Goal: Task Accomplishment & Management: Manage account settings

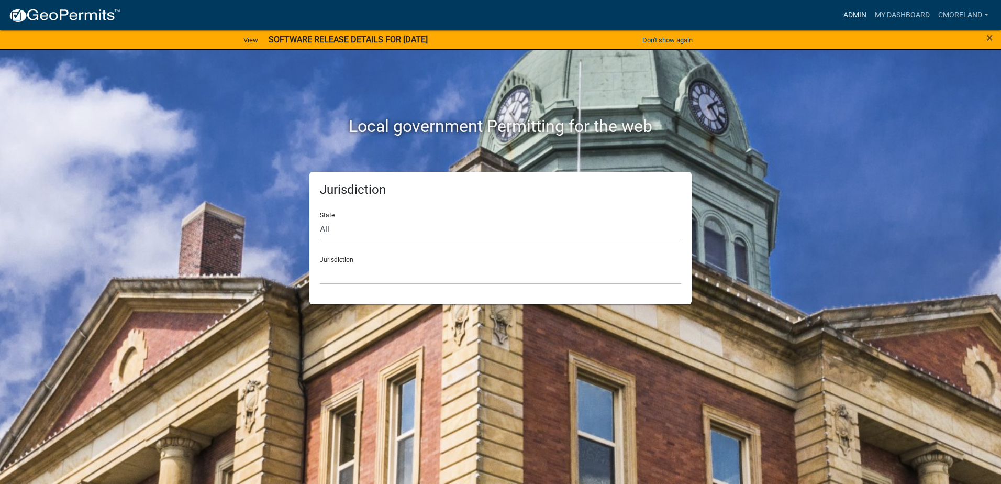
click at [855, 13] on link "Admin" at bounding box center [854, 15] width 31 height 20
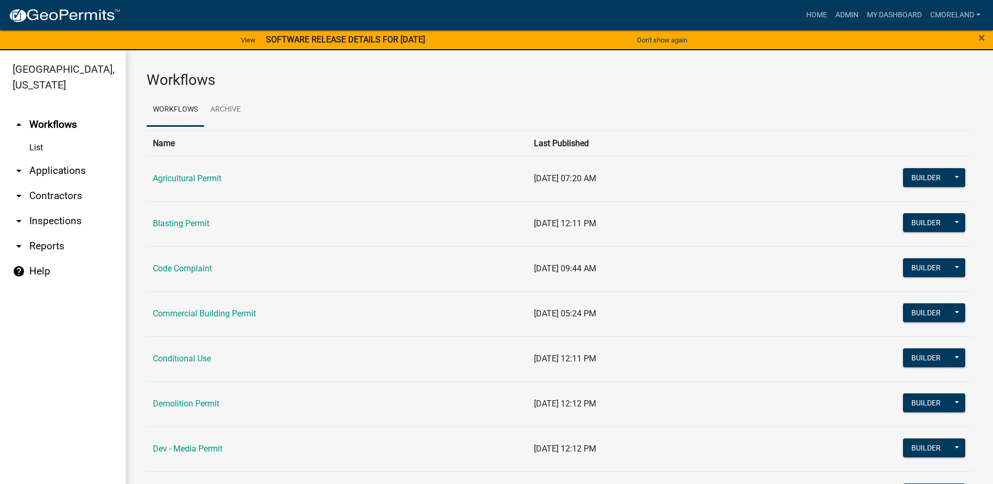
click at [71, 220] on link "arrow_drop_down Inspections" at bounding box center [63, 220] width 126 height 25
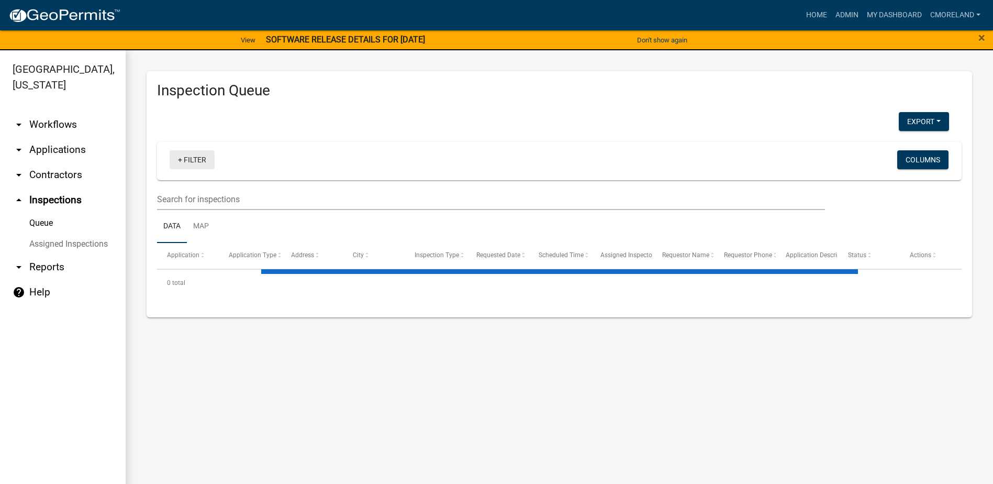
select select "2: 50"
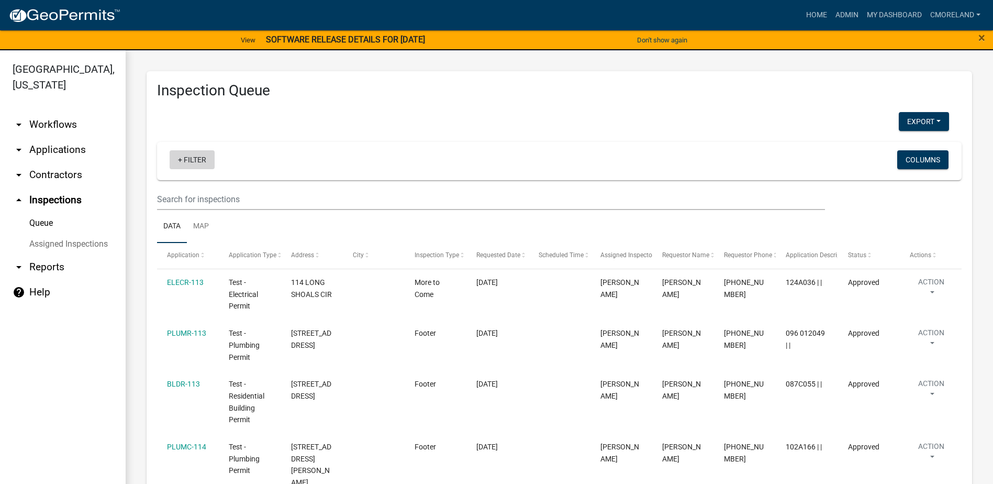
click at [198, 157] on link "+ Filter" at bounding box center [192, 159] width 45 height 19
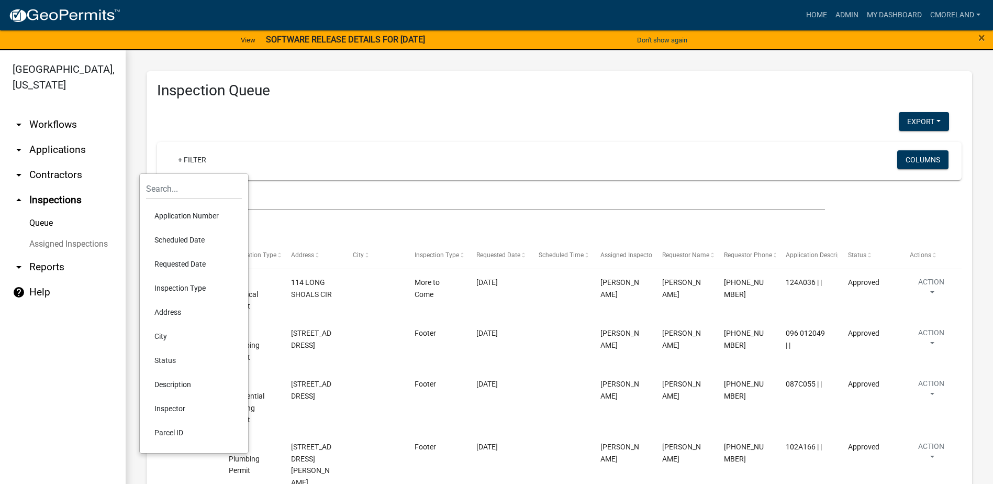
click at [179, 266] on li "Requested Date" at bounding box center [194, 264] width 96 height 24
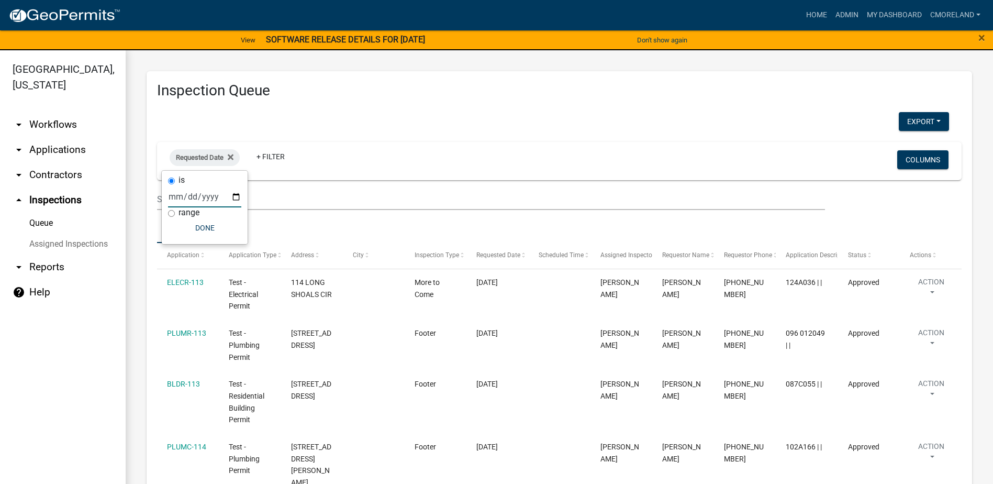
click at [234, 195] on input "date" at bounding box center [204, 196] width 73 height 21
type input "[DATE]"
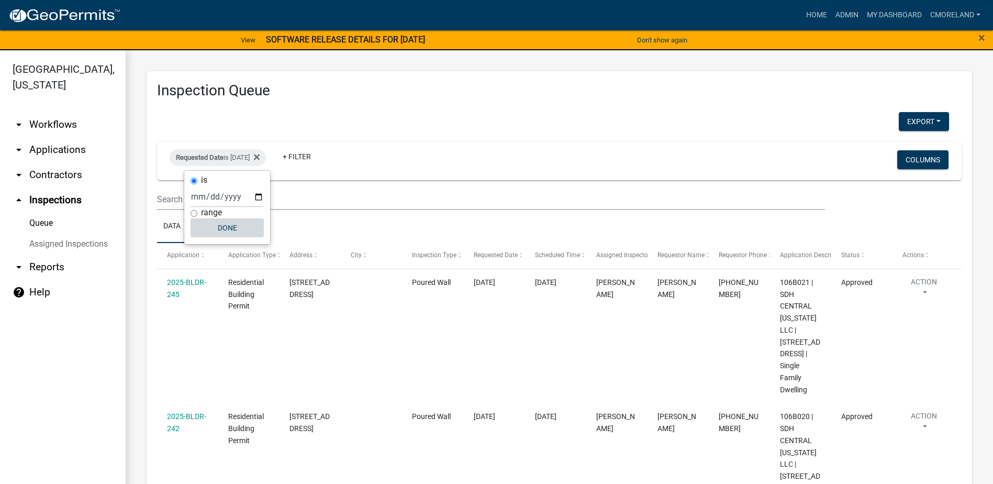
click at [223, 229] on button "Done" at bounding box center [226, 227] width 73 height 19
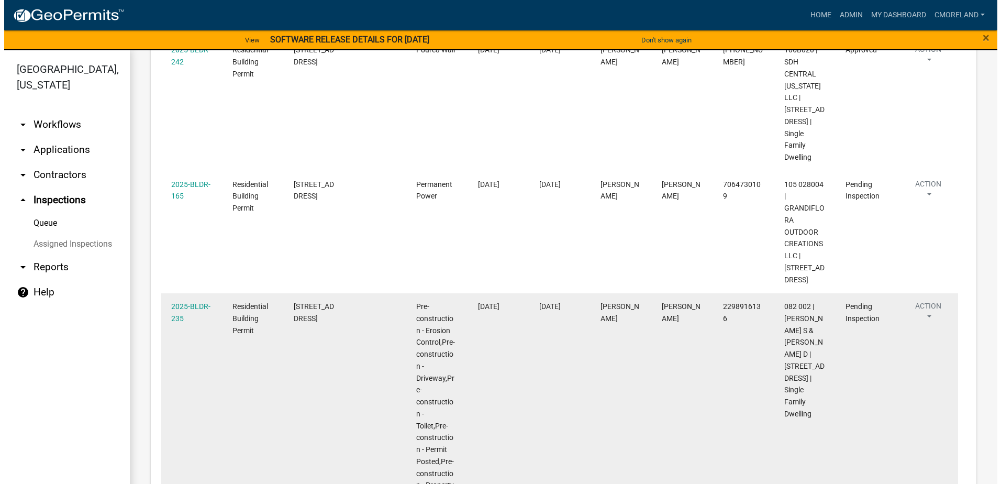
scroll to position [419, 0]
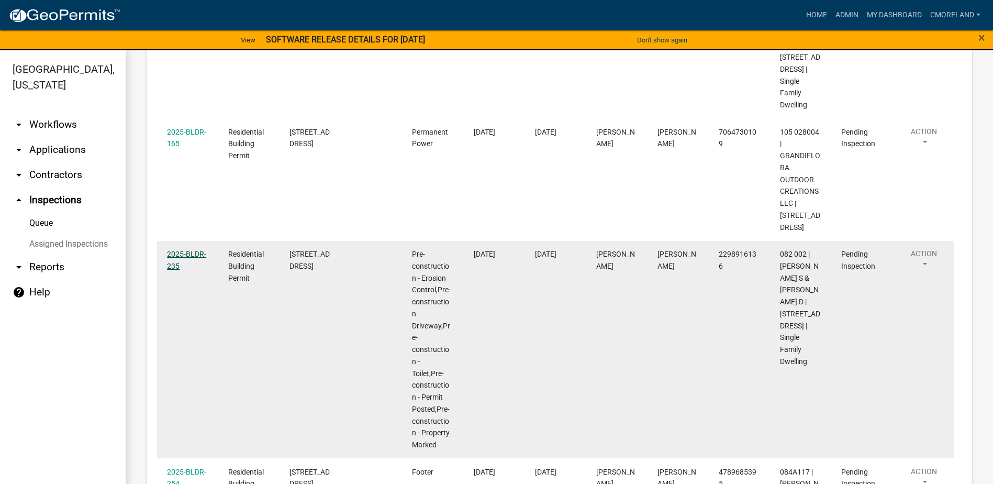
click at [189, 250] on link "2025-BLDR-235" at bounding box center [186, 260] width 39 height 20
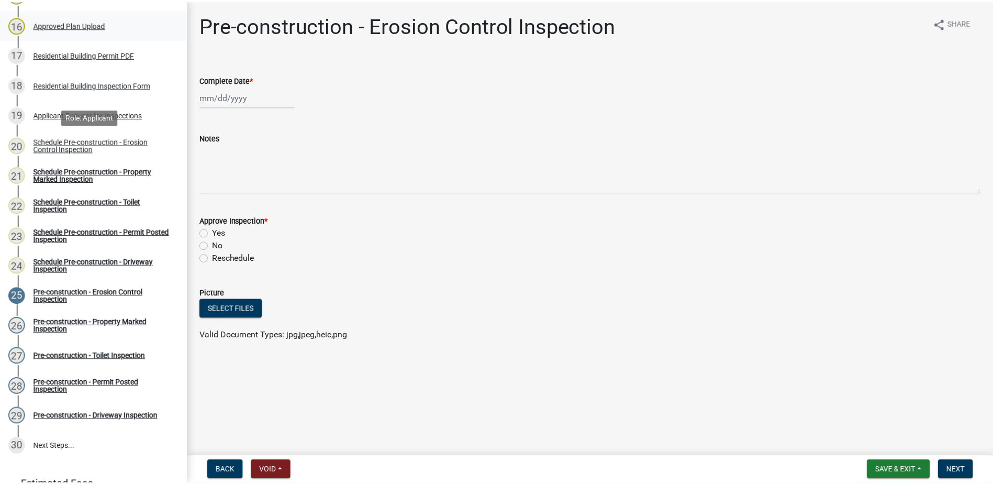
scroll to position [628, 0]
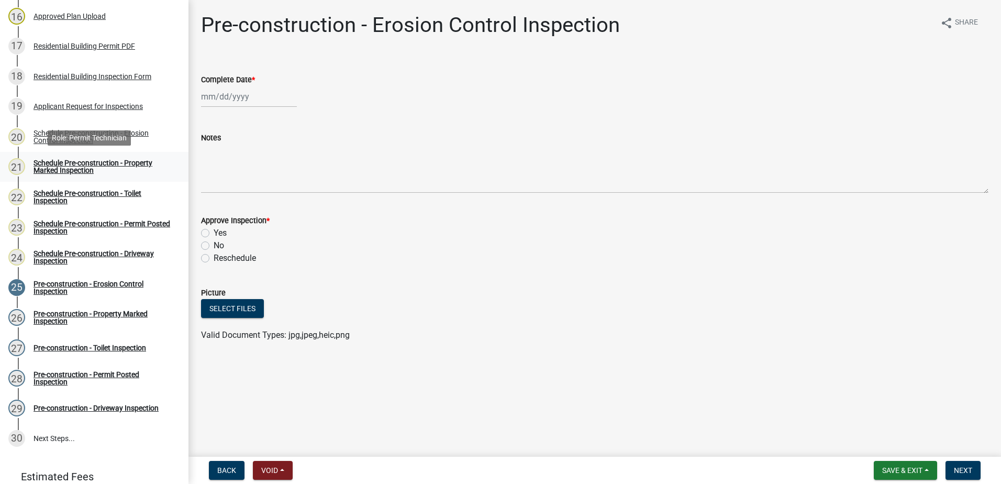
click at [89, 161] on div "Schedule Pre-construction - Property Marked Inspection" at bounding box center [102, 166] width 138 height 15
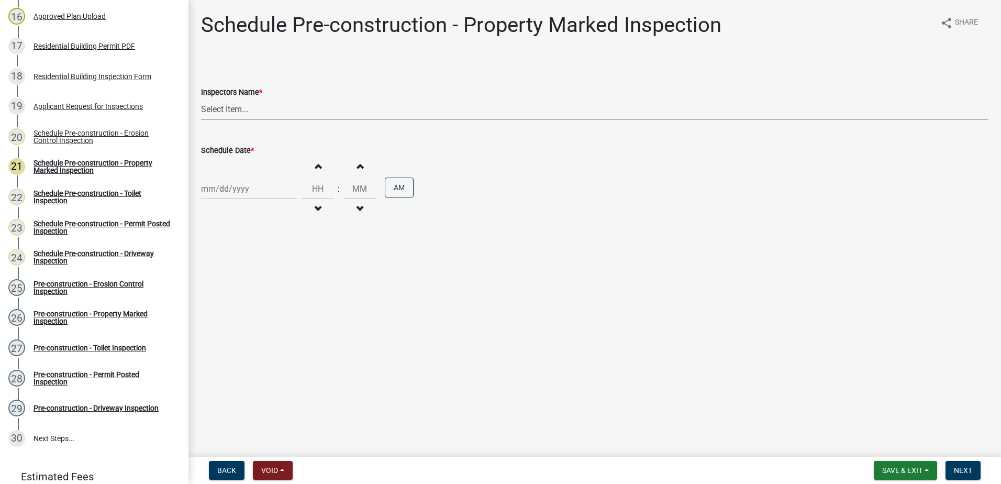
click at [268, 109] on select "Select Item... mrivera ([PERSON_NAME]) [PERSON_NAME] ([PERSON_NAME] ([PERSON_NA…" at bounding box center [594, 108] width 787 height 21
select select "af3c6edf-34d7-49be-824e-99d5d0a3954f"
click at [201, 98] on select "Select Item... mrivera ([PERSON_NAME]) [PERSON_NAME] ([PERSON_NAME] ([PERSON_NA…" at bounding box center [594, 108] width 787 height 21
click at [262, 188] on div at bounding box center [249, 188] width 96 height 21
select select "10"
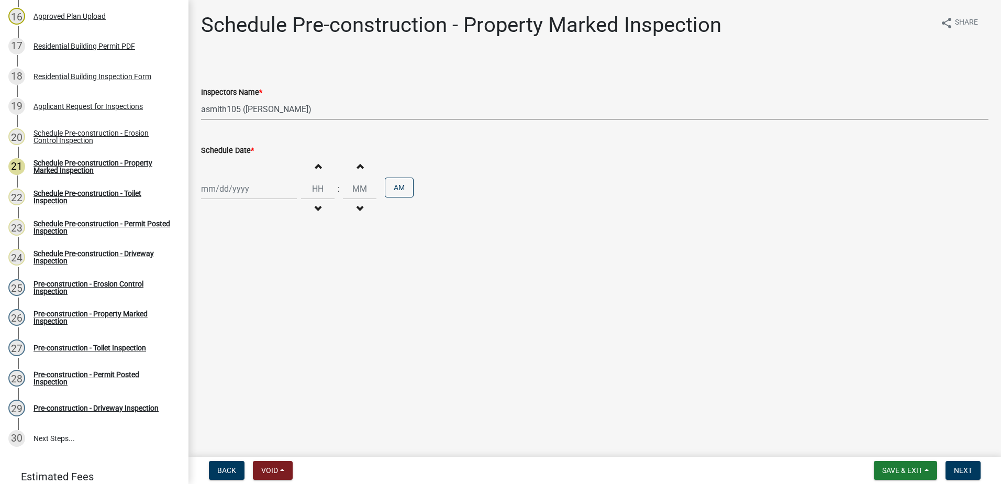
select select "2025"
click at [318, 368] on main "Schedule Pre-construction - Property Marked Inspection share Share Inspectors N…" at bounding box center [594, 226] width 812 height 452
click at [442, 350] on main "Schedule Pre-construction - Property Marked Inspection share Share Inspectors N…" at bounding box center [594, 226] width 812 height 452
click at [222, 190] on div at bounding box center [249, 188] width 96 height 21
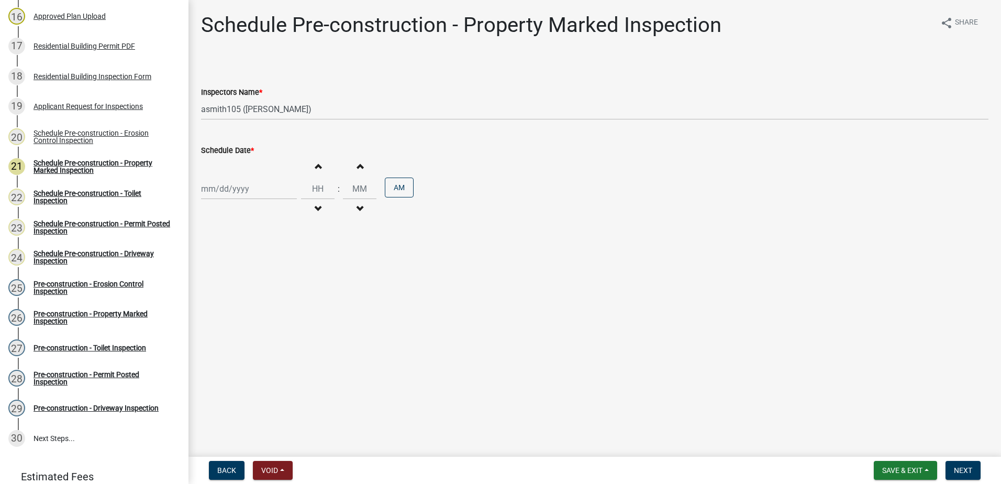
select select "10"
select select "2025"
click at [228, 257] on div "7" at bounding box center [228, 261] width 17 height 17
type input "[DATE]"
click at [965, 471] on span "Next" at bounding box center [962, 470] width 18 height 8
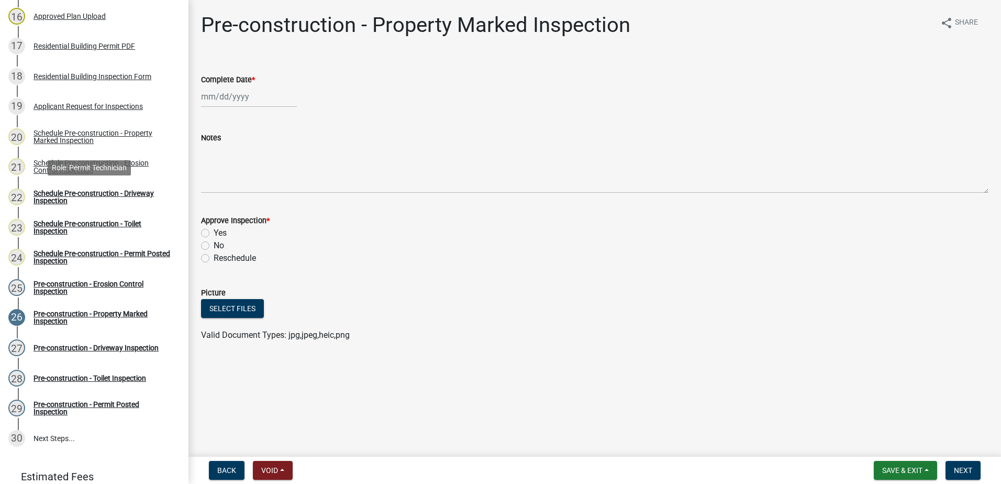
click at [60, 196] on div "Schedule Pre-construction - Driveway Inspection" at bounding box center [102, 196] width 138 height 15
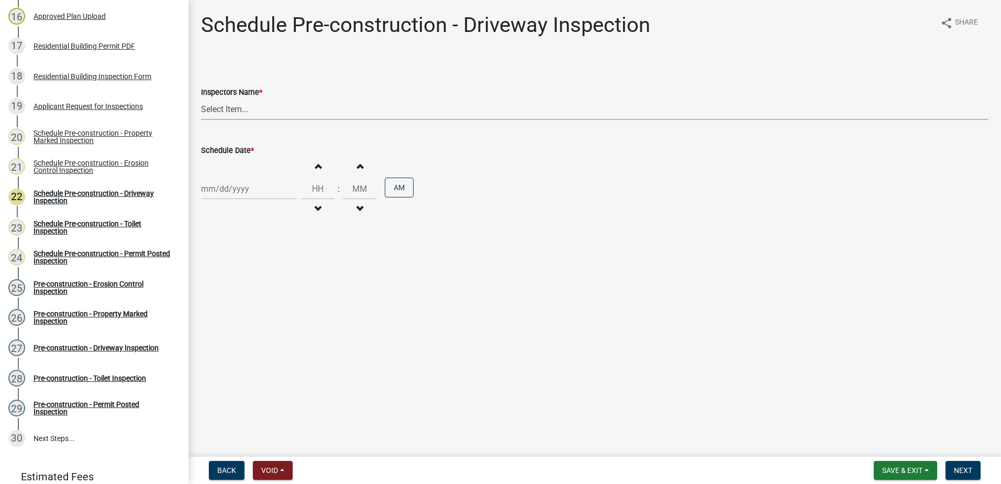
click at [226, 106] on select "Select Item... mrivera ([PERSON_NAME]) [PERSON_NAME] ([PERSON_NAME] ([PERSON_NA…" at bounding box center [594, 108] width 787 height 21
select select "af3c6edf-34d7-49be-824e-99d5d0a3954f"
click at [201, 98] on select "Select Item... mrivera ([PERSON_NAME]) [PERSON_NAME] ([PERSON_NAME] ([PERSON_NA…" at bounding box center [594, 108] width 787 height 21
click at [227, 187] on div at bounding box center [249, 188] width 96 height 21
select select "10"
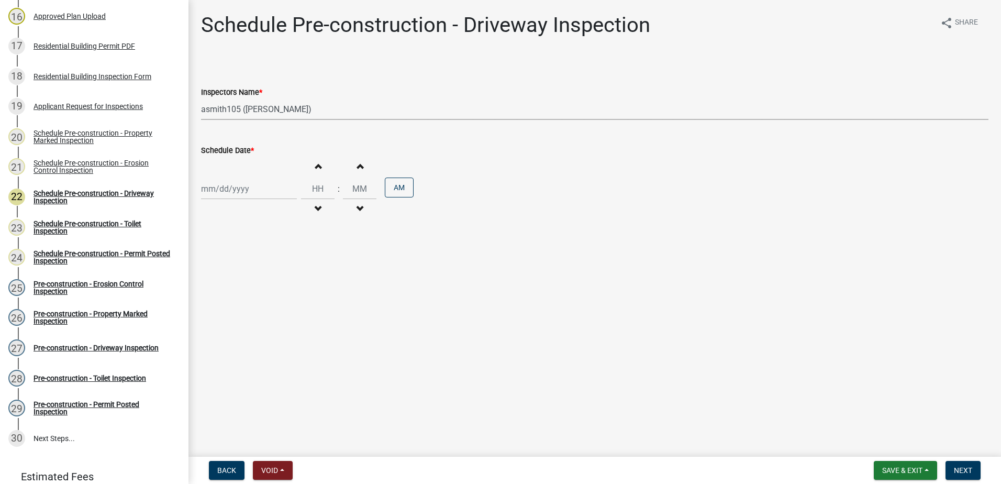
select select "2025"
click at [228, 260] on div "7" at bounding box center [228, 261] width 17 height 17
type input "[DATE]"
click at [965, 469] on span "Next" at bounding box center [962, 470] width 18 height 8
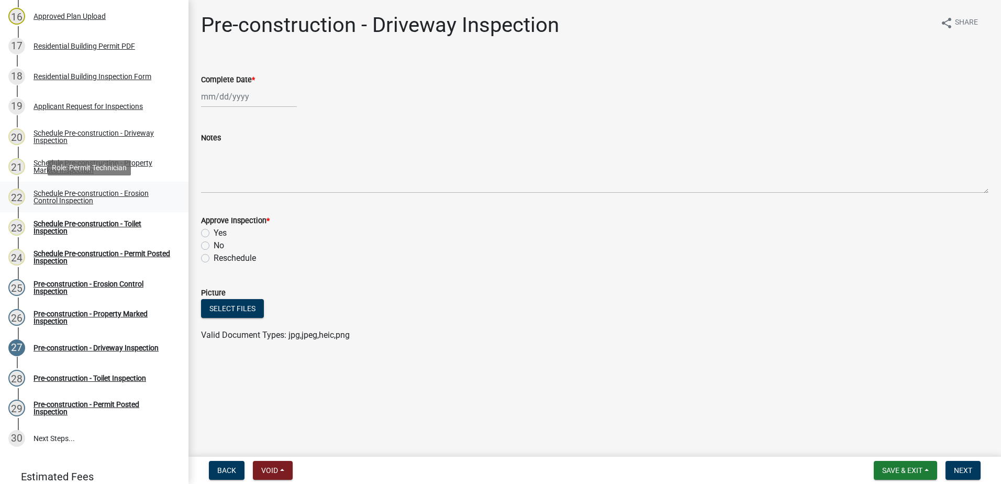
click at [88, 193] on div "Schedule Pre-construction - Erosion Control Inspection" at bounding box center [102, 196] width 138 height 15
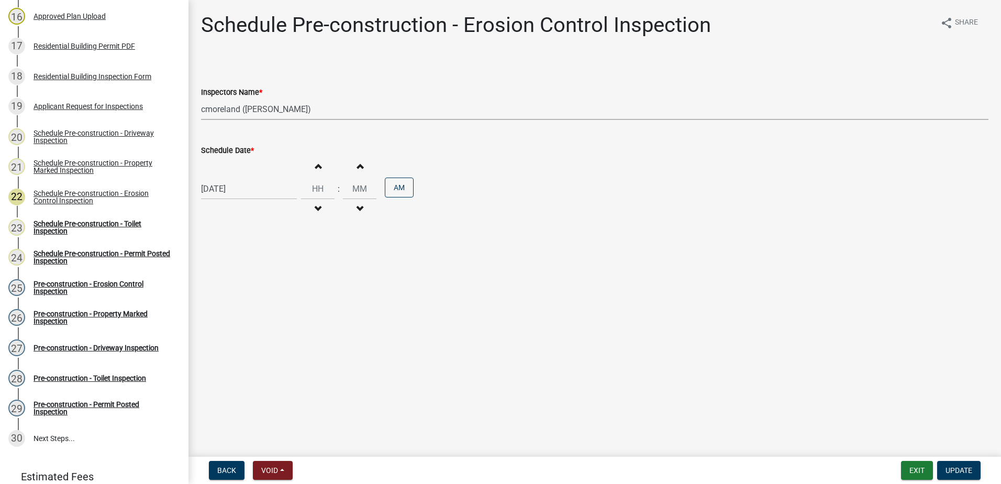
click at [328, 111] on select "Select Item... mrivera ([PERSON_NAME]) [PERSON_NAME] ([PERSON_NAME] ([PERSON_NA…" at bounding box center [594, 108] width 787 height 21
select select "af3c6edf-34d7-49be-824e-99d5d0a3954f"
click at [201, 98] on select "Select Item... mrivera ([PERSON_NAME]) [PERSON_NAME] ([PERSON_NAME] ([PERSON_NA…" at bounding box center [594, 108] width 787 height 21
click at [953, 469] on span "Update" at bounding box center [958, 470] width 27 height 8
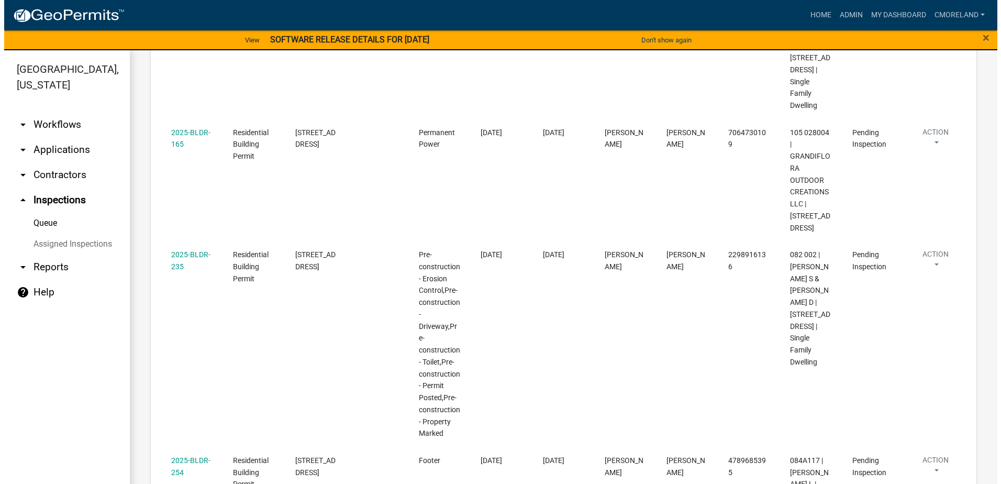
scroll to position [419, 0]
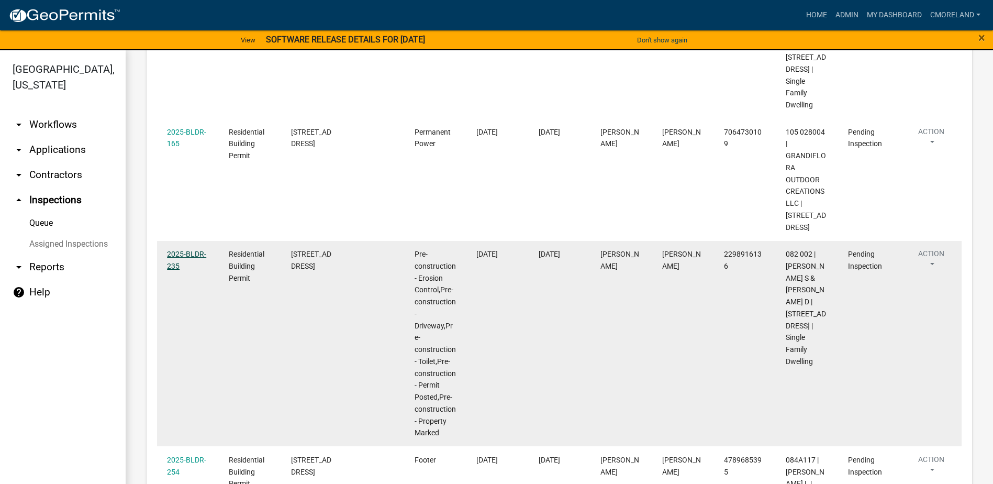
click at [185, 250] on link "2025-BLDR-235" at bounding box center [186, 260] width 39 height 20
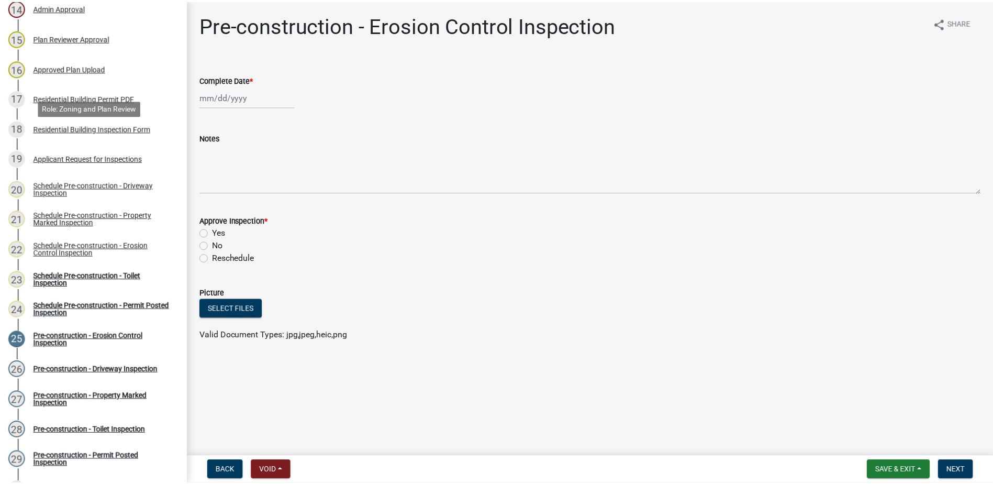
scroll to position [628, 0]
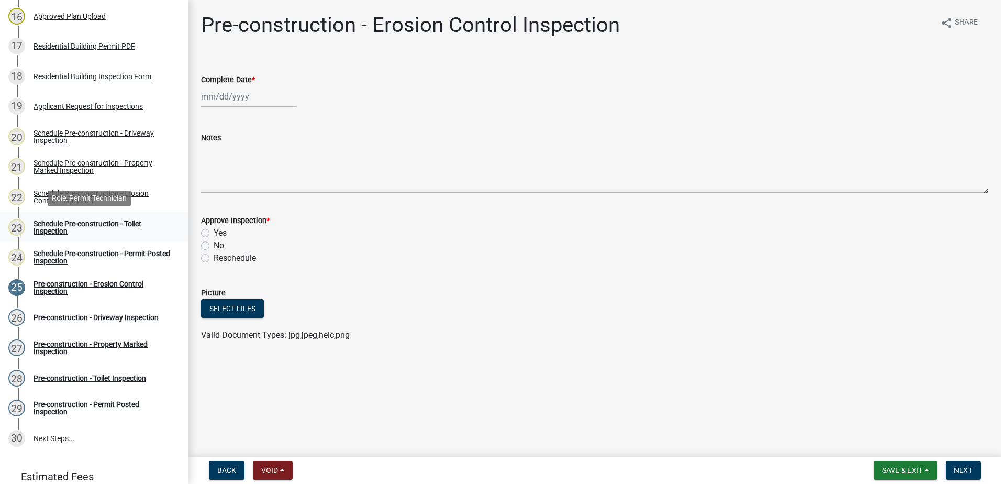
click at [91, 220] on div "Schedule Pre-construction - Toilet Inspection" at bounding box center [102, 227] width 138 height 15
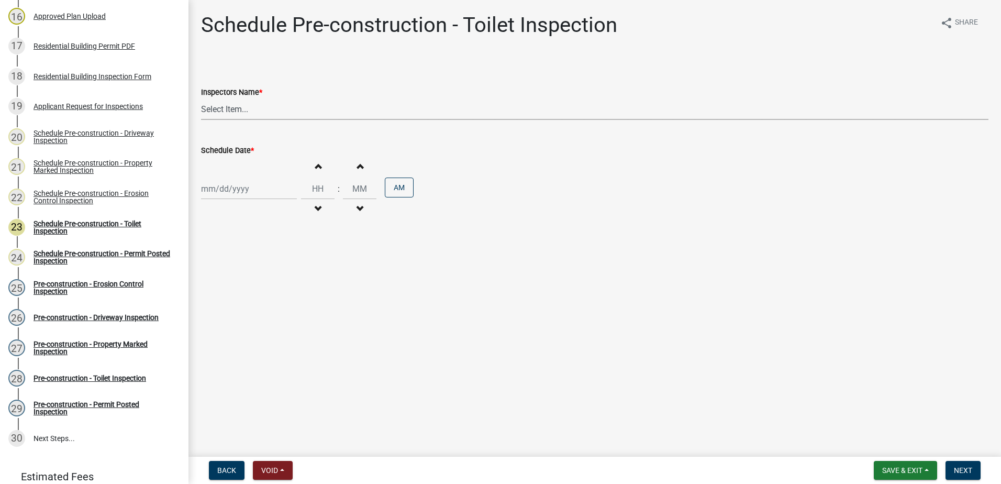
click at [270, 115] on select "Select Item... mrivera ([PERSON_NAME]) [PERSON_NAME] ([PERSON_NAME] ([PERSON_NA…" at bounding box center [594, 108] width 787 height 21
select select "af3c6edf-34d7-49be-824e-99d5d0a3954f"
click at [201, 98] on select "Select Item... mrivera ([PERSON_NAME]) [PERSON_NAME] ([PERSON_NAME] ([PERSON_NA…" at bounding box center [594, 108] width 787 height 21
select select "10"
select select "2025"
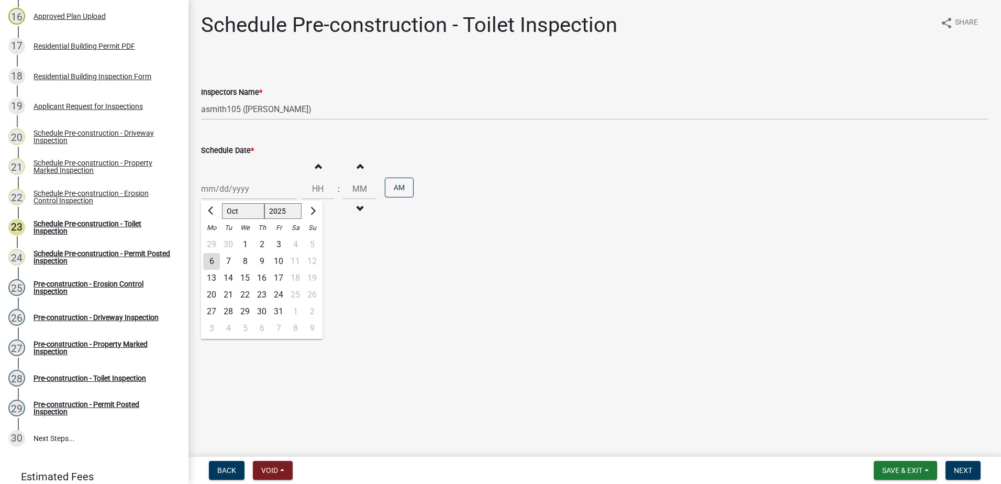
click at [256, 192] on div "[PERSON_NAME] Feb Mar Apr [PERSON_NAME][DATE] Oct Nov [DATE] 1526 1527 1528 152…" at bounding box center [249, 188] width 96 height 21
click at [227, 257] on div "7" at bounding box center [228, 261] width 17 height 17
type input "[DATE]"
click at [965, 469] on span "Next" at bounding box center [962, 470] width 18 height 8
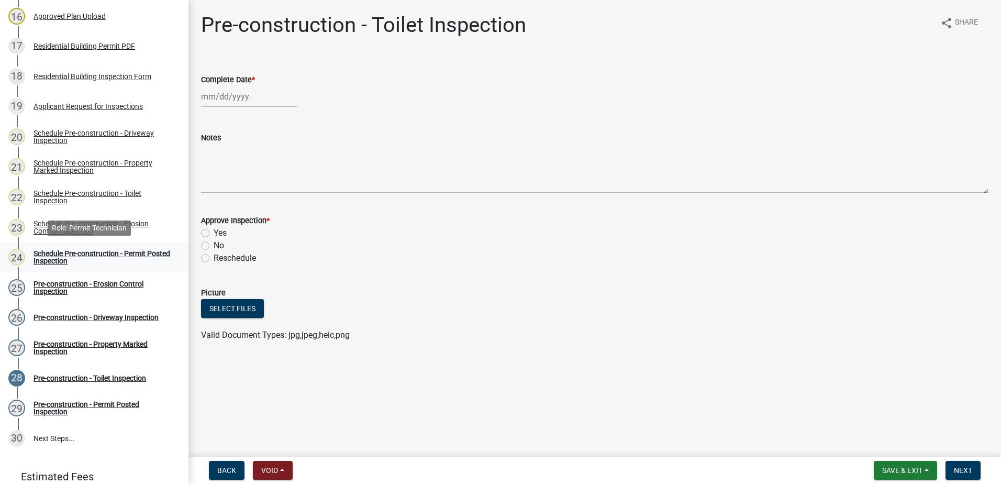
click at [111, 256] on div "Schedule Pre-construction - Permit Posted Inspection" at bounding box center [102, 257] width 138 height 15
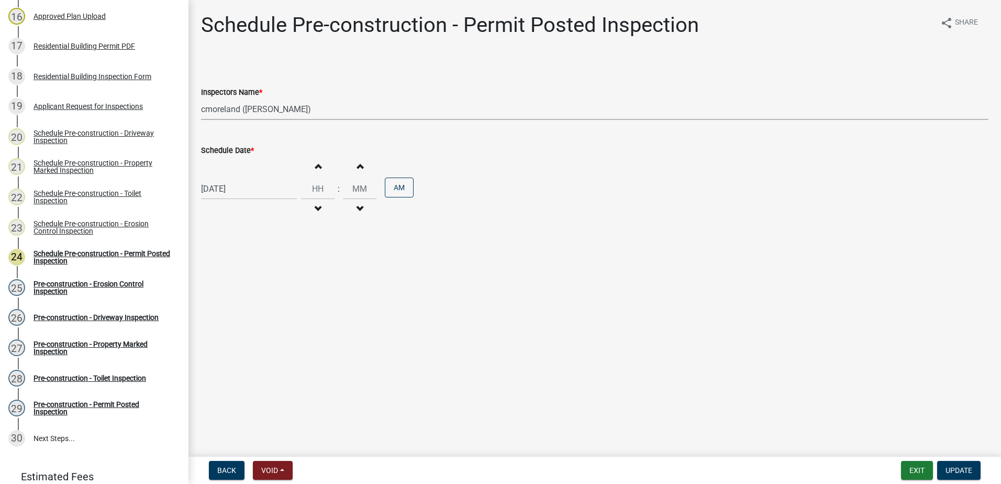
click at [346, 103] on select "Select Item... mrivera ([PERSON_NAME]) [PERSON_NAME] ([PERSON_NAME] ([PERSON_NA…" at bounding box center [594, 108] width 787 height 21
select select "af3c6edf-34d7-49be-824e-99d5d0a3954f"
click at [201, 98] on select "Select Item... mrivera ([PERSON_NAME]) [PERSON_NAME] ([PERSON_NAME] ([PERSON_NA…" at bounding box center [594, 108] width 787 height 21
click at [962, 467] on span "Update" at bounding box center [958, 470] width 27 height 8
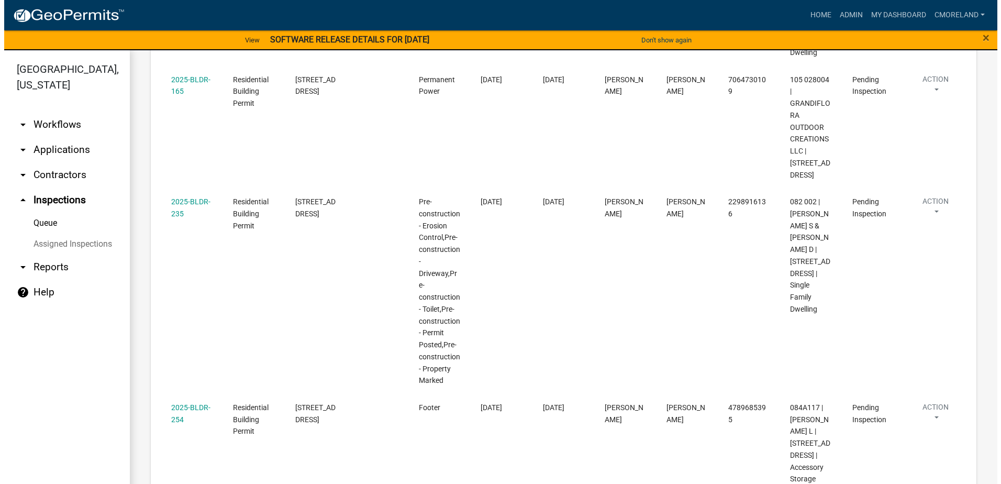
scroll to position [523, 0]
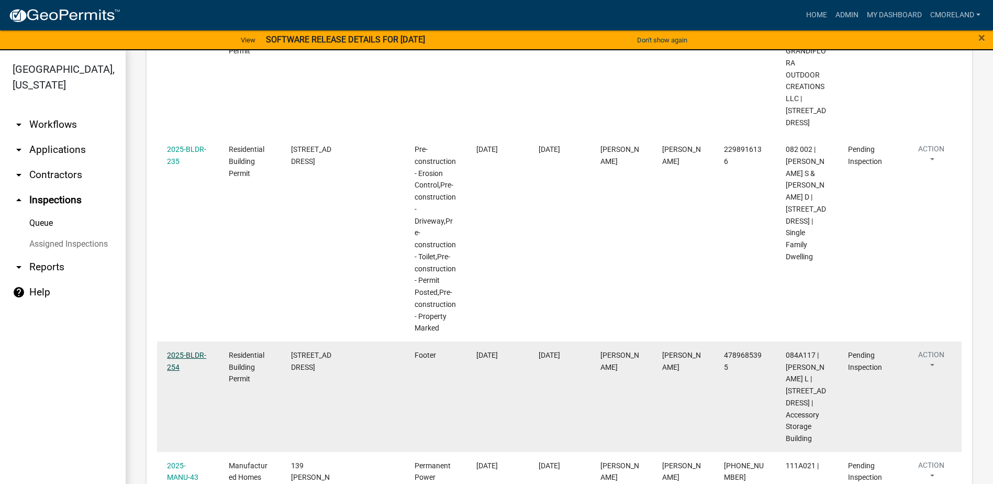
click at [196, 351] on link "2025-BLDR-254" at bounding box center [186, 361] width 39 height 20
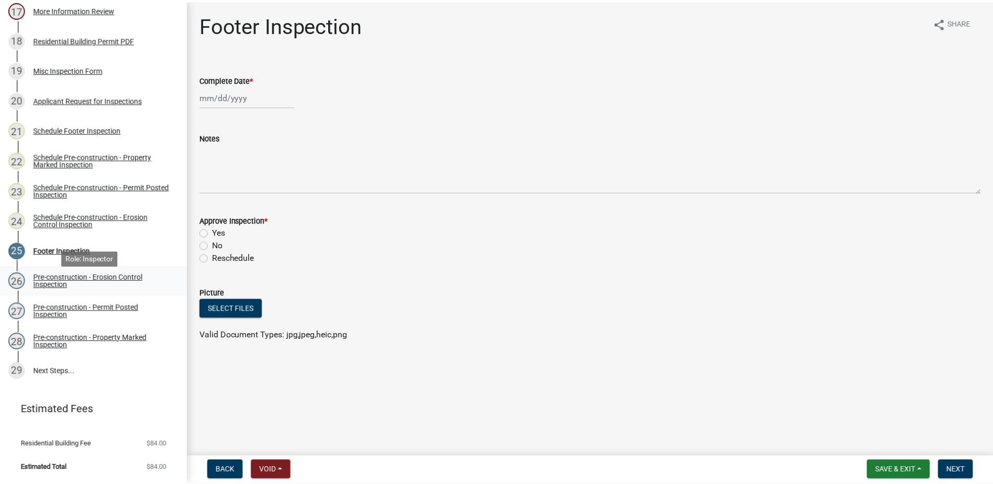
scroll to position [612, 0]
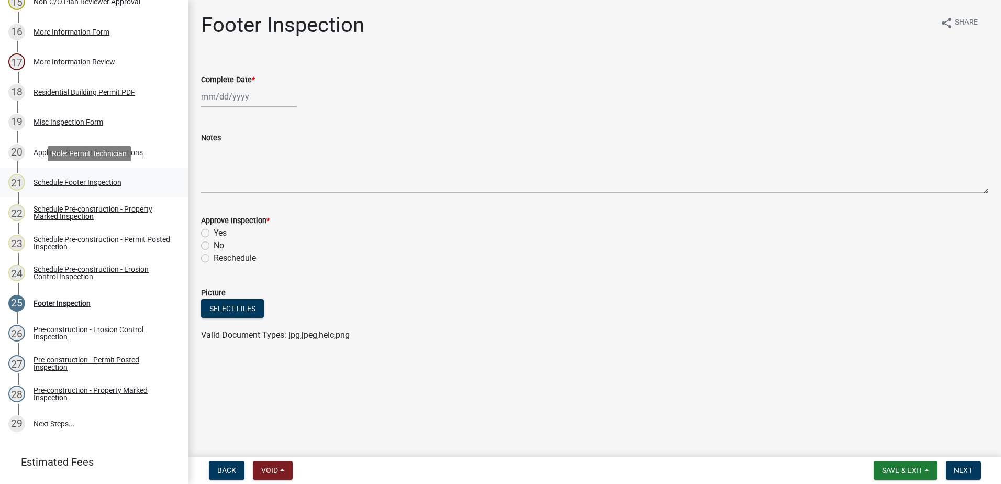
click at [100, 182] on div "Schedule Footer Inspection" at bounding box center [77, 181] width 88 height 7
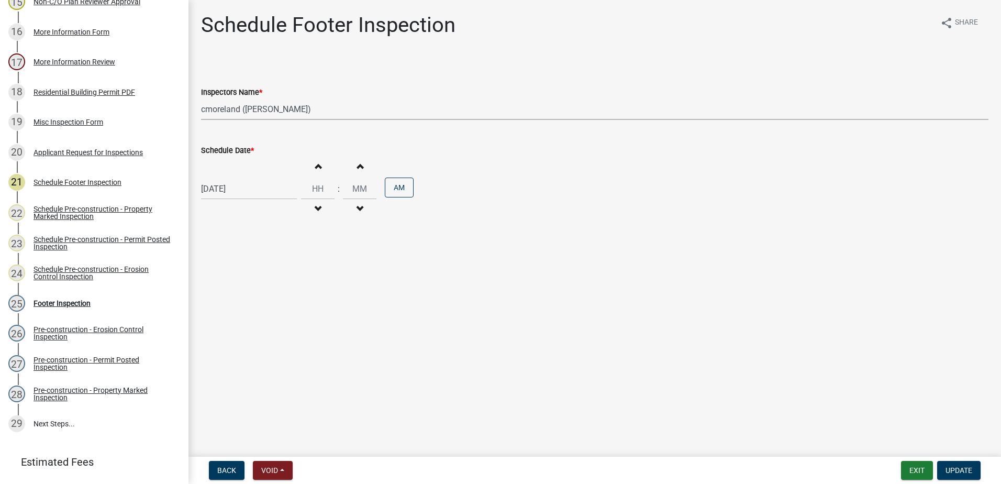
click at [329, 109] on select "Select Item... mrivera ([PERSON_NAME]) [PERSON_NAME] ([PERSON_NAME] ([PERSON_NA…" at bounding box center [594, 108] width 787 height 21
select select "07642ab0-564c-47bb-824b-0ccf2da83593"
click at [201, 98] on select "Select Item... mrivera ([PERSON_NAME]) [PERSON_NAME] ([PERSON_NAME] ([PERSON_NA…" at bounding box center [594, 108] width 787 height 21
click at [954, 466] on span "Update" at bounding box center [958, 470] width 27 height 8
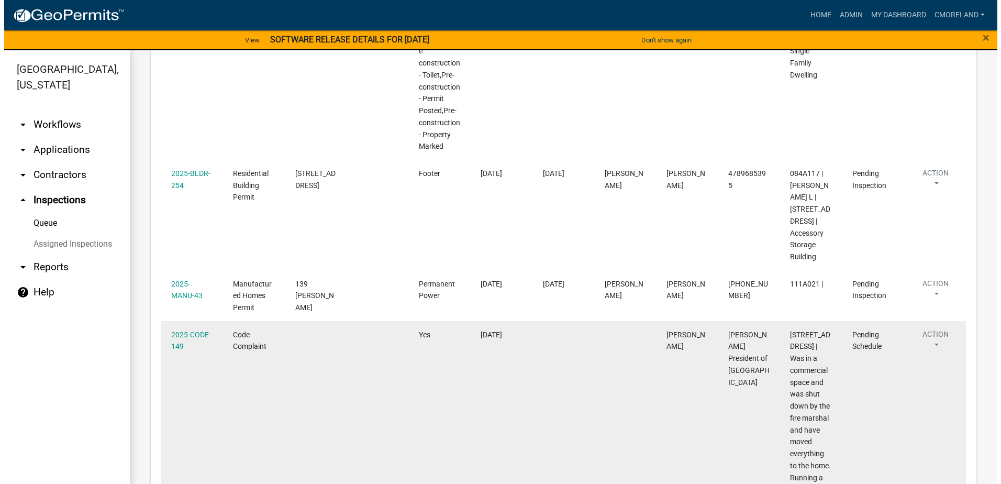
scroll to position [680, 0]
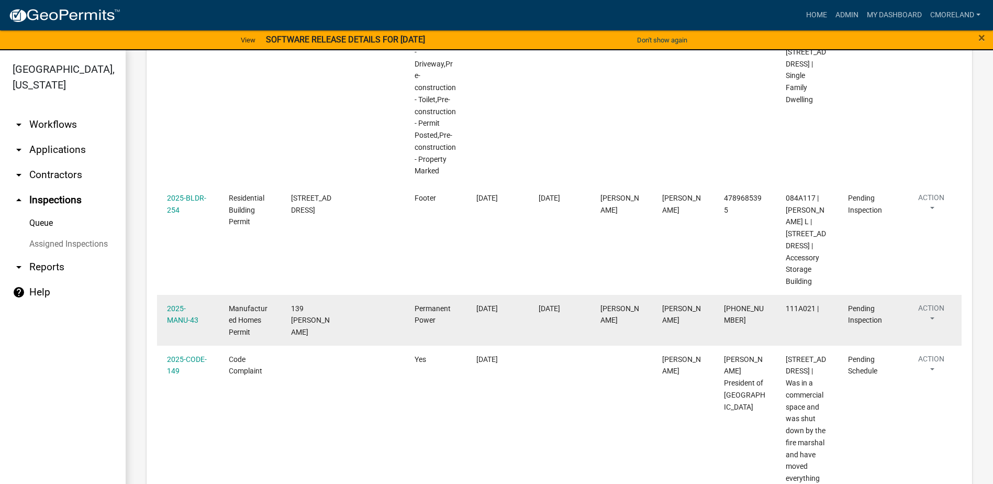
click at [186, 302] on div "2025-MANU-43" at bounding box center [188, 314] width 42 height 24
click at [188, 304] on link "2025-MANU-43" at bounding box center [182, 314] width 31 height 20
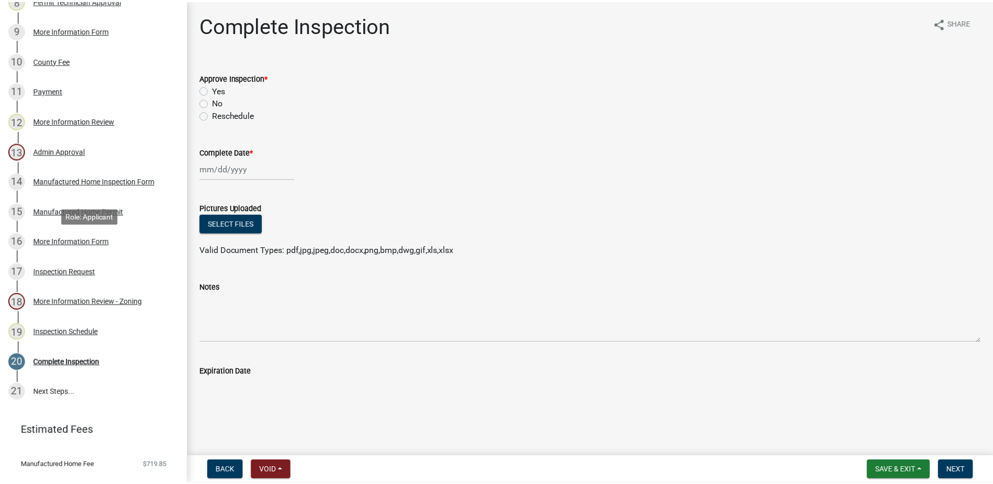
scroll to position [419, 0]
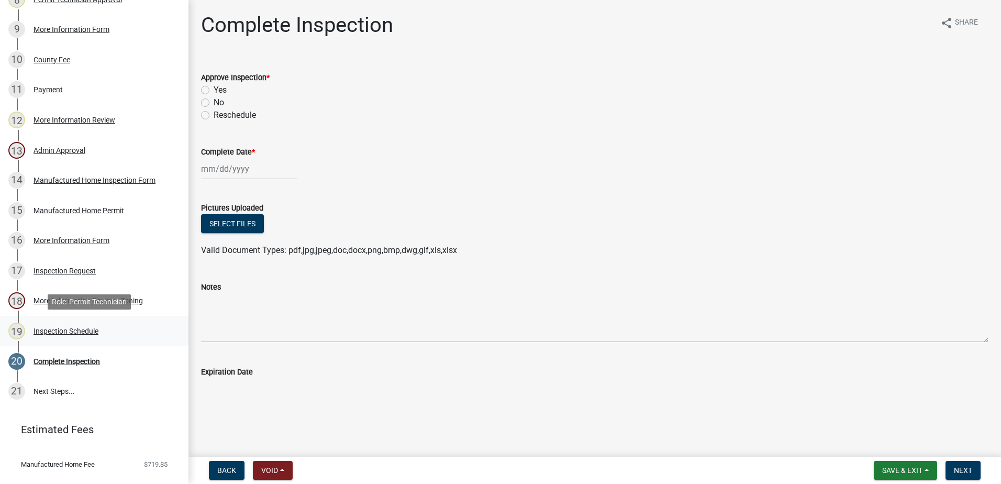
click at [86, 331] on div "Inspection Schedule" at bounding box center [65, 330] width 65 height 7
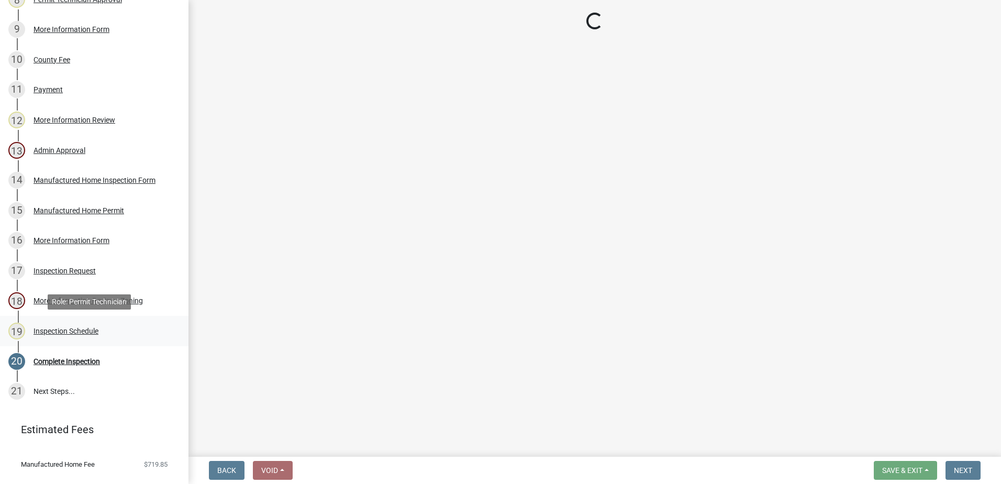
select select "07642ab0-564c-47bb-824b-0ccf2da83593"
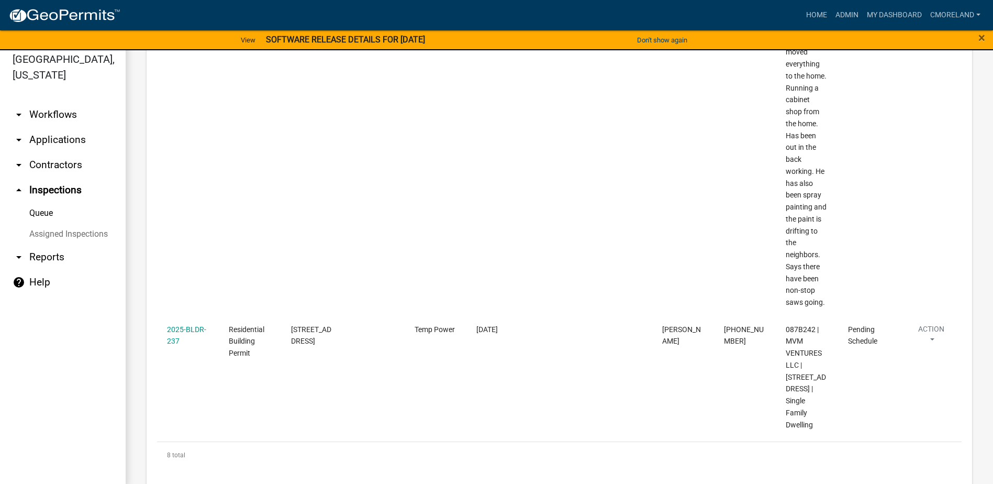
scroll to position [13, 0]
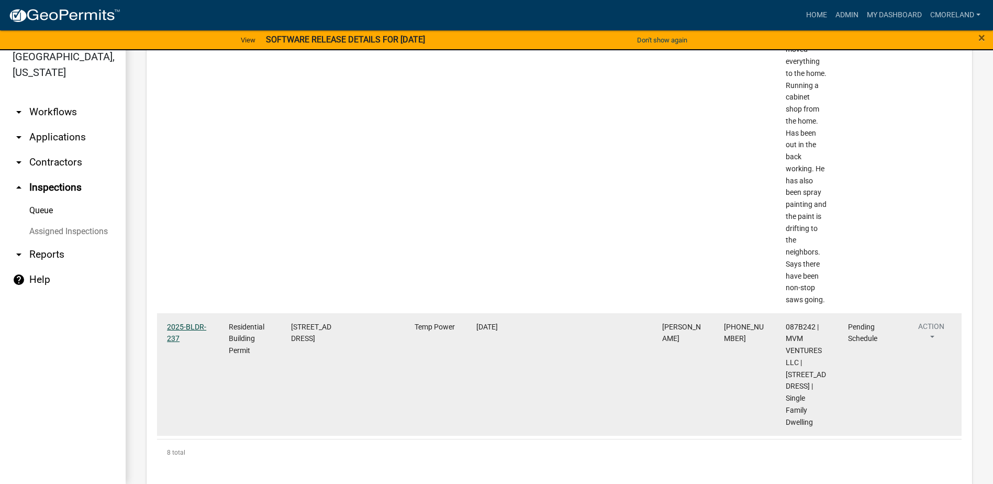
click at [187, 322] on link "2025-BLDR-237" at bounding box center [186, 332] width 39 height 20
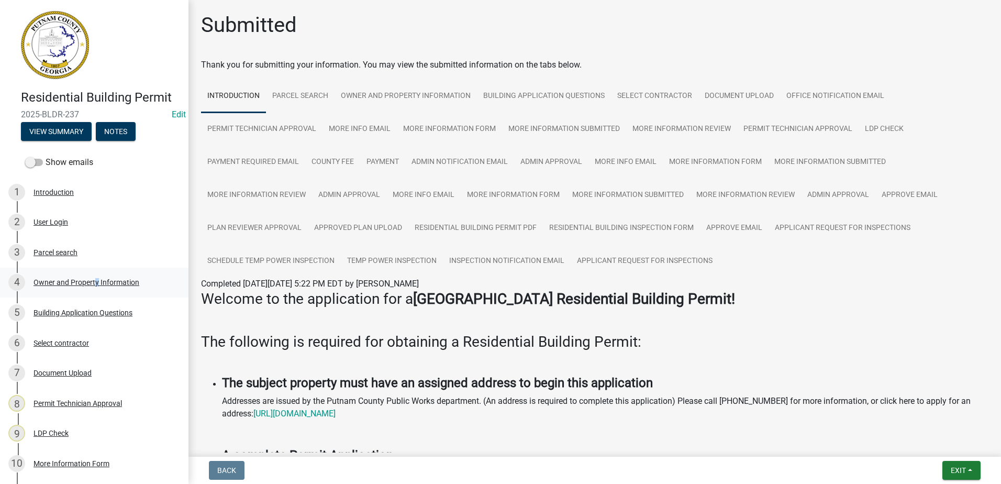
click at [94, 279] on div "Owner and Property Information" at bounding box center [86, 281] width 106 height 7
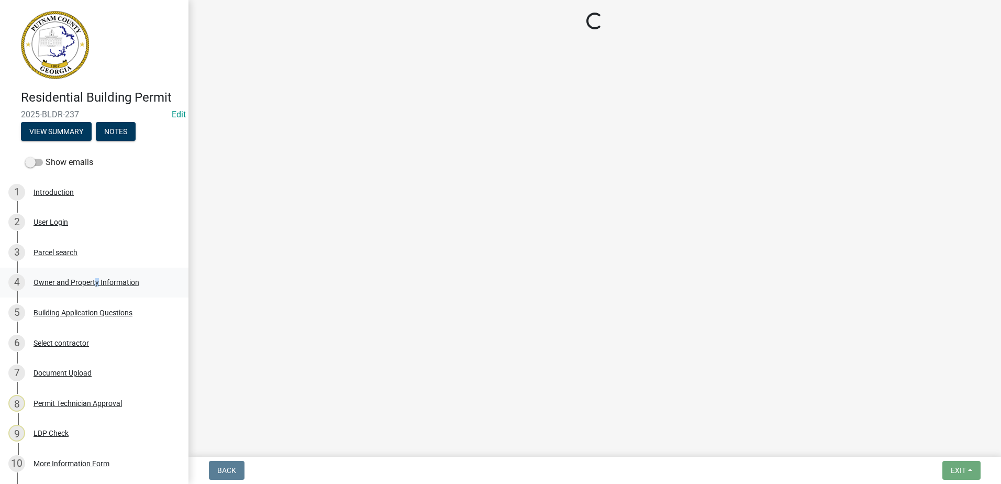
select select "34fe85c2-5f76-4343-b6bb-8ca387e0bed7"
select select "83394b22-4a11-496c-8e5c-75ade2e72faf"
select select "295c155f-de53-4b68-9fdd-08c8883e9b6f"
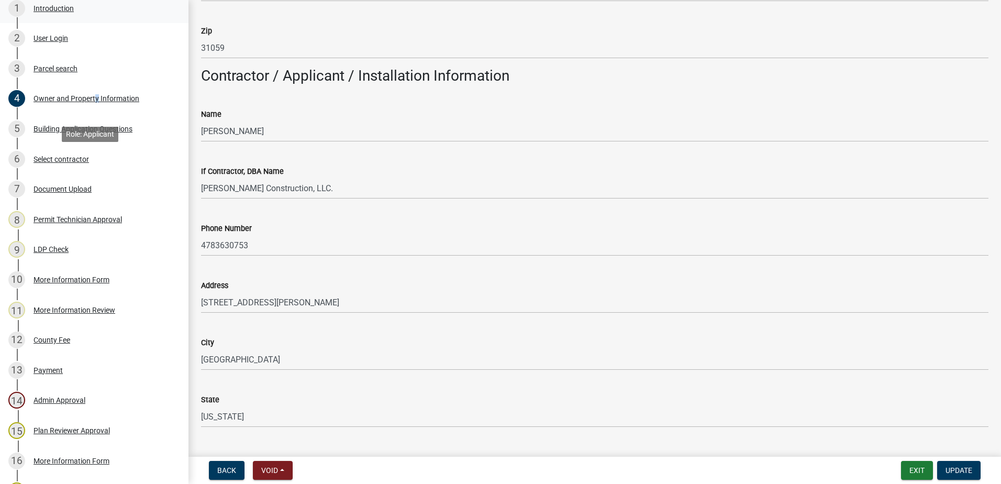
scroll to position [209, 0]
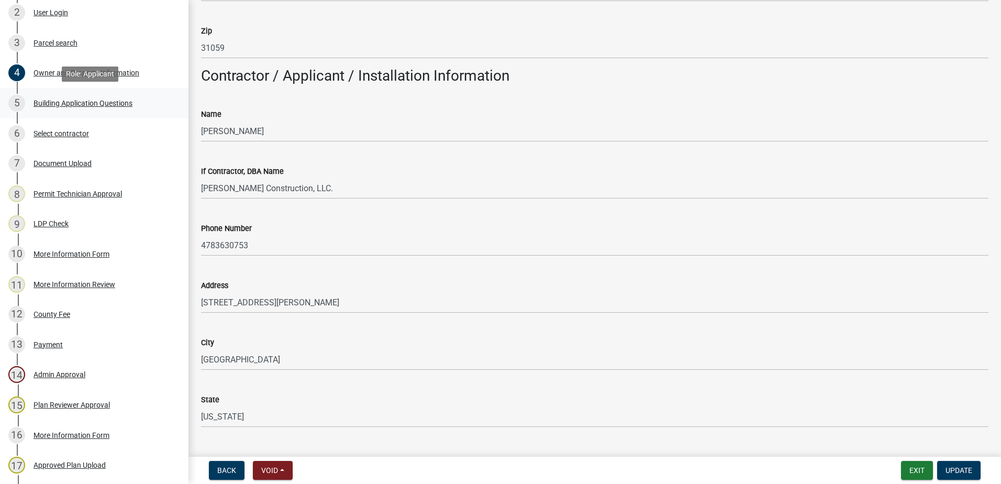
click at [92, 102] on div "Building Application Questions" at bounding box center [82, 102] width 99 height 7
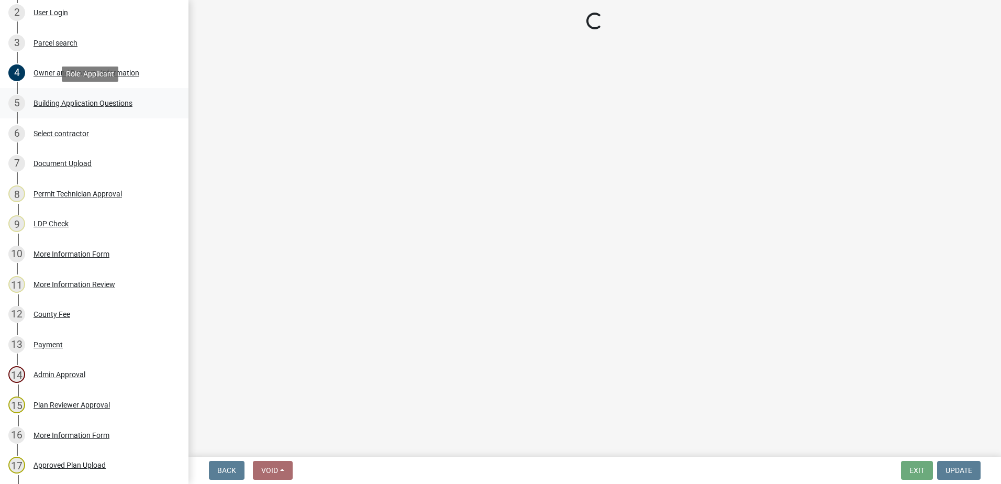
select select "2ec94193-6885-4dbb-8fbc-a6ee81e417fe"
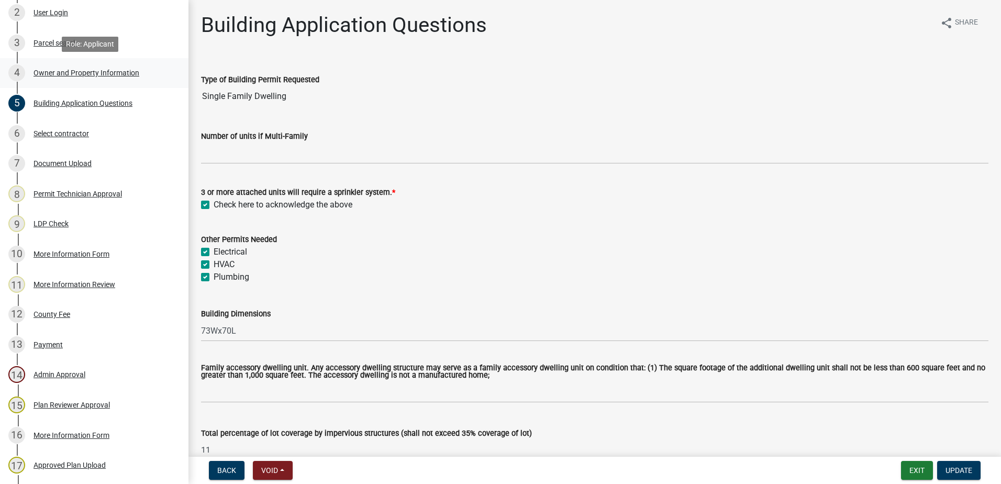
click at [99, 73] on div "Owner and Property Information" at bounding box center [86, 72] width 106 height 7
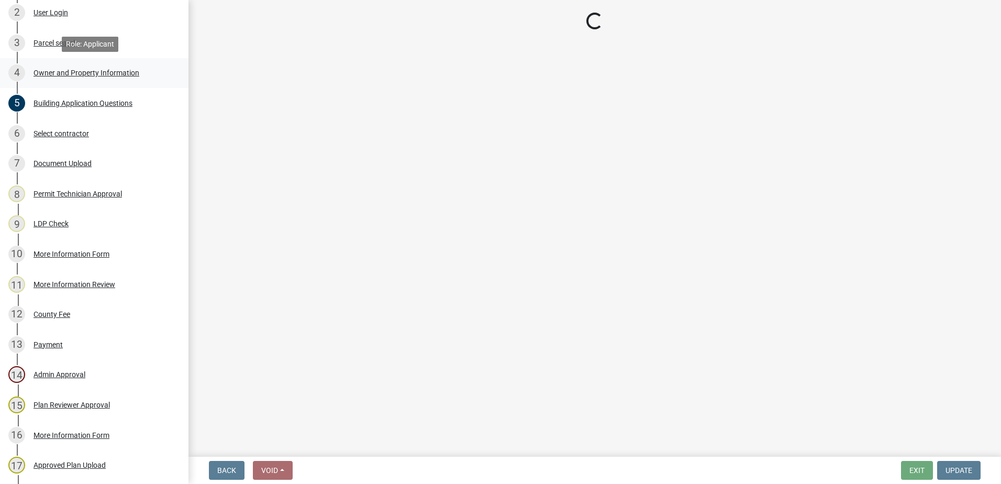
select select "34fe85c2-5f76-4343-b6bb-8ca387e0bed7"
select select "83394b22-4a11-496c-8e5c-75ade2e72faf"
select select "295c155f-de53-4b68-9fdd-08c8883e9b6f"
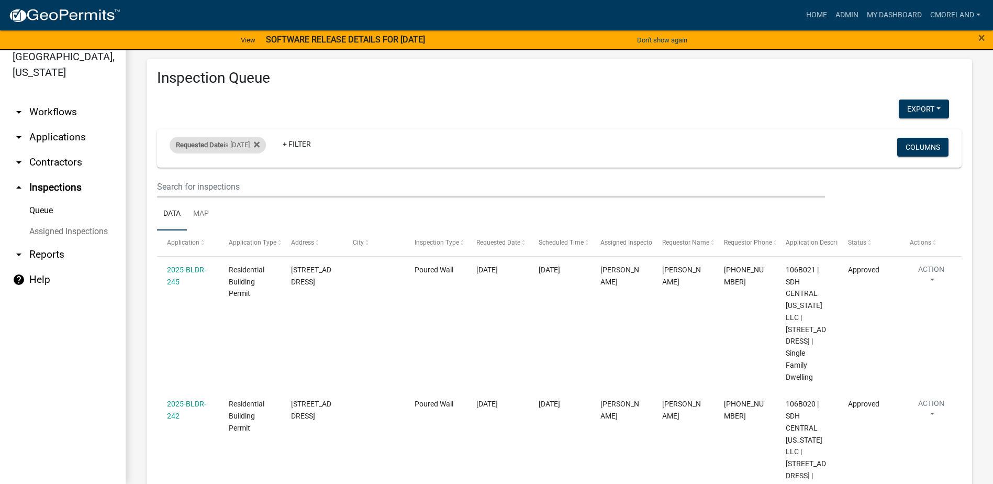
click at [262, 145] on div "Requested Date is [DATE]" at bounding box center [218, 145] width 96 height 17
click at [261, 184] on input "[DATE]" at bounding box center [226, 183] width 73 height 21
type input "[DATE]"
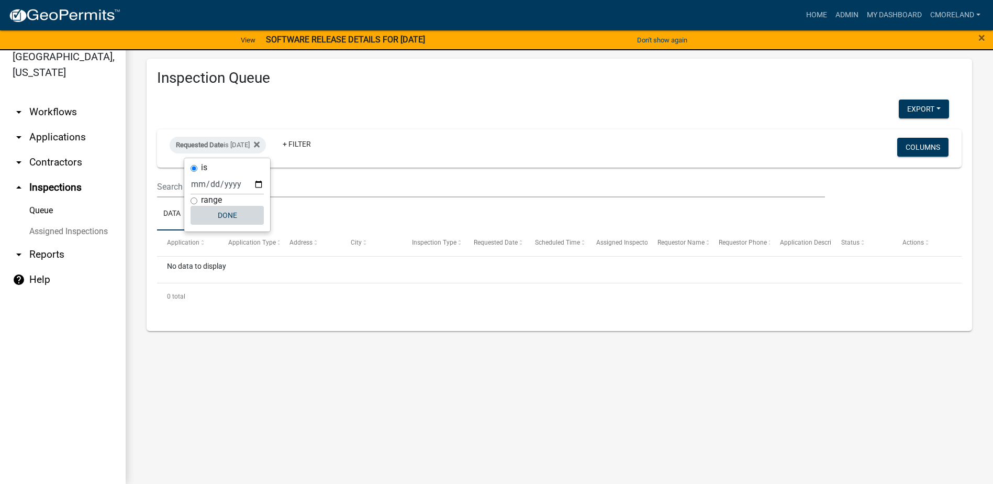
click at [228, 213] on button "Done" at bounding box center [226, 215] width 73 height 19
click at [258, 142] on div "Requested Date is [DATE]" at bounding box center [218, 145] width 96 height 17
click at [259, 184] on input "[DATE]" at bounding box center [226, 183] width 73 height 21
type input "[DATE]"
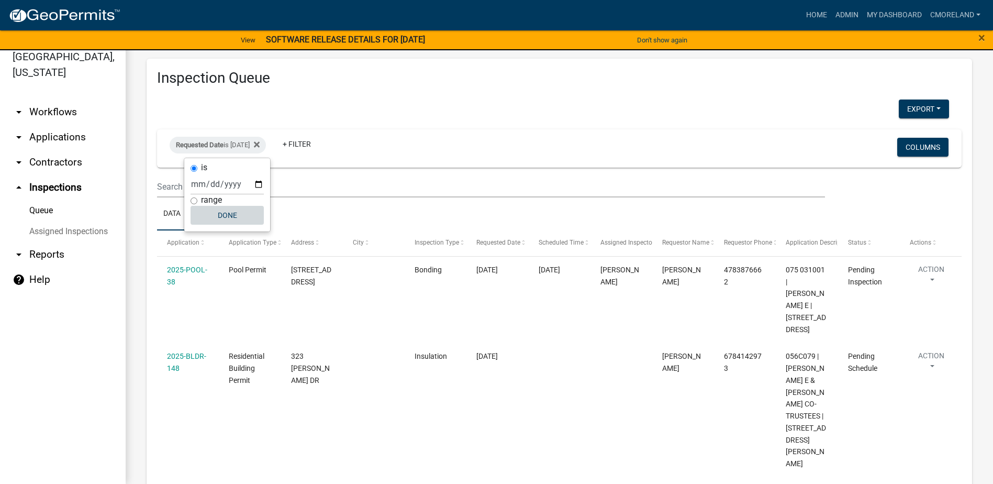
click at [236, 214] on button "Done" at bounding box center [226, 215] width 73 height 19
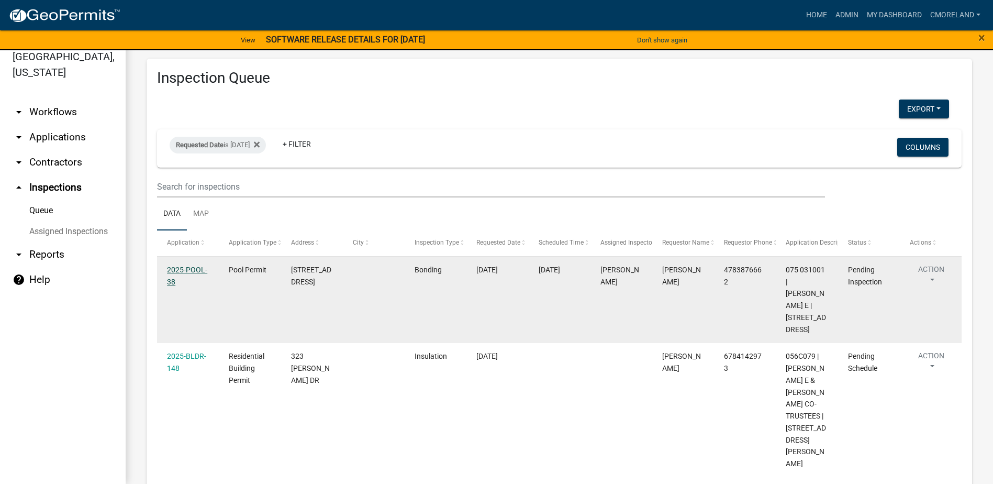
click at [197, 266] on link "2025-POOL-38" at bounding box center [187, 275] width 40 height 20
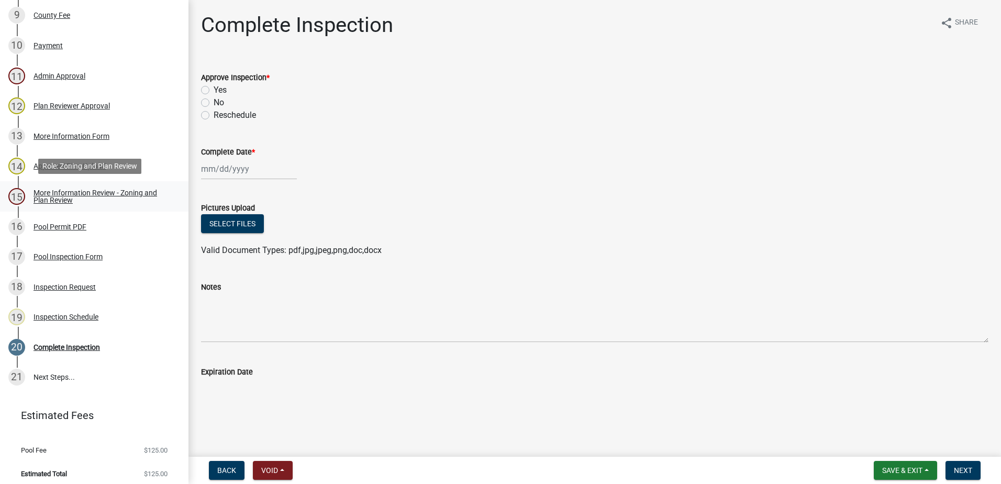
scroll to position [419, 0]
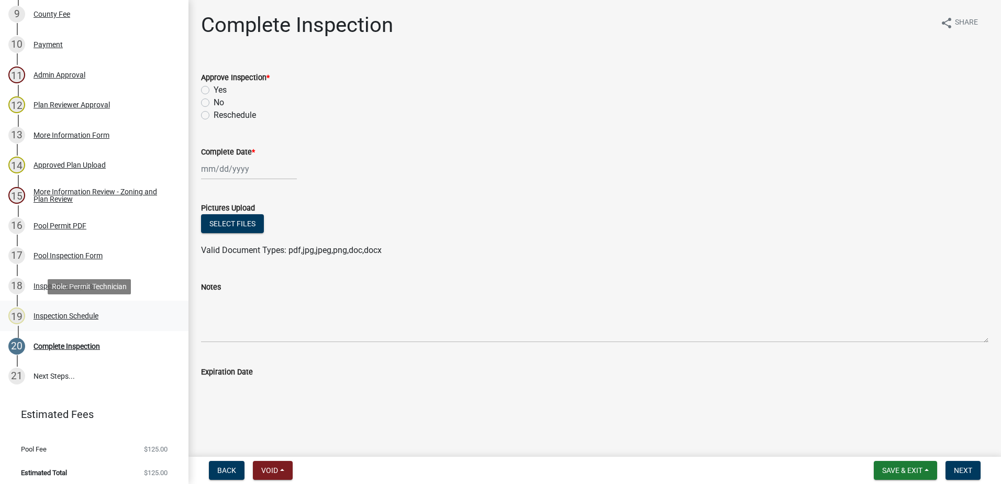
click at [67, 313] on div "Inspection Schedule" at bounding box center [65, 315] width 65 height 7
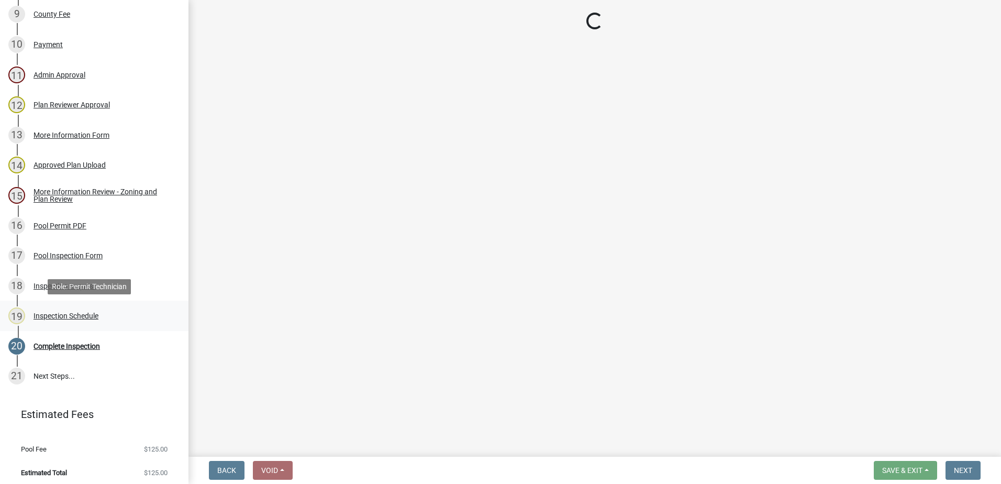
select select "a0ea4169-8540-4a2c-b9f4-cf4c1ffdeb95"
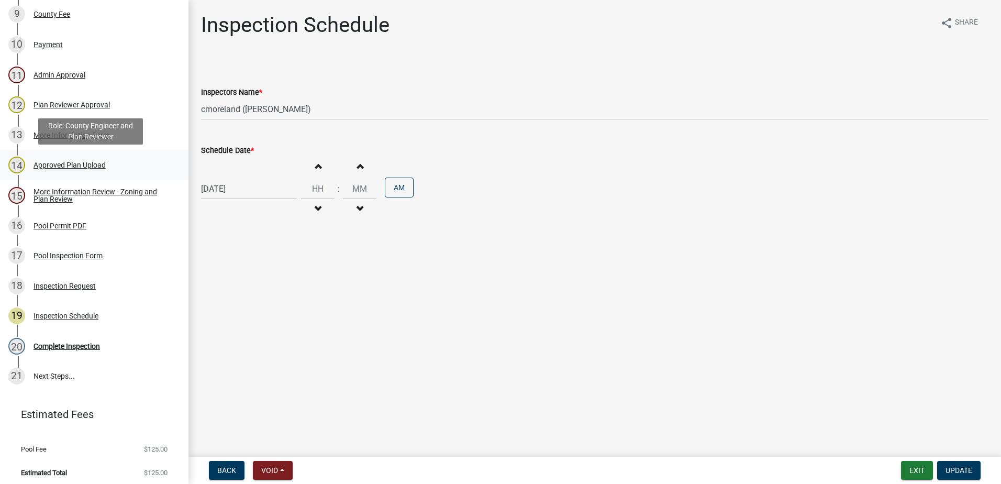
scroll to position [105, 0]
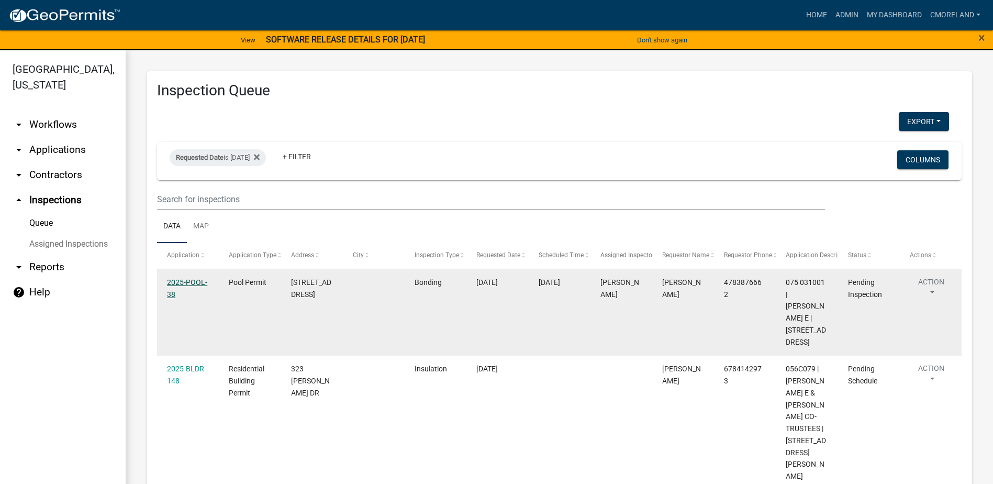
click at [186, 281] on link "2025-POOL-38" at bounding box center [187, 288] width 40 height 20
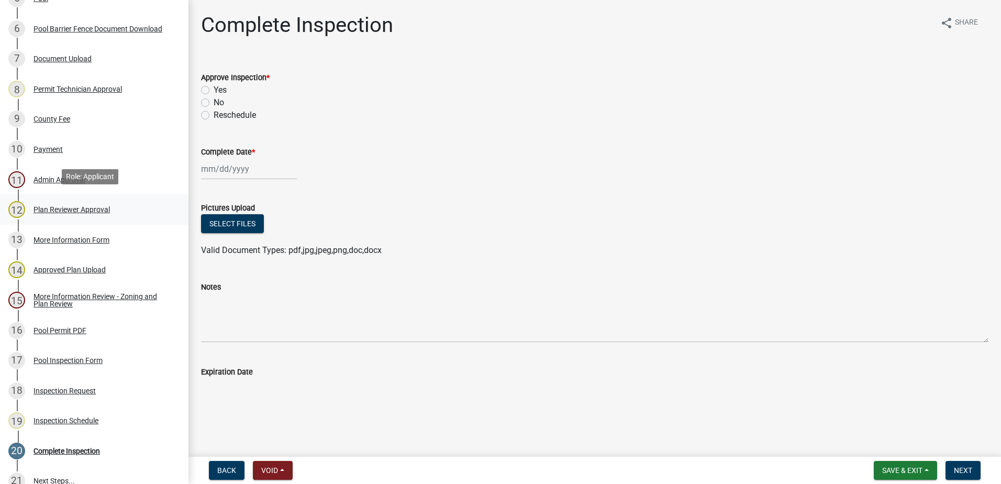
scroll to position [366, 0]
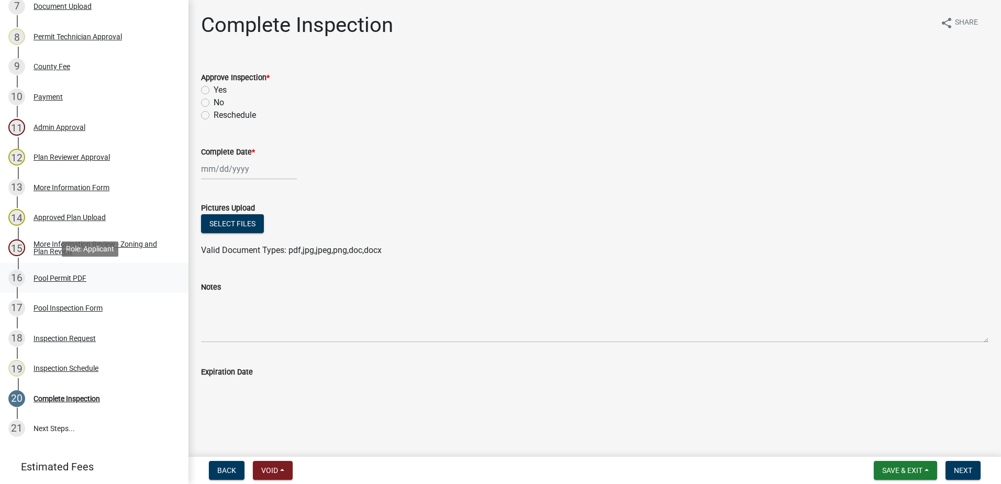
click at [62, 279] on div "Pool Permit PDF" at bounding box center [59, 277] width 53 height 7
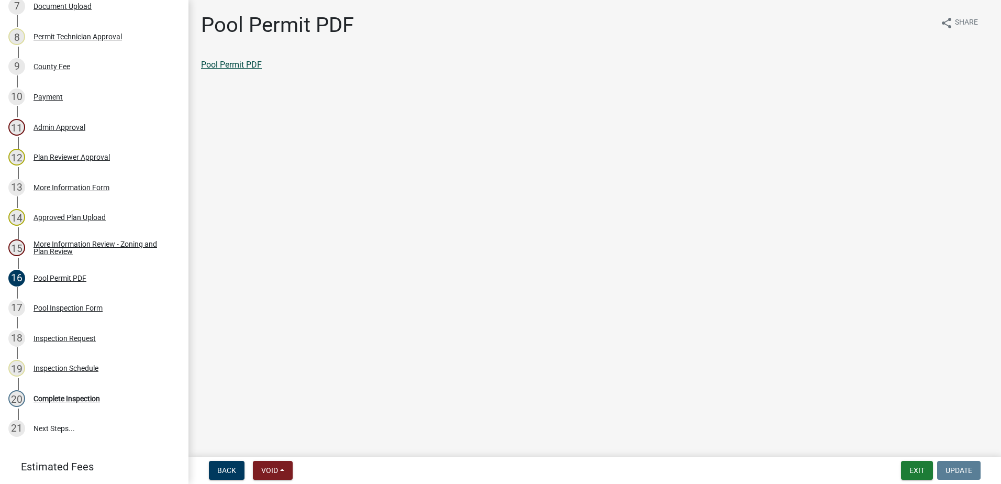
click at [244, 62] on link "Pool Permit PDF" at bounding box center [231, 65] width 61 height 10
click at [82, 336] on div "Inspection Request" at bounding box center [64, 337] width 62 height 7
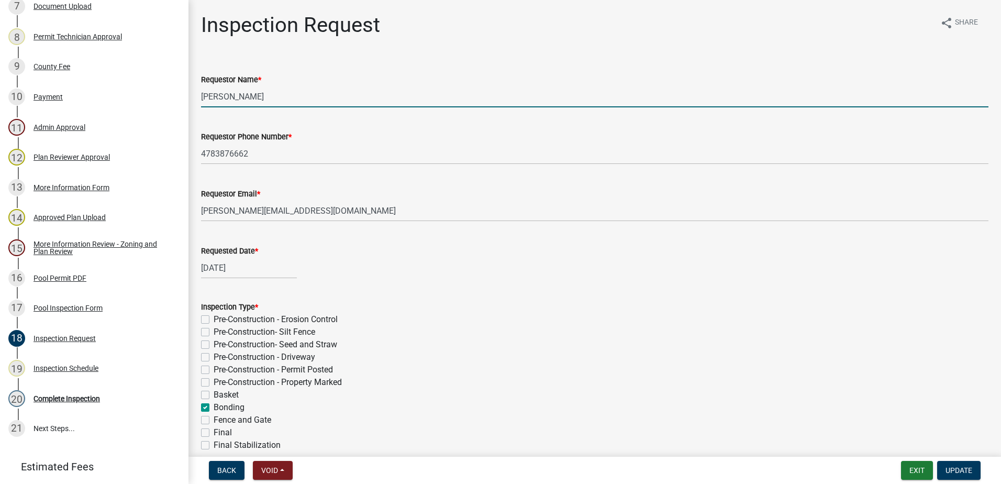
click at [306, 99] on input "[PERSON_NAME]" at bounding box center [594, 96] width 787 height 21
type input "C"
type input "Chelsea"
click at [949, 466] on span "Update" at bounding box center [958, 470] width 27 height 8
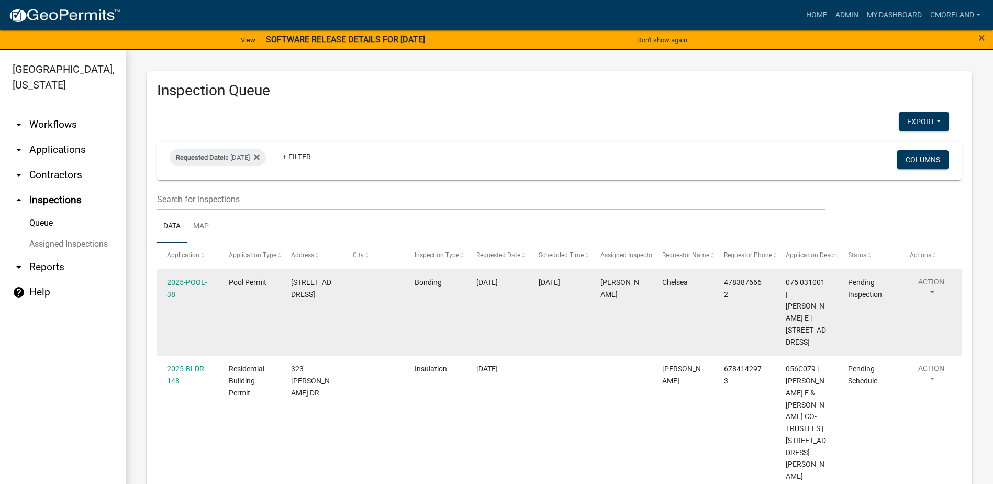
click at [195, 276] on div "2025-POOL-38" at bounding box center [188, 288] width 42 height 24
click at [190, 278] on link "2025-POOL-38" at bounding box center [187, 288] width 40 height 20
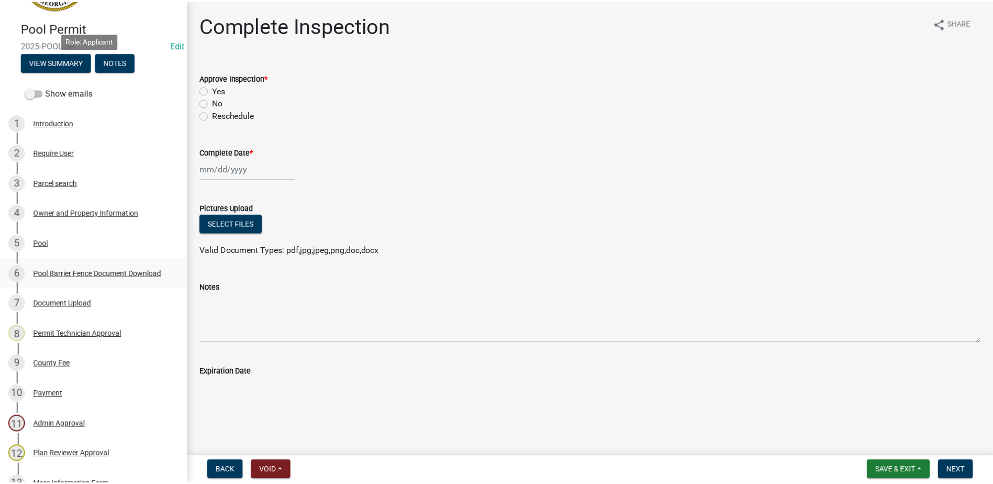
scroll to position [366, 0]
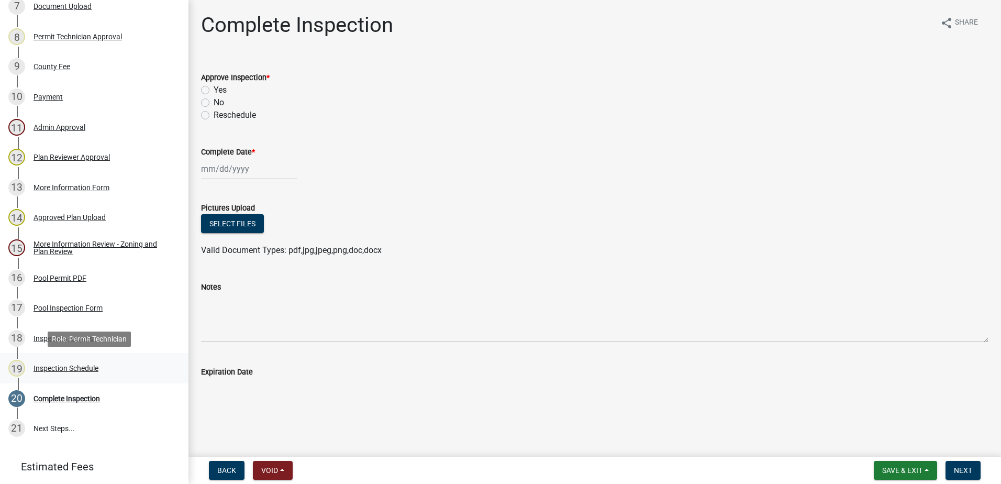
click at [86, 366] on div "Inspection Schedule" at bounding box center [65, 367] width 65 height 7
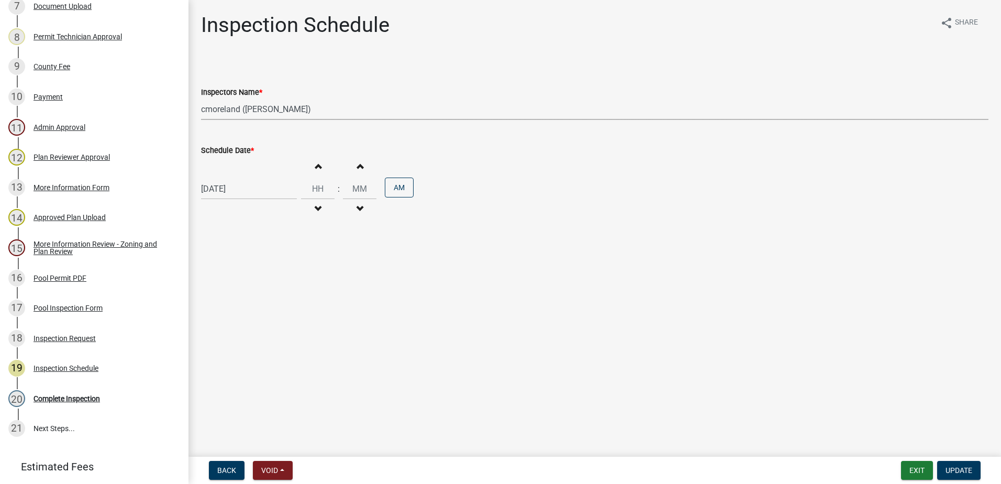
click at [332, 110] on select "Select Item... mrivera ([PERSON_NAME]) [PERSON_NAME] ([PERSON_NAME] ([PERSON_NA…" at bounding box center [594, 108] width 787 height 21
select select "07642ab0-564c-47bb-824b-0ccf2da83593"
click at [201, 98] on select "Select Item... mrivera ([PERSON_NAME]) [PERSON_NAME] ([PERSON_NAME] ([PERSON_NA…" at bounding box center [594, 108] width 787 height 21
click at [963, 469] on span "Update" at bounding box center [958, 470] width 27 height 8
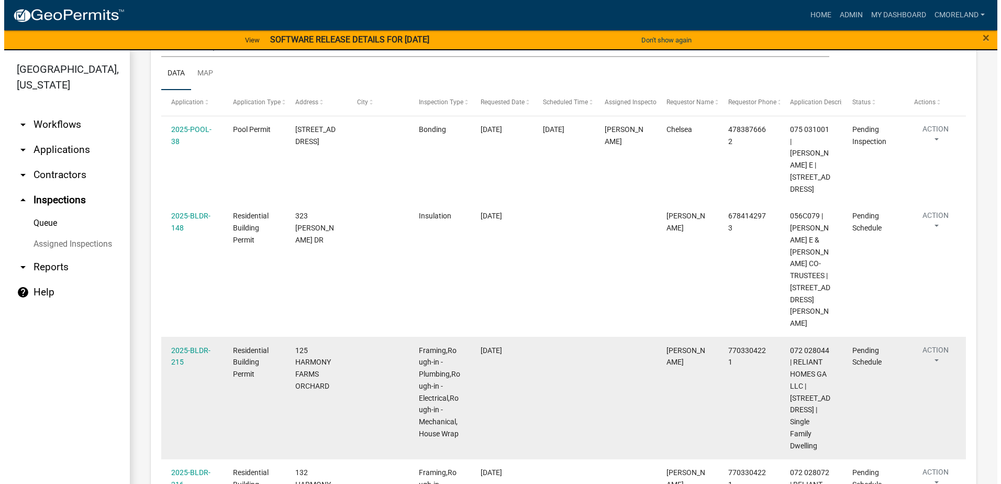
scroll to position [100, 0]
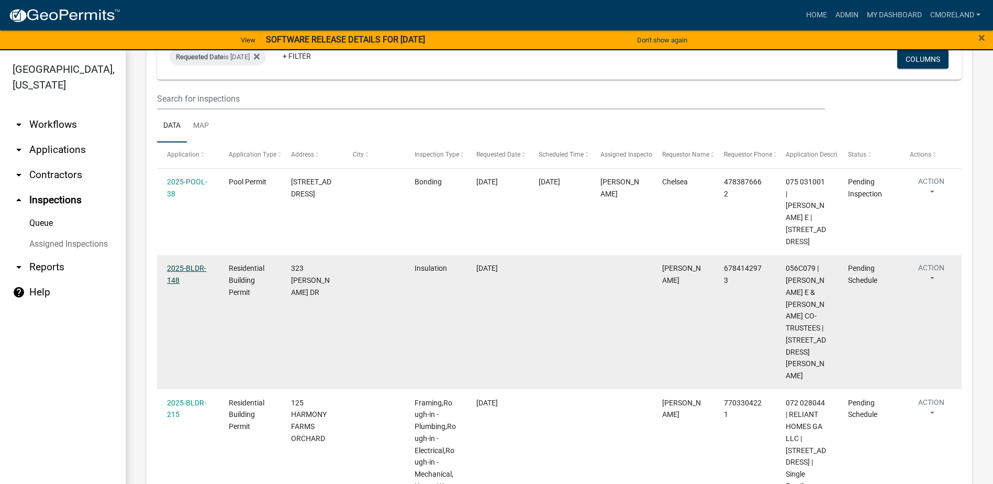
click at [186, 265] on link "2025-BLDR-148" at bounding box center [186, 274] width 39 height 20
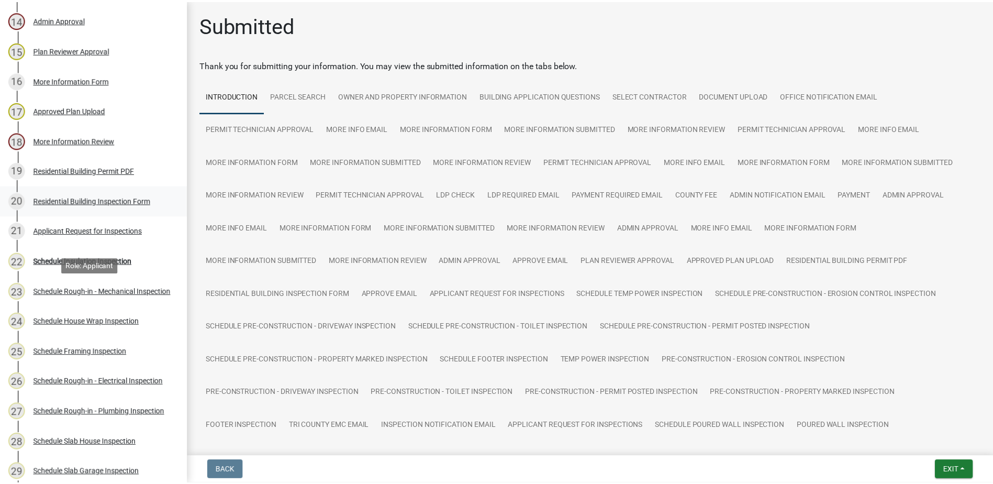
scroll to position [576, 0]
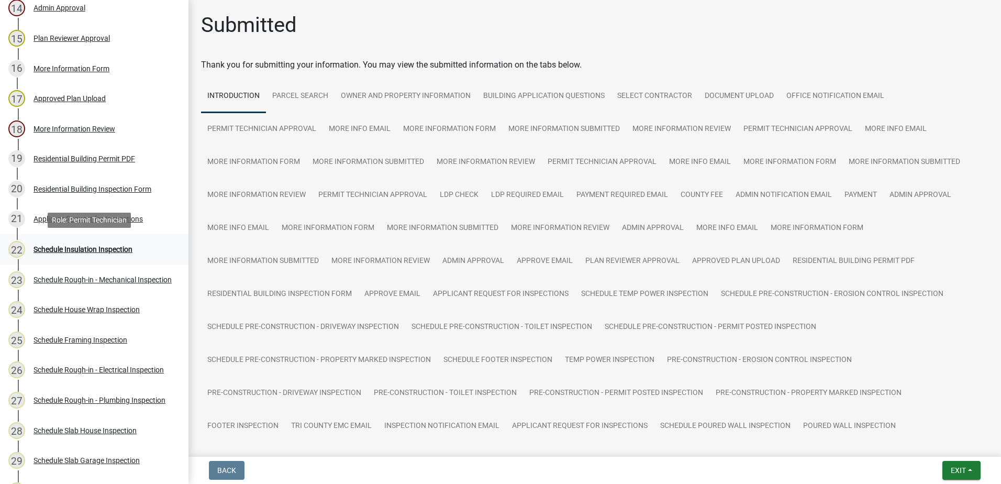
click at [100, 248] on div "Schedule Insulation Inspection" at bounding box center [82, 248] width 99 height 7
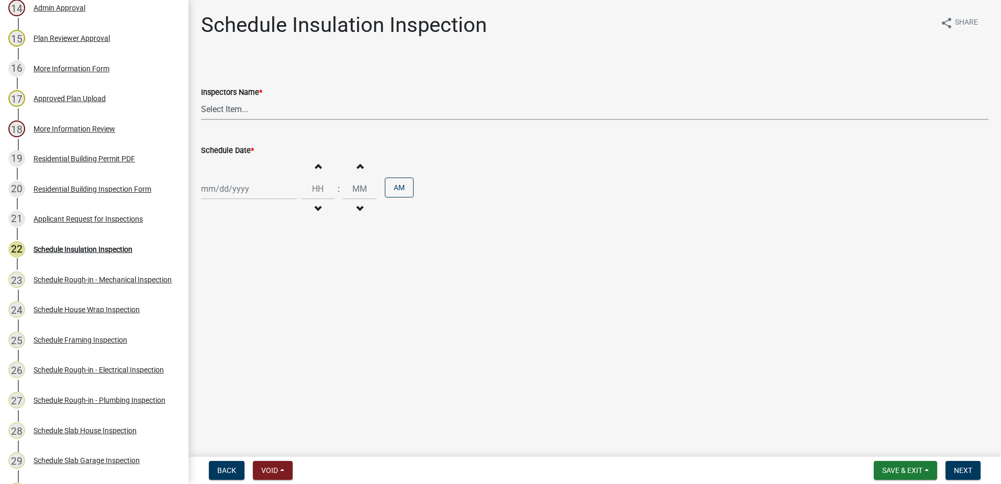
click at [259, 108] on select "Select Item... mrivera ([PERSON_NAME]) [PERSON_NAME] ([PERSON_NAME] ([PERSON_NA…" at bounding box center [594, 108] width 787 height 21
select select "07642ab0-564c-47bb-824b-0ccf2da83593"
click at [201, 98] on select "Select Item... mrivera ([PERSON_NAME]) [PERSON_NAME] ([PERSON_NAME] ([PERSON_NA…" at bounding box center [594, 108] width 787 height 21
select select "10"
select select "2025"
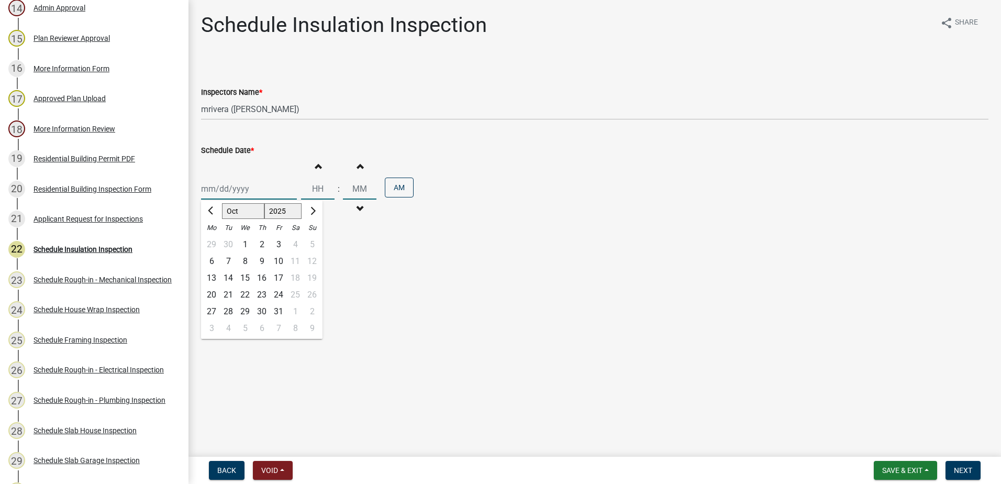
click at [253, 192] on div "[PERSON_NAME] Feb Mar Apr [PERSON_NAME][DATE] Oct Nov [DATE] 1526 1527 1528 152…" at bounding box center [249, 188] width 96 height 21
click at [228, 263] on div "7" at bounding box center [228, 261] width 17 height 17
type input "[DATE]"
click at [966, 466] on span "Next" at bounding box center [962, 470] width 18 height 8
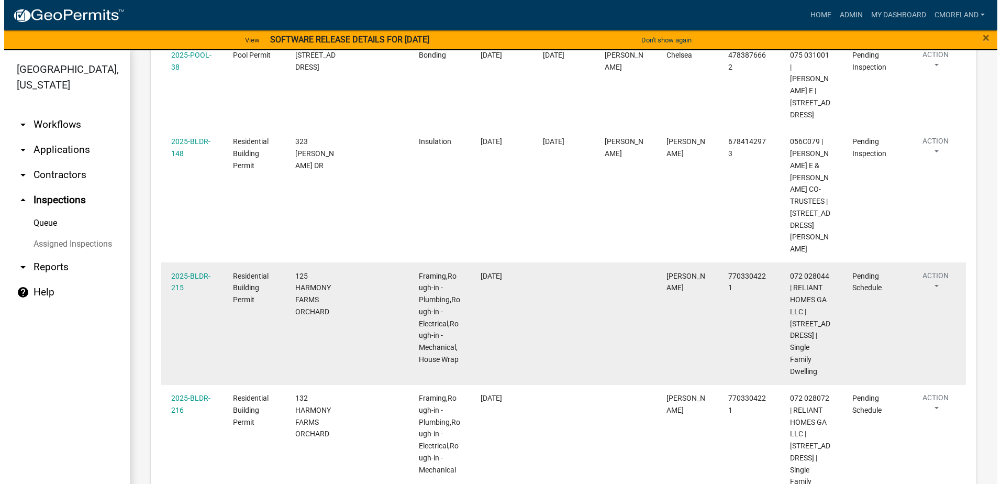
scroll to position [262, 0]
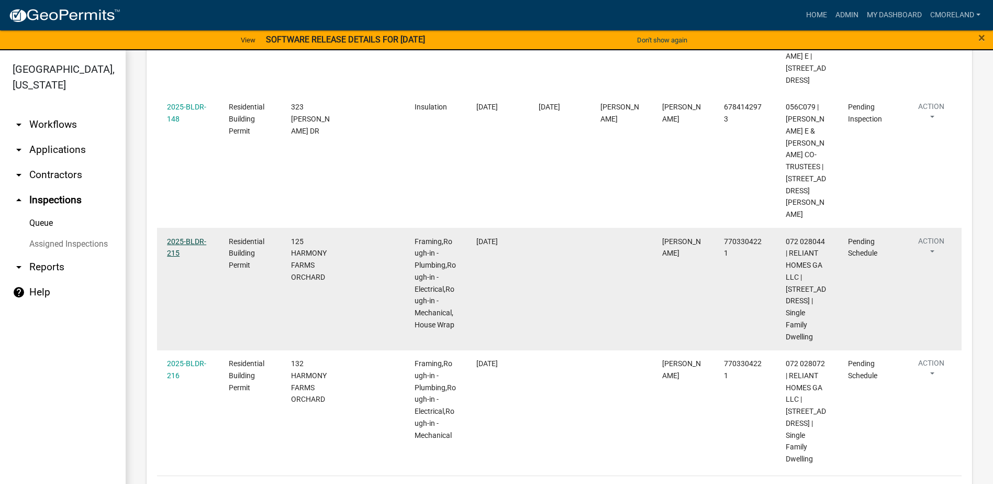
click at [187, 237] on link "2025-BLDR-215" at bounding box center [186, 247] width 39 height 20
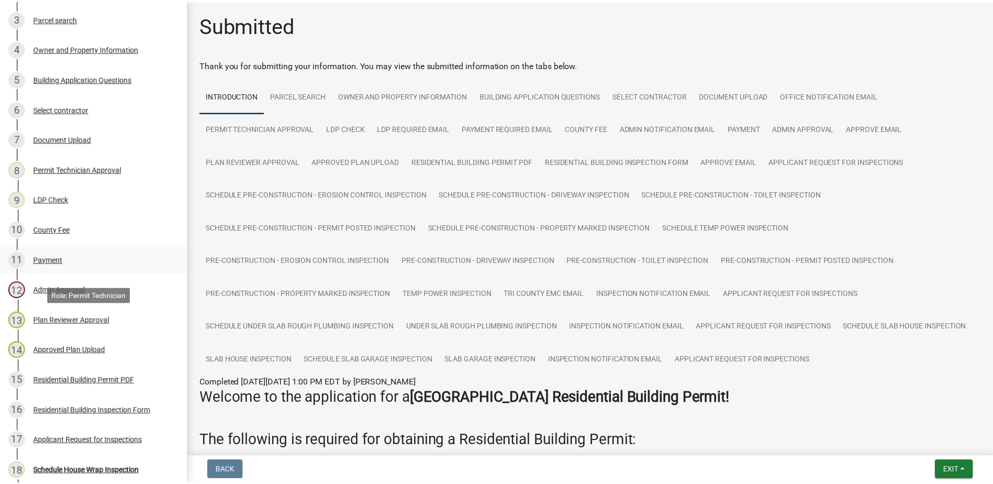
scroll to position [471, 0]
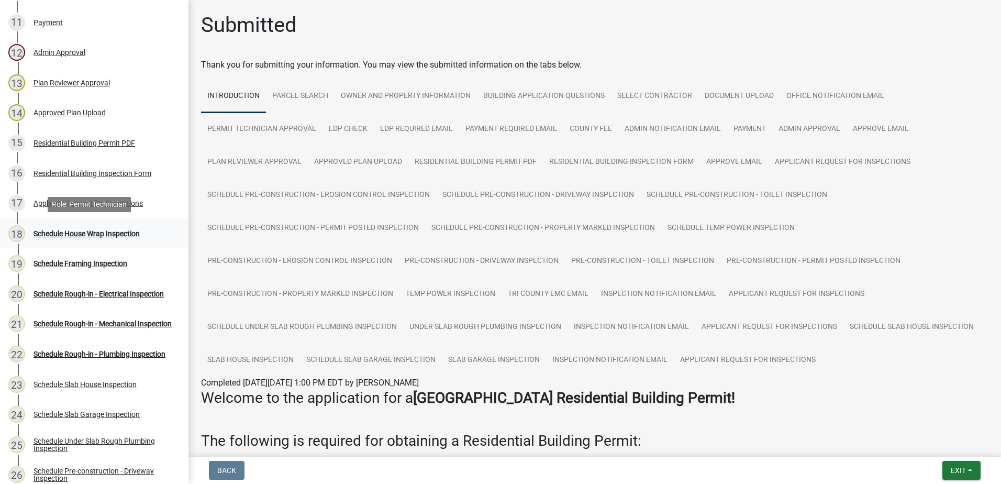
click at [85, 230] on div "Schedule House Wrap Inspection" at bounding box center [86, 233] width 106 height 7
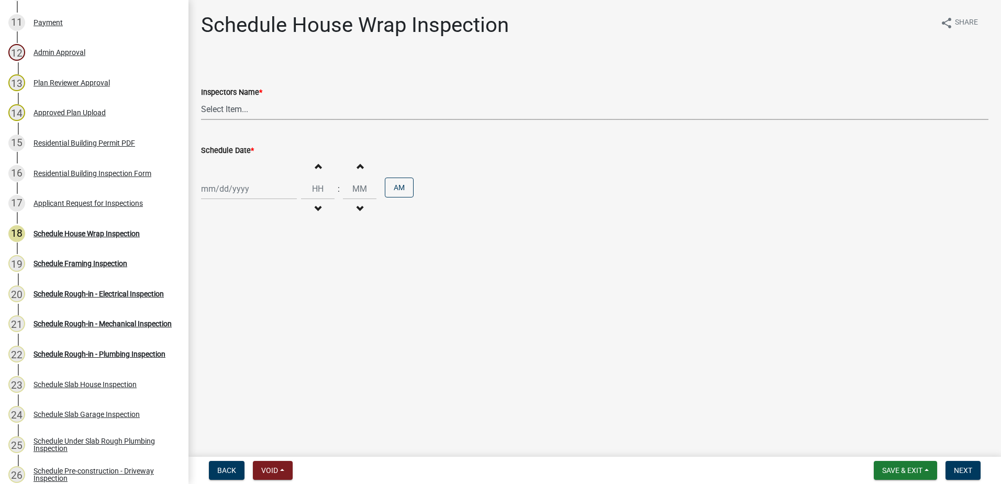
click at [261, 104] on select "Select Item... mrivera ([PERSON_NAME]) [PERSON_NAME] ([PERSON_NAME] ([PERSON_NA…" at bounding box center [594, 108] width 787 height 21
select select "07642ab0-564c-47bb-824b-0ccf2da83593"
click at [201, 98] on select "Select Item... mrivera ([PERSON_NAME]) [PERSON_NAME] ([PERSON_NAME] ([PERSON_NA…" at bounding box center [594, 108] width 787 height 21
select select "10"
select select "2025"
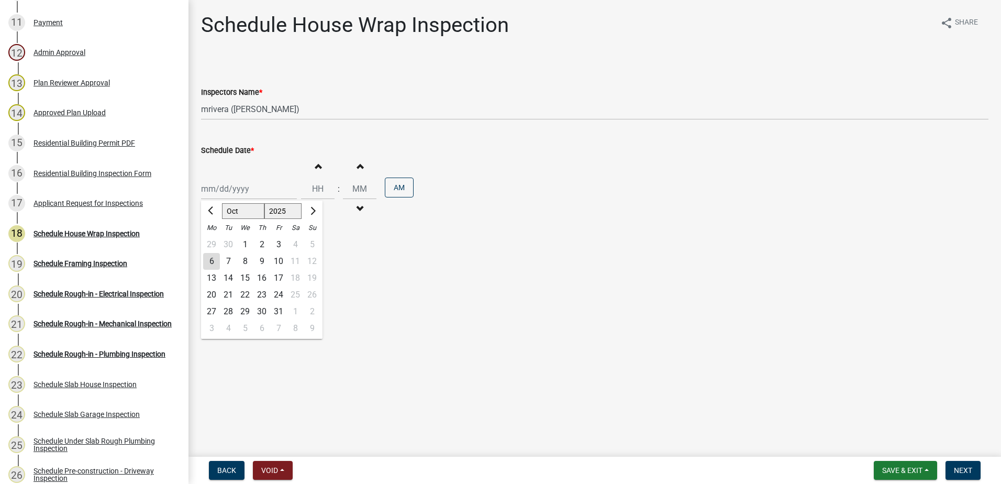
click at [252, 194] on div "[PERSON_NAME] Feb Mar Apr [PERSON_NAME][DATE] Oct Nov [DATE] 1526 1527 1528 152…" at bounding box center [249, 188] width 96 height 21
click at [224, 257] on div "7" at bounding box center [228, 261] width 17 height 17
type input "[DATE]"
click at [959, 467] on span "Next" at bounding box center [962, 470] width 18 height 8
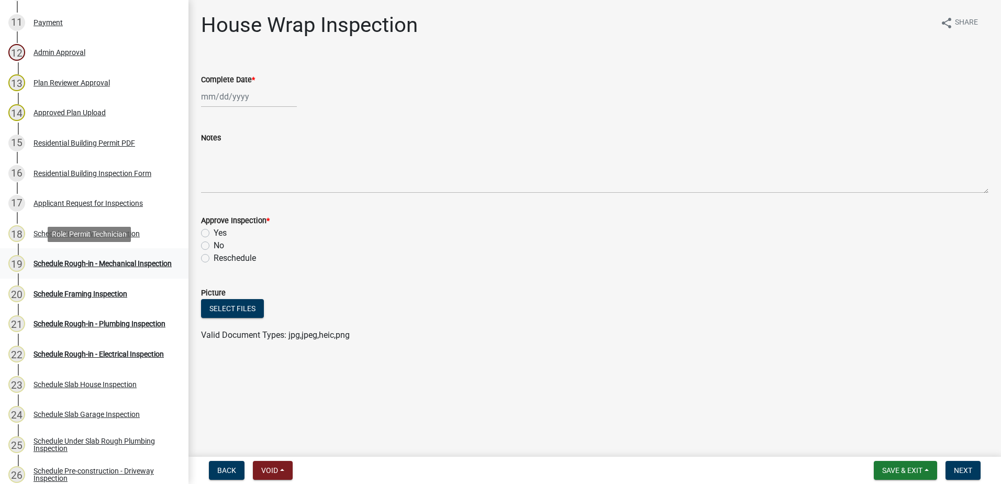
click at [90, 260] on div "Schedule Rough-in - Mechanical Inspection" at bounding box center [102, 263] width 138 height 7
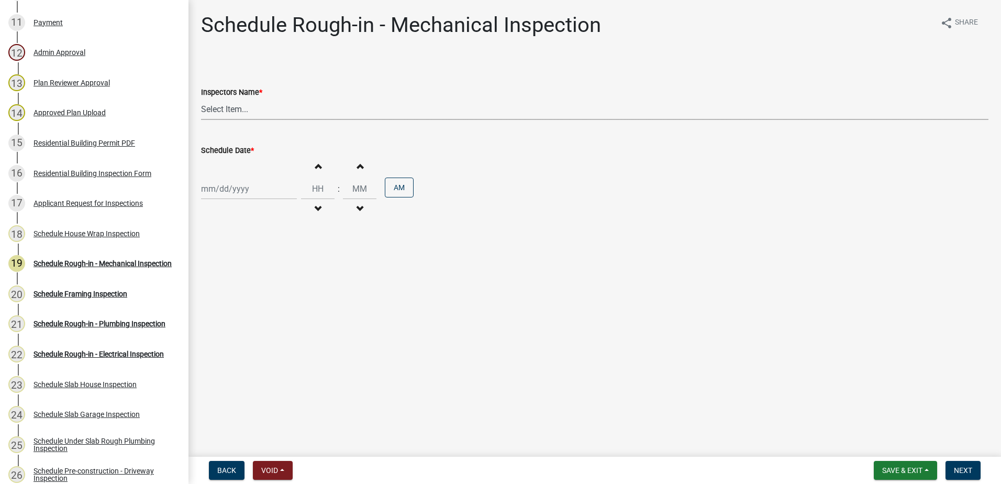
click at [268, 113] on select "Select Item... mrivera ([PERSON_NAME]) [PERSON_NAME] ([PERSON_NAME] ([PERSON_NA…" at bounding box center [594, 108] width 787 height 21
select select "07642ab0-564c-47bb-824b-0ccf2da83593"
click at [201, 98] on select "Select Item... mrivera ([PERSON_NAME]) [PERSON_NAME] ([PERSON_NAME] ([PERSON_NA…" at bounding box center [594, 108] width 787 height 21
select select "10"
select select "2025"
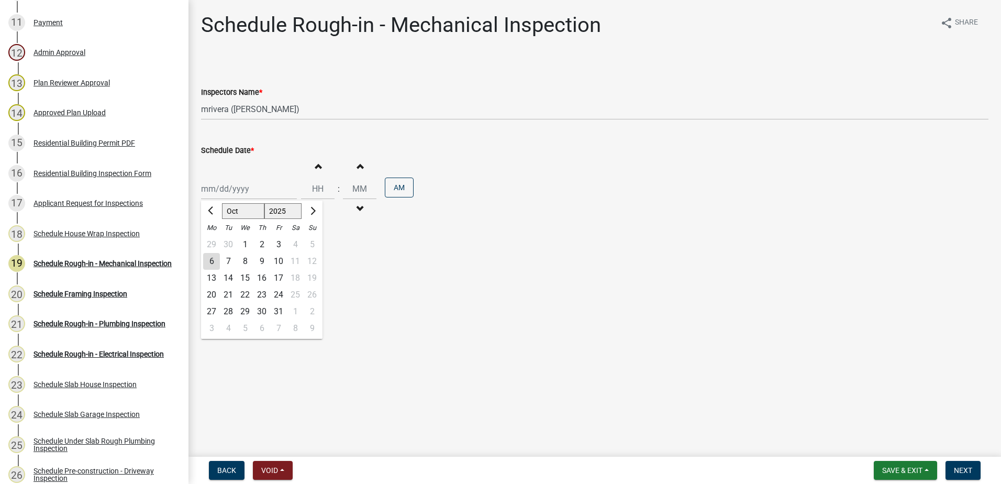
click at [258, 195] on div "[PERSON_NAME] Feb Mar Apr [PERSON_NAME][DATE] Oct Nov [DATE] 1526 1527 1528 152…" at bounding box center [249, 188] width 96 height 21
click at [230, 258] on div "7" at bounding box center [228, 261] width 17 height 17
type input "[DATE]"
click at [969, 468] on span "Next" at bounding box center [962, 470] width 18 height 8
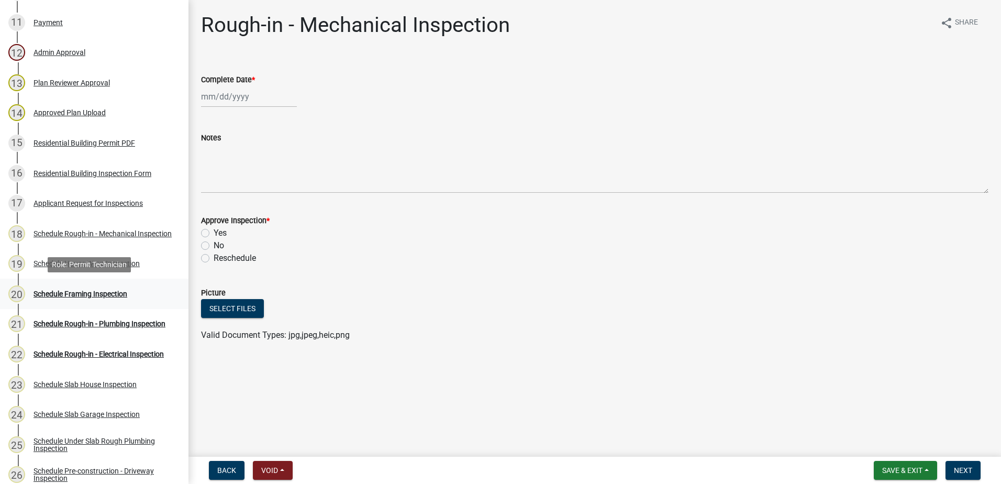
click at [88, 294] on div "Schedule Framing Inspection" at bounding box center [80, 293] width 94 height 7
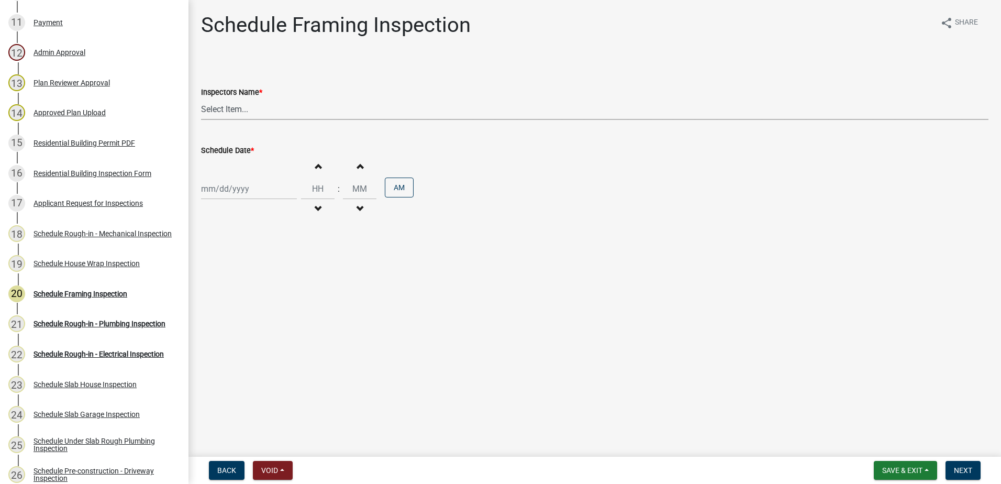
click at [279, 107] on select "Select Item... mrivera ([PERSON_NAME]) [PERSON_NAME] ([PERSON_NAME] ([PERSON_NA…" at bounding box center [594, 108] width 787 height 21
select select "07642ab0-564c-47bb-824b-0ccf2da83593"
click at [201, 98] on select "Select Item... mrivera ([PERSON_NAME]) [PERSON_NAME] ([PERSON_NAME] ([PERSON_NA…" at bounding box center [594, 108] width 787 height 21
click at [254, 193] on div at bounding box center [249, 188] width 96 height 21
select select "10"
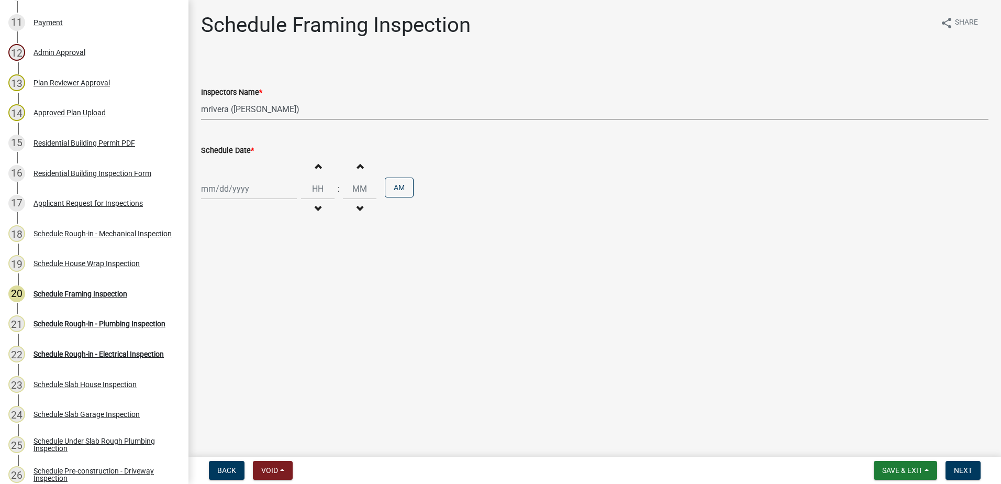
select select "2025"
click at [230, 259] on div "7" at bounding box center [228, 261] width 17 height 17
type input "[DATE]"
click at [960, 465] on button "Next" at bounding box center [962, 470] width 35 height 19
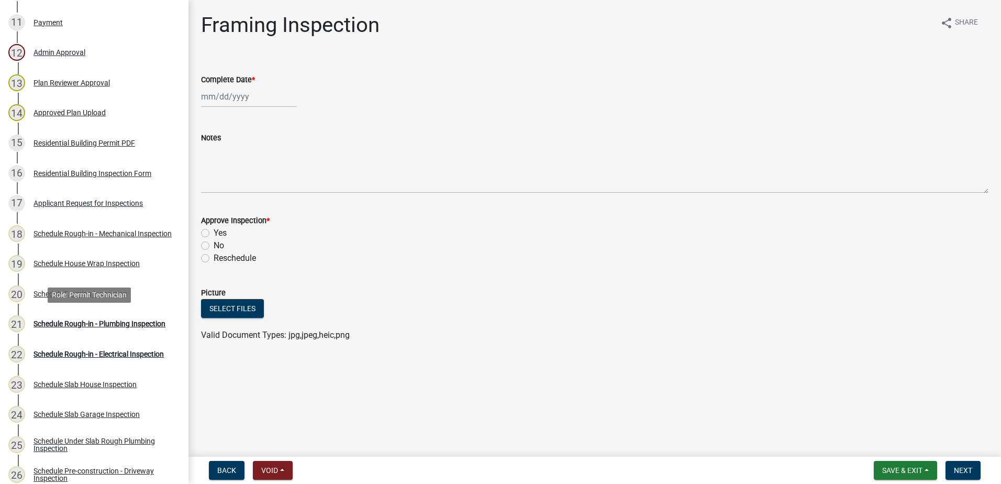
click at [118, 320] on div "Schedule Rough-in - Plumbing Inspection" at bounding box center [99, 323] width 132 height 7
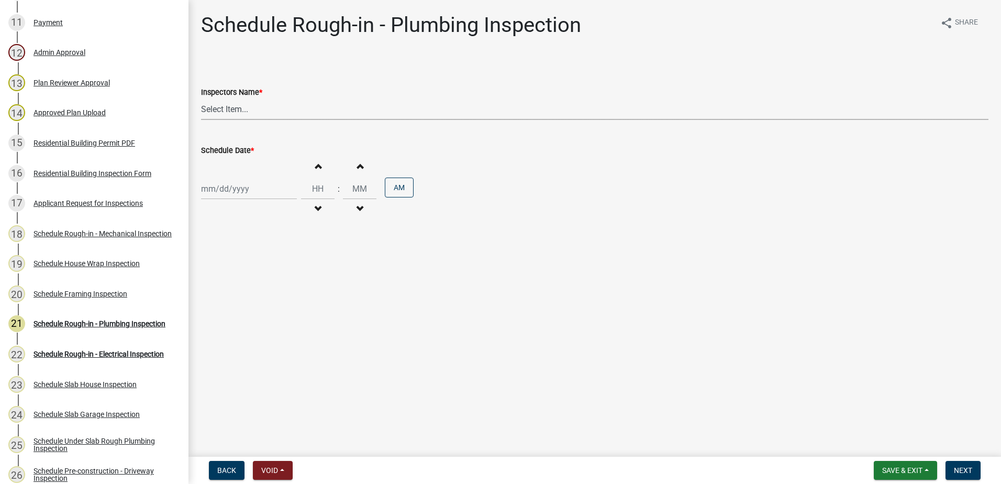
click at [269, 103] on select "Select Item... mrivera ([PERSON_NAME]) [PERSON_NAME] ([PERSON_NAME] ([PERSON_NA…" at bounding box center [594, 108] width 787 height 21
select select "07642ab0-564c-47bb-824b-0ccf2da83593"
click at [201, 98] on select "Select Item... mrivera ([PERSON_NAME]) [PERSON_NAME] ([PERSON_NAME] ([PERSON_NA…" at bounding box center [594, 108] width 787 height 21
select select "10"
select select "2025"
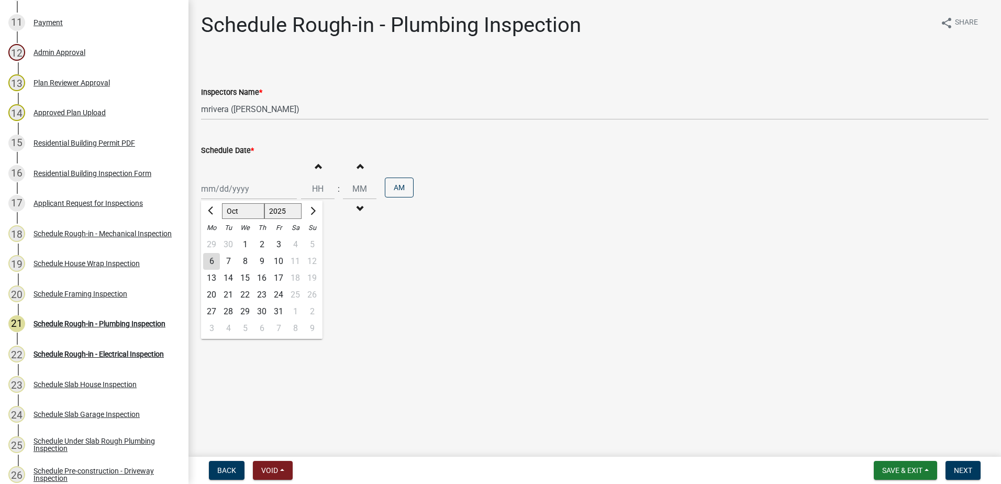
click at [243, 194] on div "[PERSON_NAME] Feb Mar Apr [PERSON_NAME][DATE] Oct Nov [DATE] 1526 1527 1528 152…" at bounding box center [249, 188] width 96 height 21
click at [231, 261] on div "7" at bounding box center [228, 261] width 17 height 17
type input "[DATE]"
click at [959, 466] on span "Next" at bounding box center [962, 470] width 18 height 8
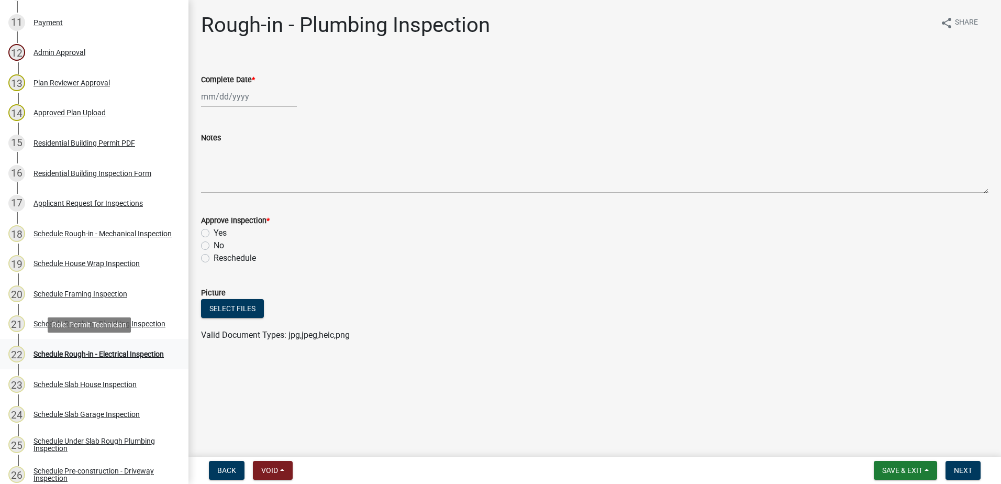
click at [97, 350] on div "Schedule Rough-in - Electrical Inspection" at bounding box center [98, 353] width 130 height 7
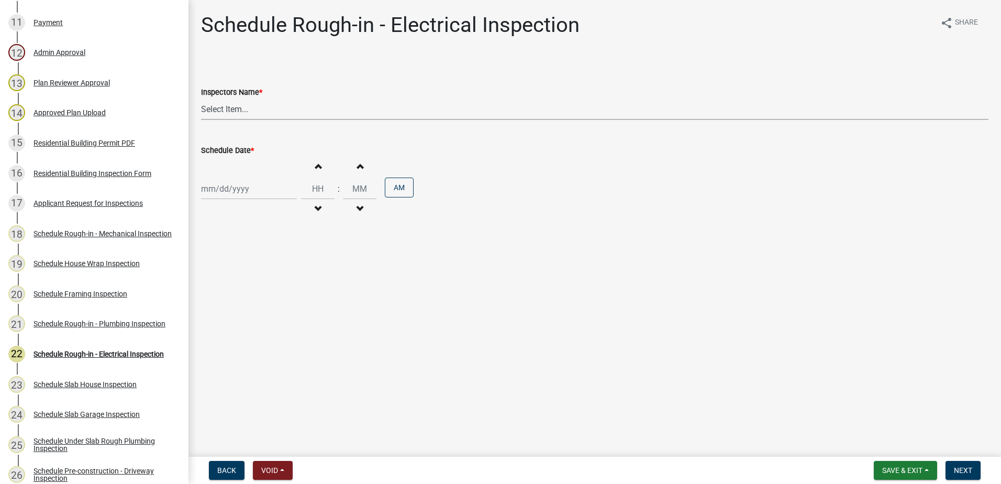
click at [276, 111] on select "Select Item... mrivera ([PERSON_NAME]) [PERSON_NAME] ([PERSON_NAME] ([PERSON_NA…" at bounding box center [594, 108] width 787 height 21
select select "07642ab0-564c-47bb-824b-0ccf2da83593"
click at [201, 98] on select "Select Item... mrivera ([PERSON_NAME]) [PERSON_NAME] ([PERSON_NAME] ([PERSON_NA…" at bounding box center [594, 108] width 787 height 21
click at [252, 189] on div at bounding box center [249, 188] width 96 height 21
select select "10"
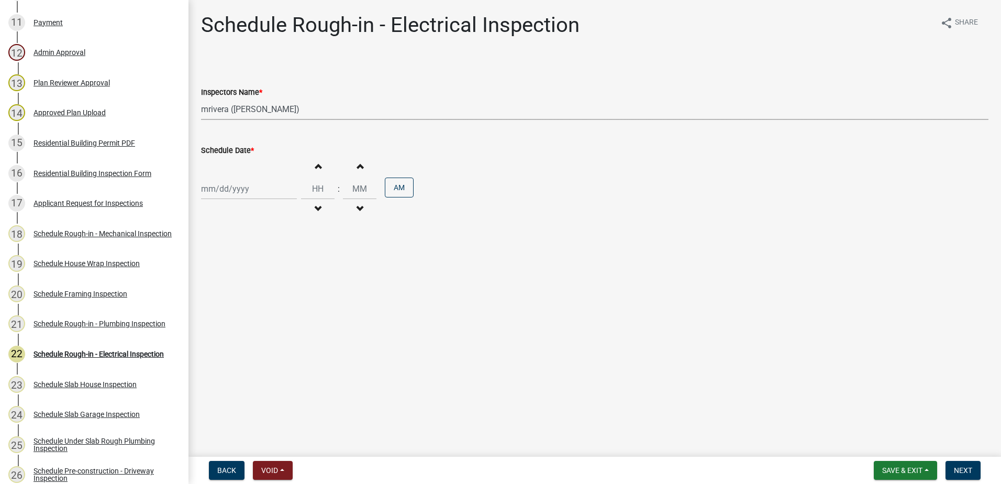
select select "2025"
click at [224, 259] on div "7" at bounding box center [228, 261] width 17 height 17
type input "[DATE]"
click at [968, 470] on span "Next" at bounding box center [962, 470] width 18 height 8
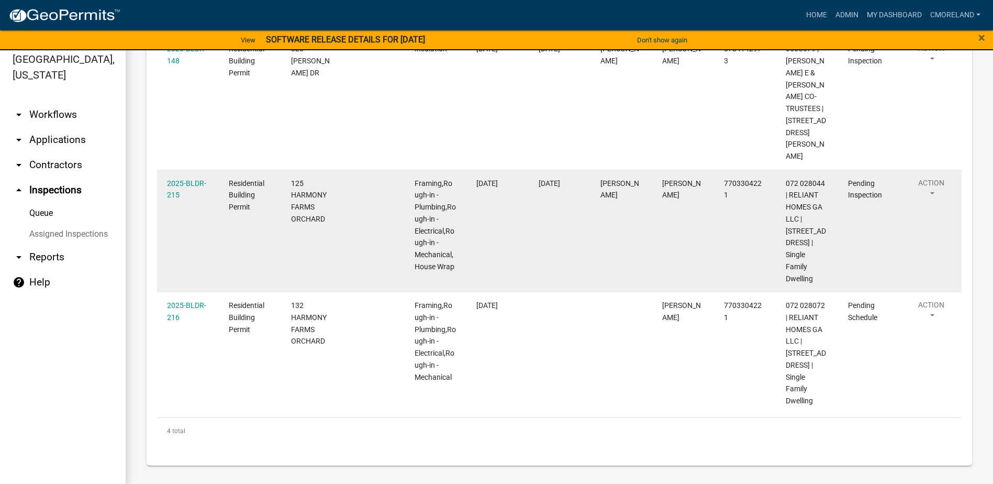
scroll to position [13, 0]
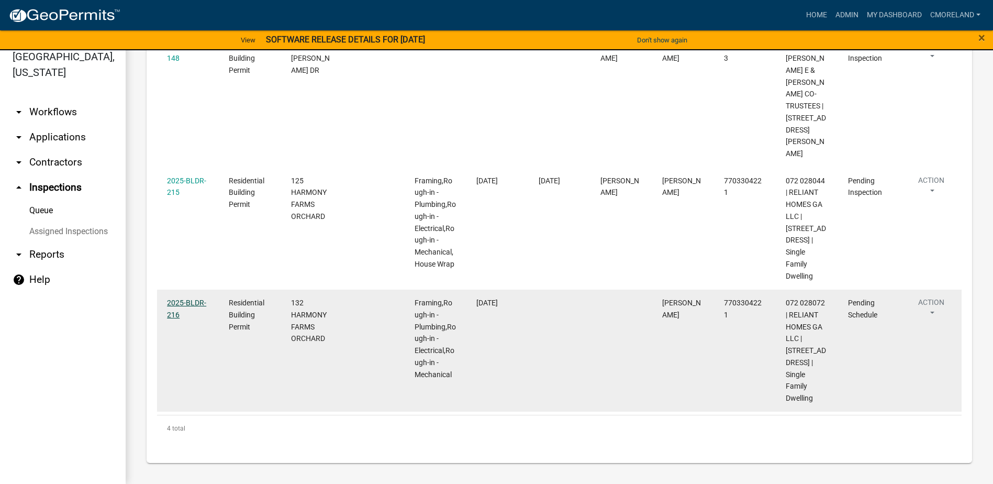
click at [184, 298] on link "2025-BLDR-216" at bounding box center [186, 308] width 39 height 20
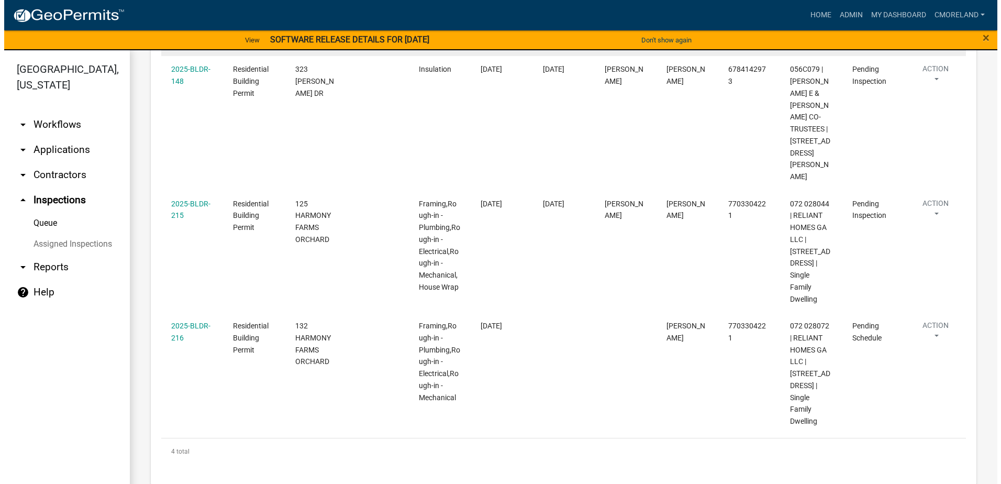
scroll to position [310, 0]
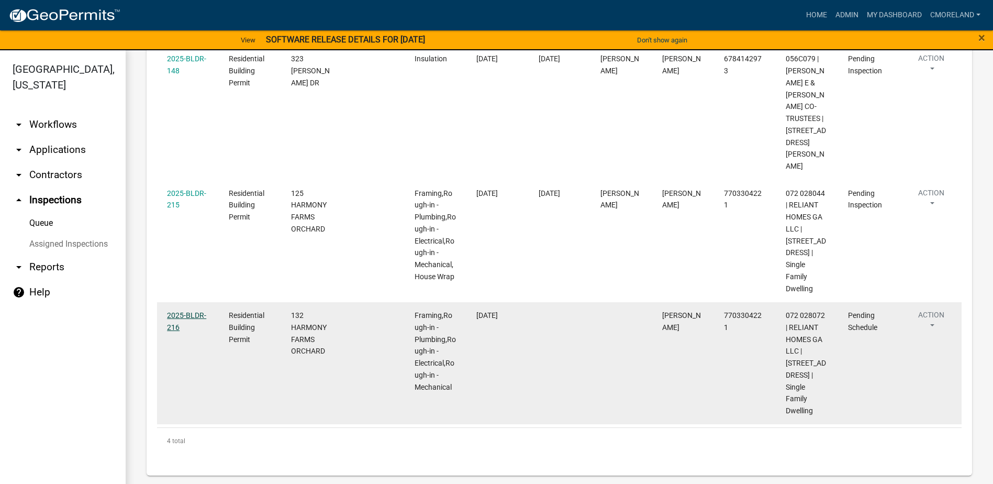
click at [192, 311] on link "2025-BLDR-216" at bounding box center [186, 321] width 39 height 20
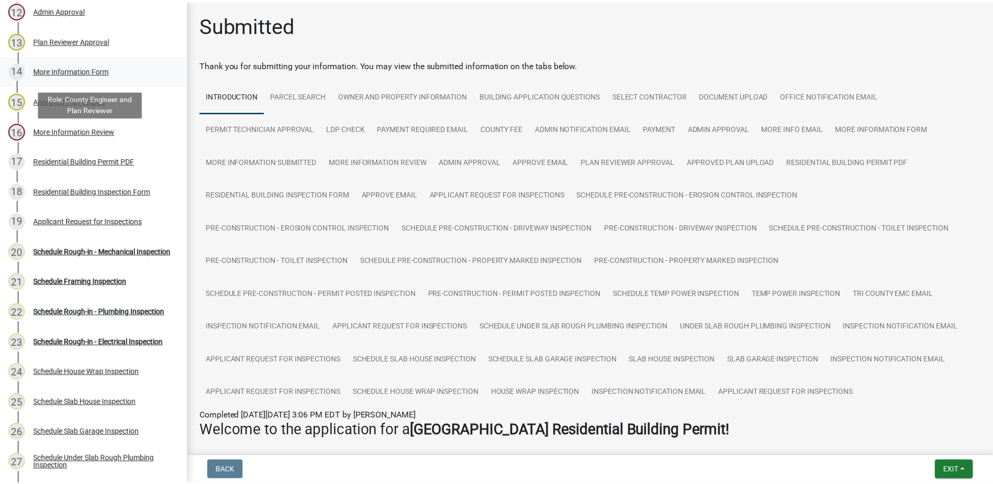
scroll to position [523, 0]
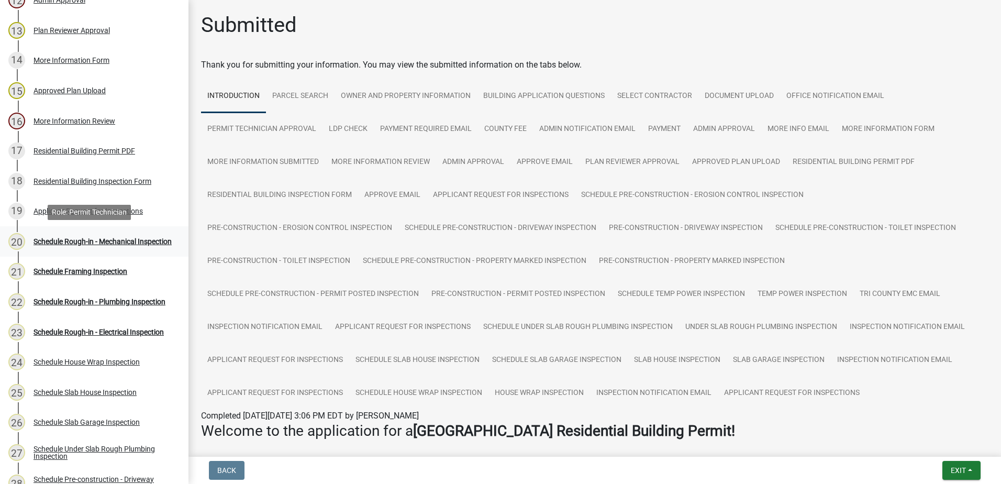
click at [86, 238] on div "Schedule Rough-in - Mechanical Inspection" at bounding box center [102, 241] width 138 height 7
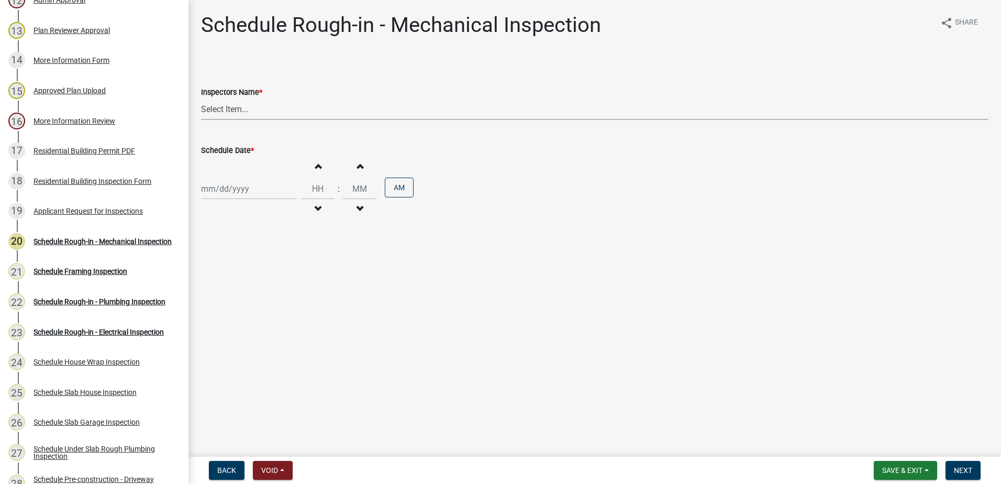
click at [286, 113] on select "Select Item... mrivera ([PERSON_NAME]) [PERSON_NAME] ([PERSON_NAME] ([PERSON_NA…" at bounding box center [594, 108] width 787 height 21
select select "07642ab0-564c-47bb-824b-0ccf2da83593"
click at [201, 98] on select "Select Item... mrivera ([PERSON_NAME]) [PERSON_NAME] ([PERSON_NAME] ([PERSON_NA…" at bounding box center [594, 108] width 787 height 21
click at [257, 188] on div at bounding box center [249, 188] width 96 height 21
select select "10"
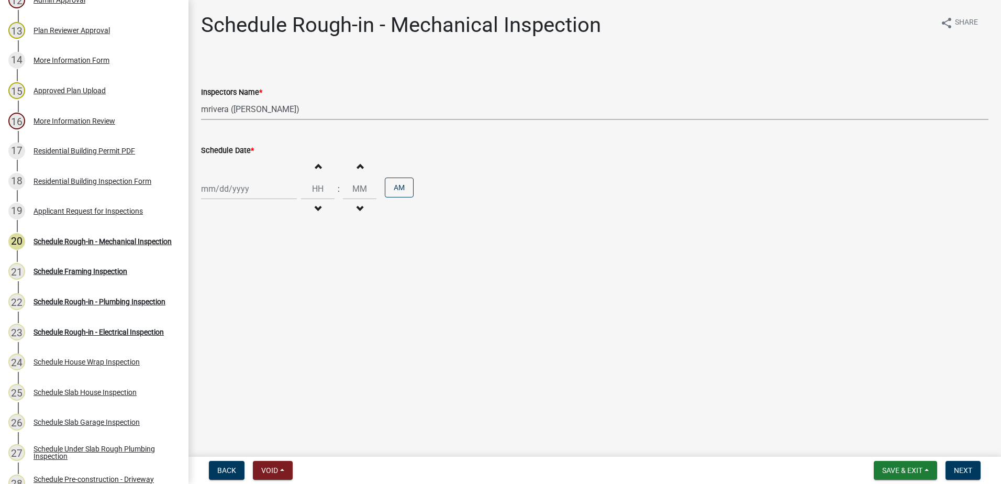
select select "2025"
click at [228, 259] on div "7" at bounding box center [228, 261] width 17 height 17
type input "[DATE]"
click at [963, 470] on span "Next" at bounding box center [962, 470] width 18 height 8
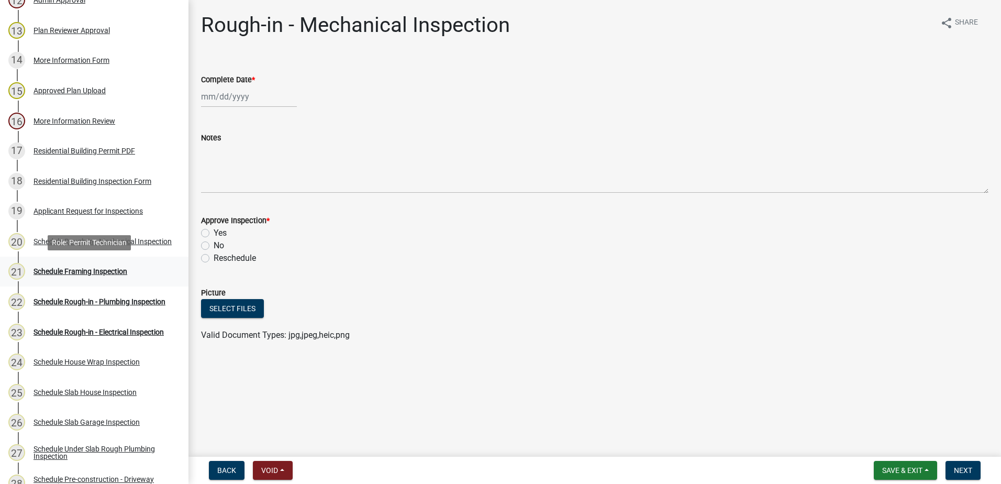
click at [94, 270] on div "Schedule Framing Inspection" at bounding box center [80, 270] width 94 height 7
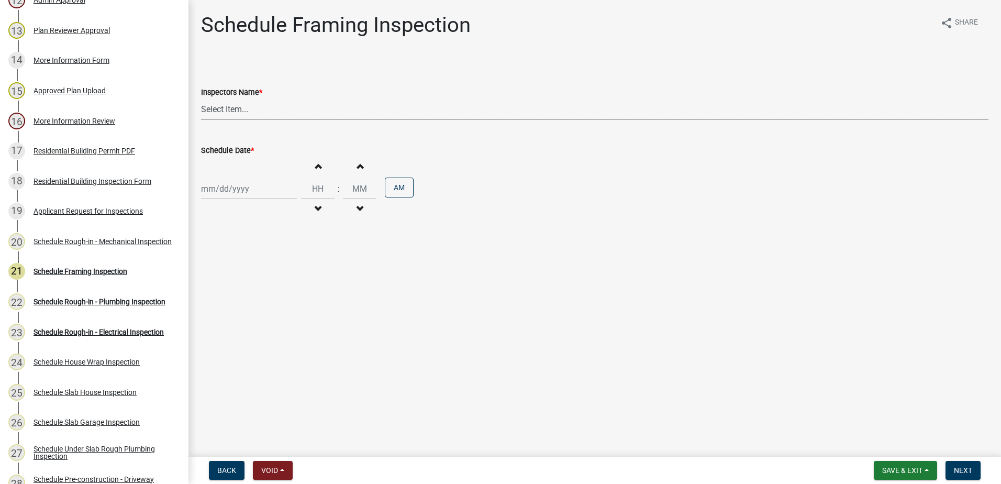
click at [266, 107] on select "Select Item... mrivera ([PERSON_NAME]) [PERSON_NAME] ([PERSON_NAME] ([PERSON_NA…" at bounding box center [594, 108] width 787 height 21
select select "07642ab0-564c-47bb-824b-0ccf2da83593"
click at [201, 98] on select "Select Item... mrivera ([PERSON_NAME]) [PERSON_NAME] ([PERSON_NAME] ([PERSON_NA…" at bounding box center [594, 108] width 787 height 21
select select "10"
select select "2025"
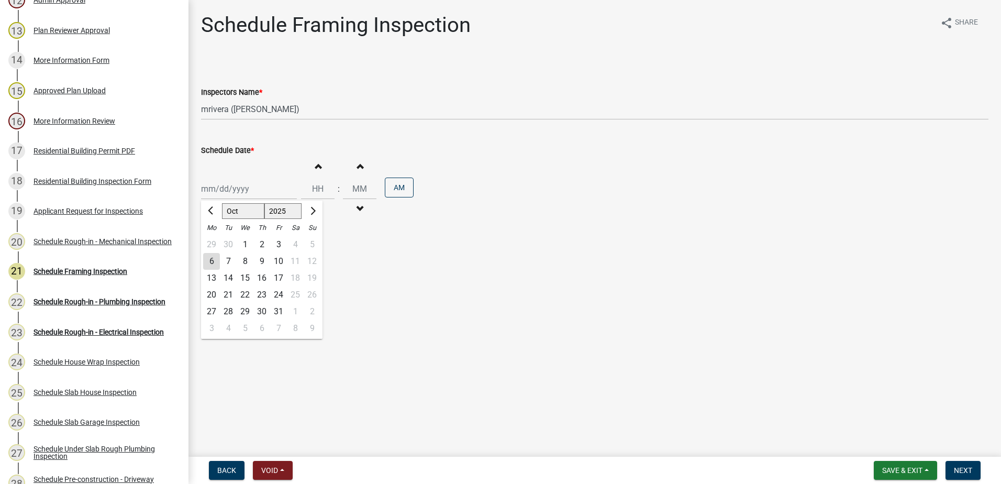
click at [260, 193] on div "[PERSON_NAME] Feb Mar Apr [PERSON_NAME][DATE] Oct Nov [DATE] 1526 1527 1528 152…" at bounding box center [249, 188] width 96 height 21
click at [230, 261] on div "7" at bounding box center [228, 261] width 17 height 17
type input "[DATE]"
click at [968, 469] on span "Next" at bounding box center [962, 470] width 18 height 8
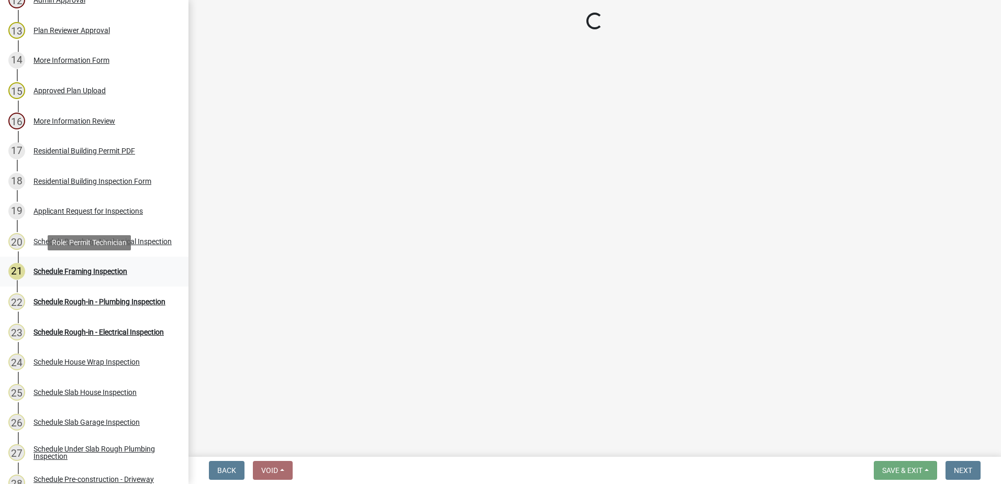
click at [113, 271] on div "Schedule Framing Inspection" at bounding box center [80, 270] width 94 height 7
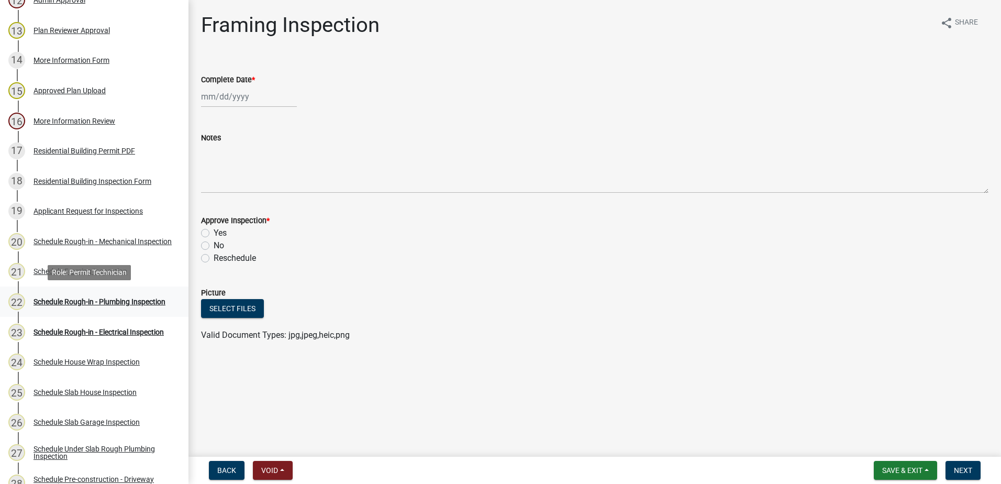
click at [97, 298] on div "Schedule Rough-in - Plumbing Inspection" at bounding box center [99, 301] width 132 height 7
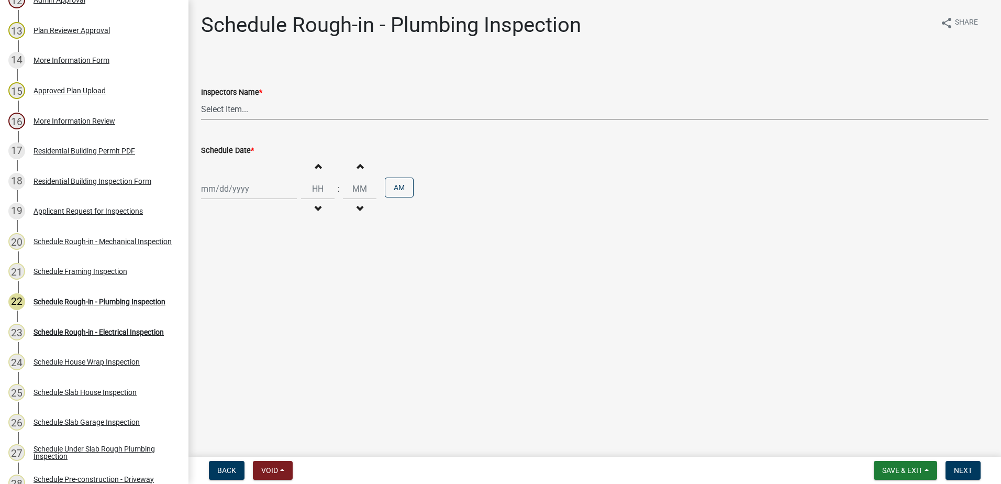
click at [256, 109] on select "Select Item... mrivera ([PERSON_NAME]) [PERSON_NAME] ([PERSON_NAME] ([PERSON_NA…" at bounding box center [594, 108] width 787 height 21
select select "07642ab0-564c-47bb-824b-0ccf2da83593"
click at [201, 98] on select "Select Item... mrivera ([PERSON_NAME]) [PERSON_NAME] ([PERSON_NAME] ([PERSON_NA…" at bounding box center [594, 108] width 787 height 21
click at [259, 194] on div at bounding box center [249, 188] width 96 height 21
select select "10"
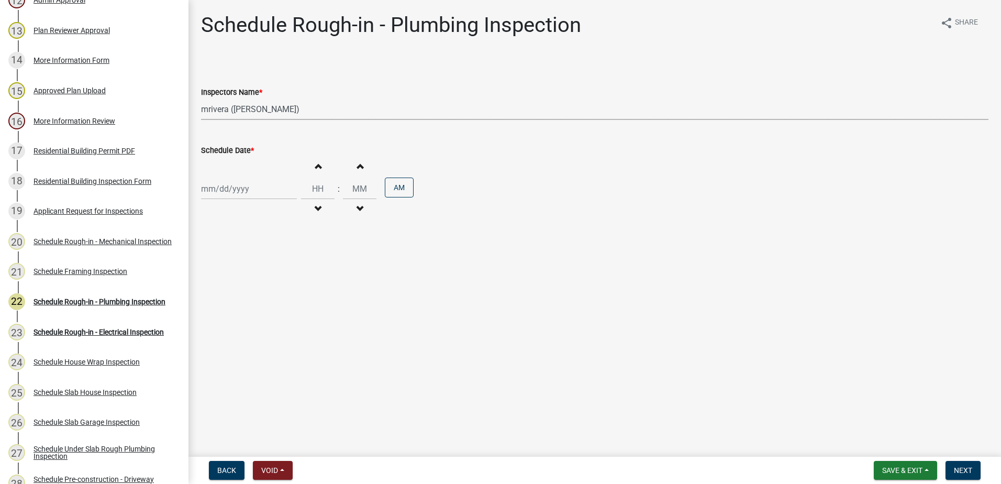
select select "2025"
click at [228, 257] on div "7" at bounding box center [228, 261] width 17 height 17
type input "[DATE]"
click at [976, 469] on button "Next" at bounding box center [962, 470] width 35 height 19
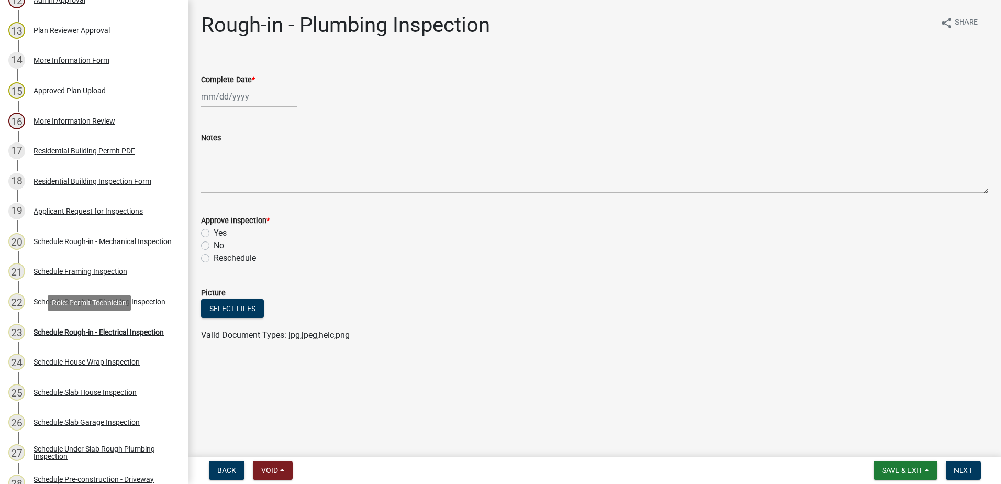
click at [92, 328] on div "Schedule Rough-in - Electrical Inspection" at bounding box center [98, 331] width 130 height 7
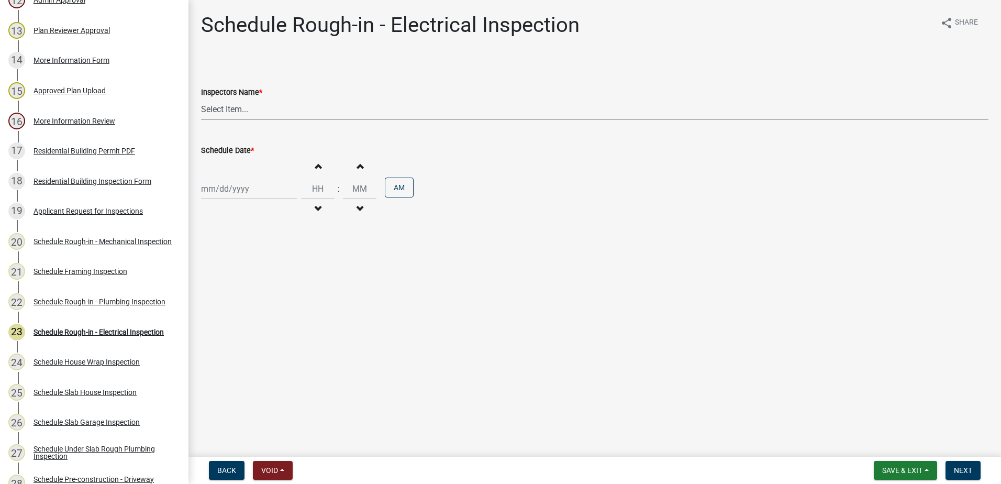
click at [262, 111] on select "Select Item... mrivera ([PERSON_NAME]) [PERSON_NAME] ([PERSON_NAME] ([PERSON_NA…" at bounding box center [594, 108] width 787 height 21
select select "07642ab0-564c-47bb-824b-0ccf2da83593"
click at [201, 98] on select "Select Item... mrivera ([PERSON_NAME]) [PERSON_NAME] ([PERSON_NAME] ([PERSON_NA…" at bounding box center [594, 108] width 787 height 21
click at [255, 190] on div at bounding box center [249, 188] width 96 height 21
select select "10"
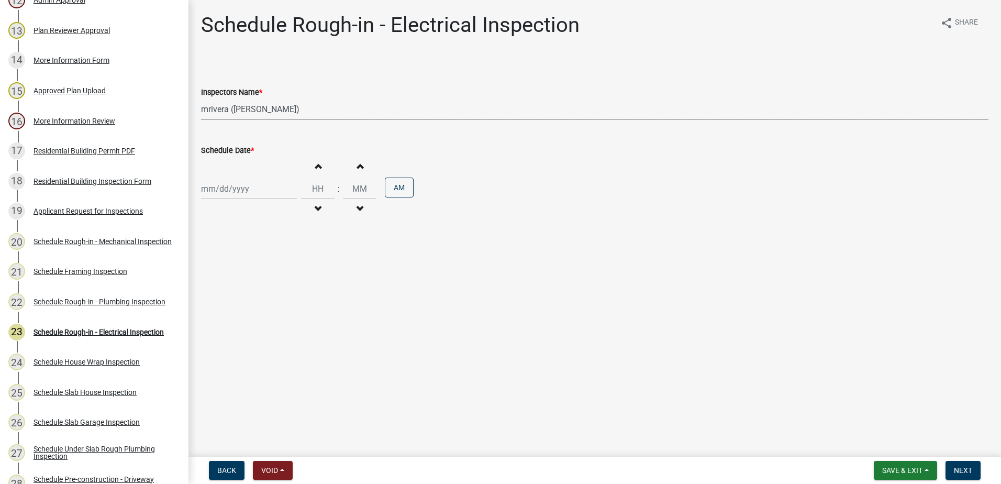
select select "2025"
click at [230, 262] on div "7" at bounding box center [228, 261] width 17 height 17
type input "[DATE]"
click at [964, 470] on span "Next" at bounding box center [962, 470] width 18 height 8
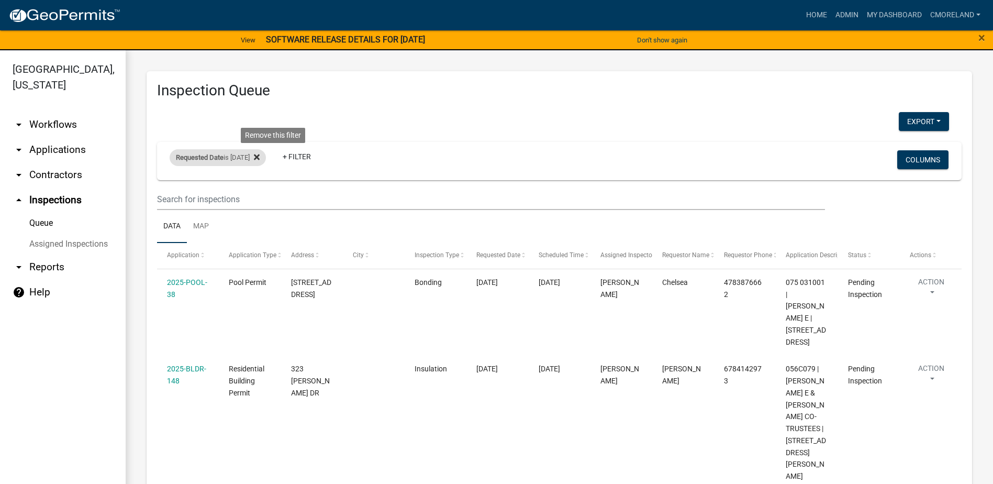
click at [260, 152] on fa-icon at bounding box center [255, 157] width 10 height 17
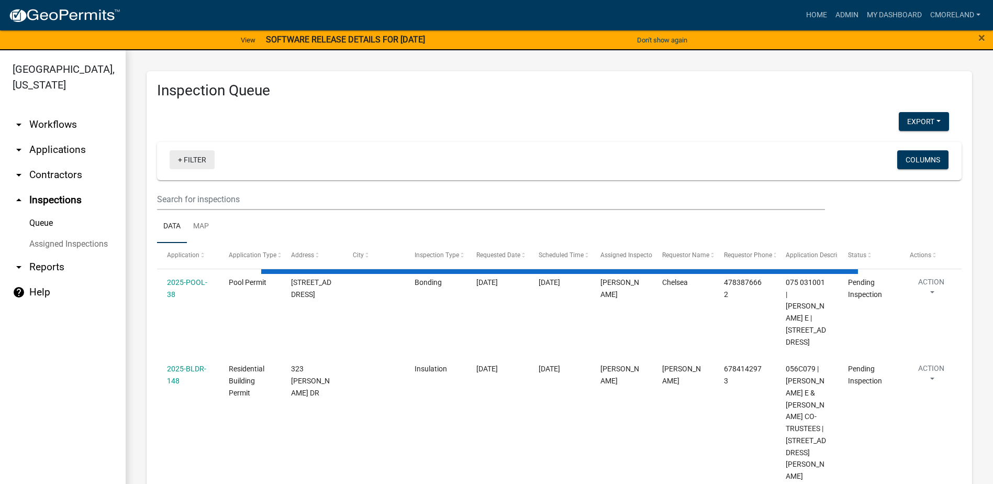
click at [199, 157] on link "+ Filter" at bounding box center [192, 159] width 45 height 19
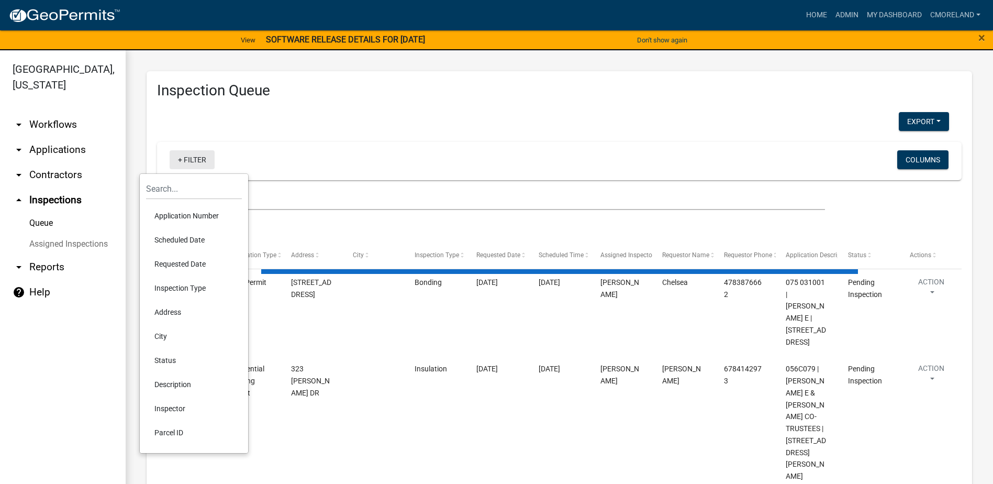
select select "2: 50"
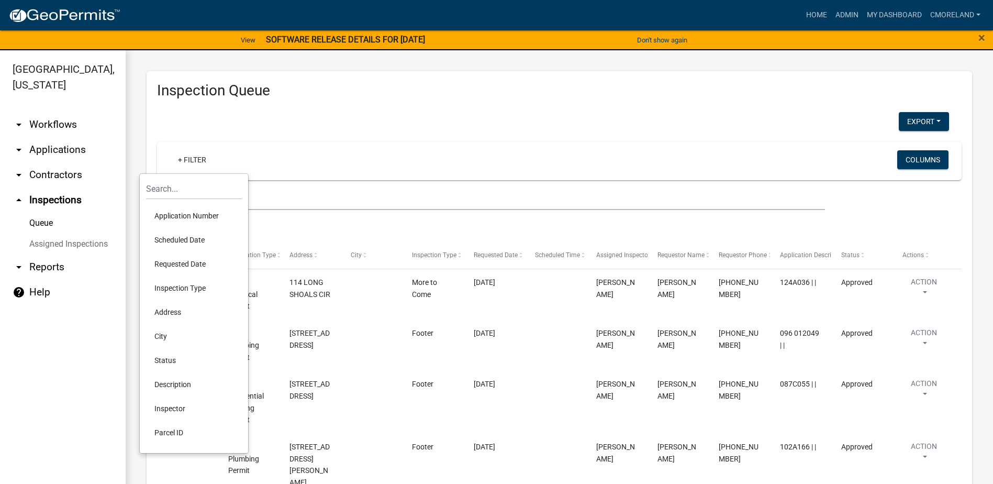
click at [177, 238] on li "Scheduled Date" at bounding box center [194, 240] width 96 height 24
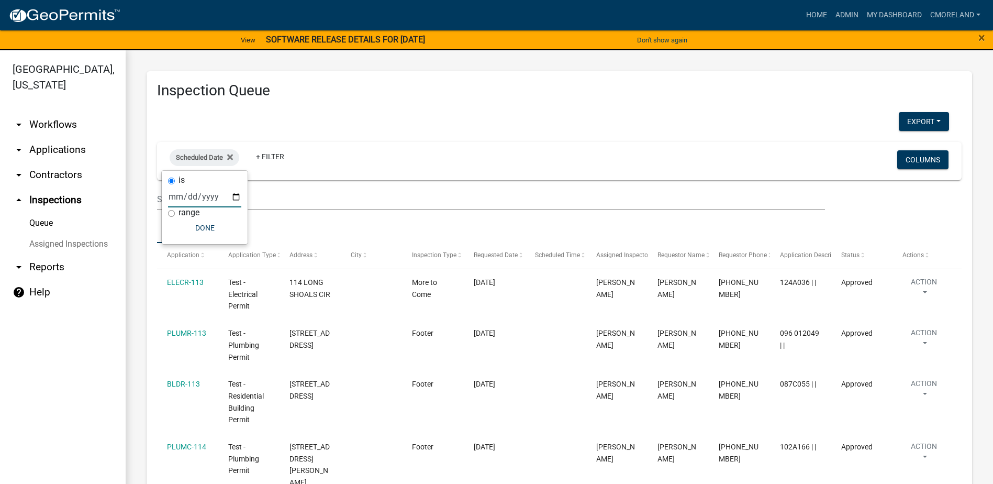
click at [235, 195] on input "date" at bounding box center [204, 196] width 73 height 21
click at [209, 196] on input "date" at bounding box center [204, 196] width 73 height 21
click at [189, 195] on input "date" at bounding box center [204, 196] width 73 height 21
click at [180, 199] on input "date" at bounding box center [204, 196] width 73 height 21
click at [238, 197] on input "date" at bounding box center [204, 196] width 73 height 21
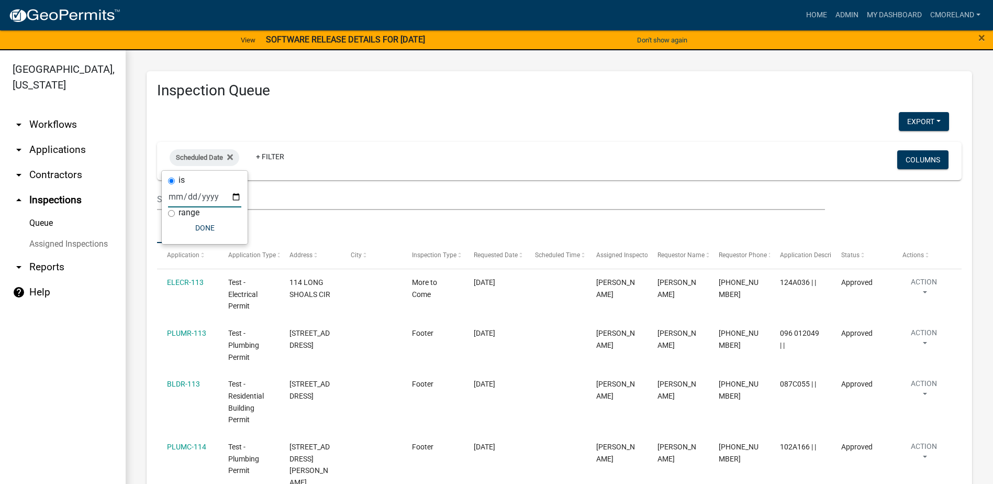
type input "[DATE]"
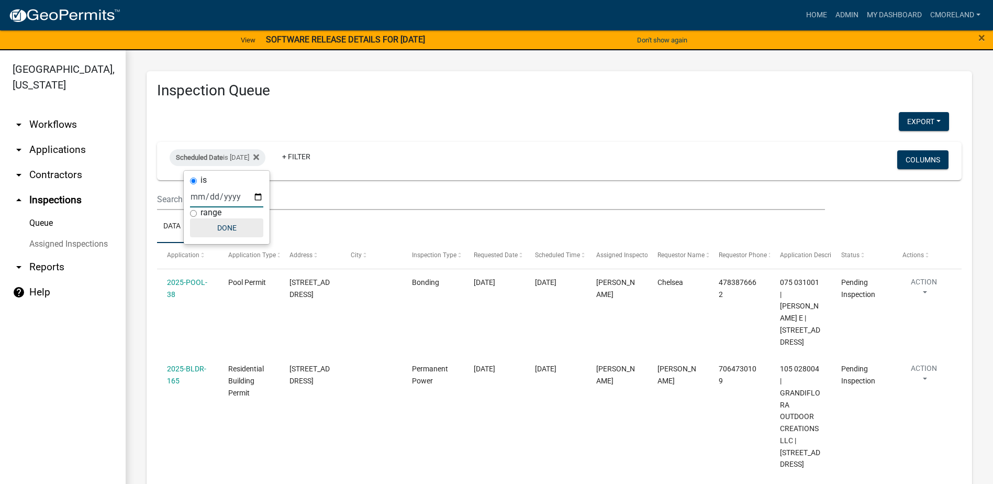
click at [227, 224] on button "Done" at bounding box center [226, 227] width 73 height 19
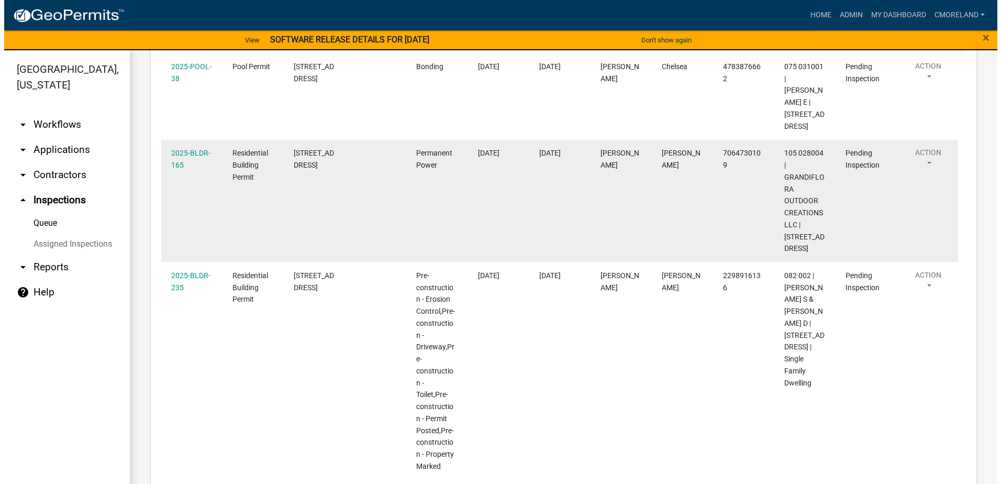
scroll to position [209, 0]
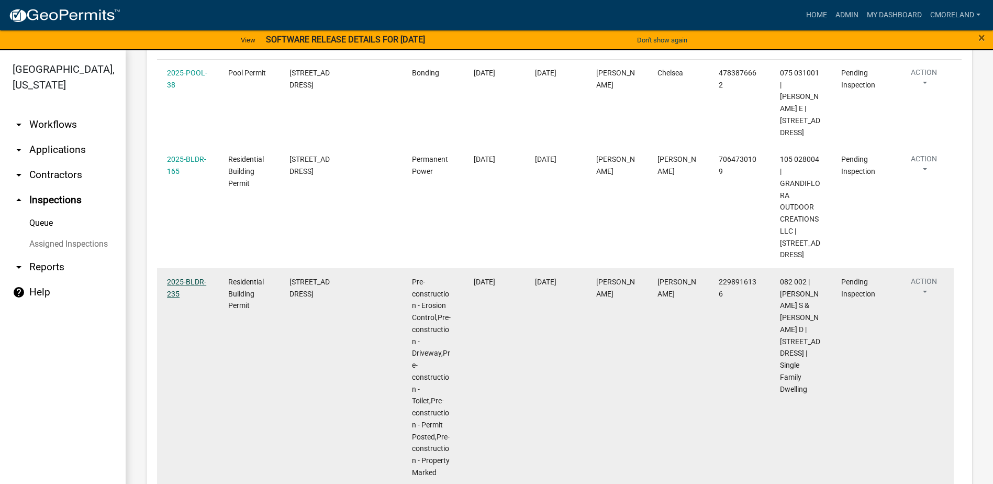
click at [188, 282] on link "2025-BLDR-235" at bounding box center [186, 287] width 39 height 20
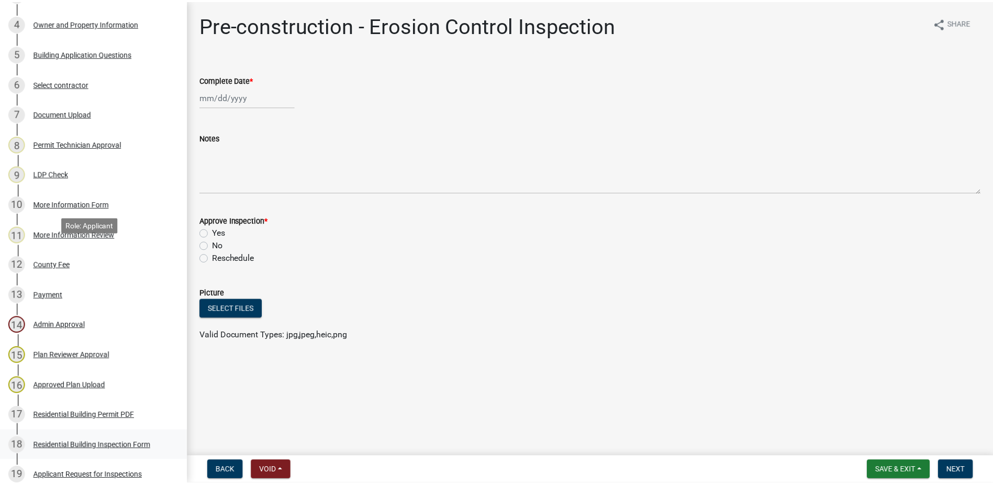
scroll to position [366, 0]
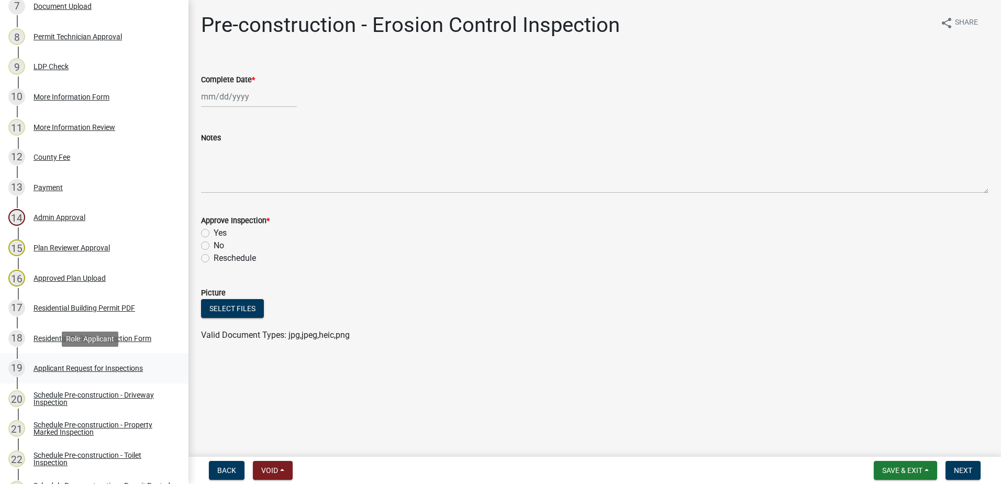
click at [67, 365] on div "Applicant Request for Inspections" at bounding box center [87, 367] width 109 height 7
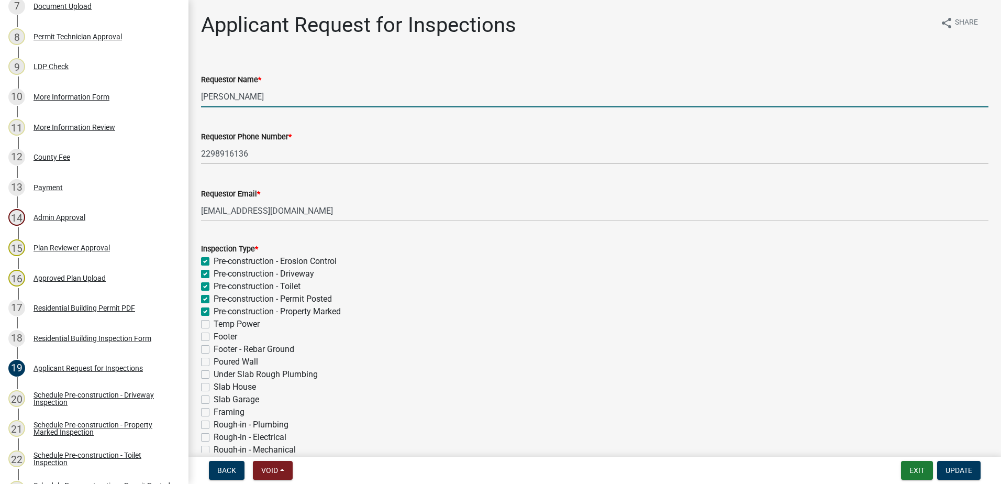
click at [301, 100] on input "[PERSON_NAME]" at bounding box center [594, 96] width 787 height 21
type input "M"
type input "[PERSON_NAME]"
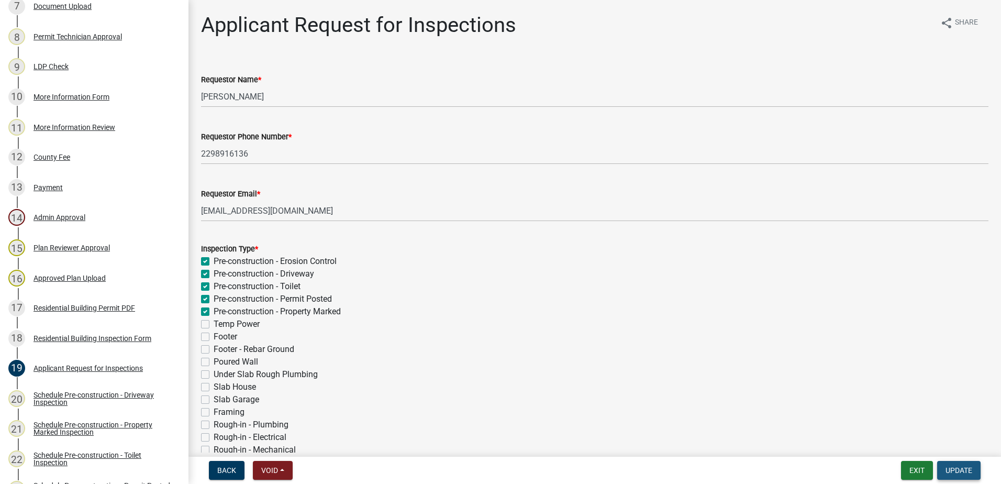
click at [963, 466] on span "Update" at bounding box center [958, 470] width 27 height 8
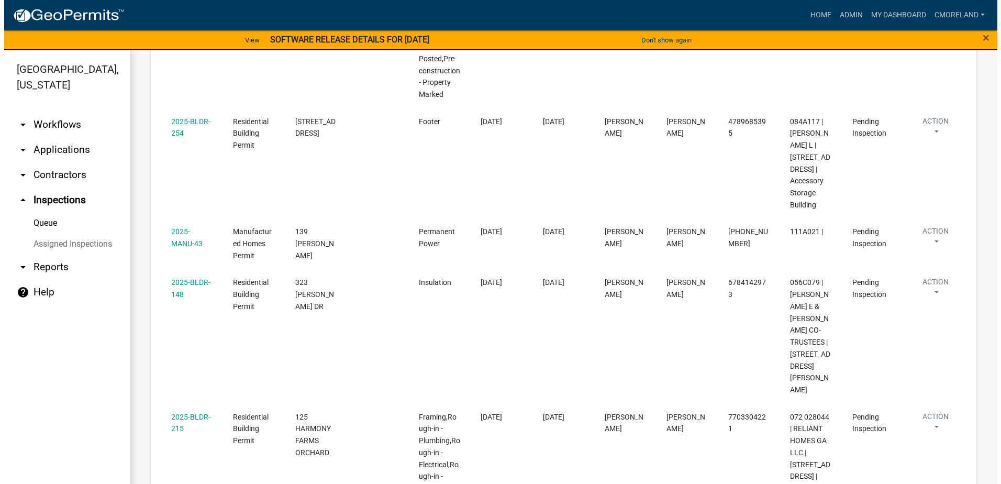
scroll to position [549, 0]
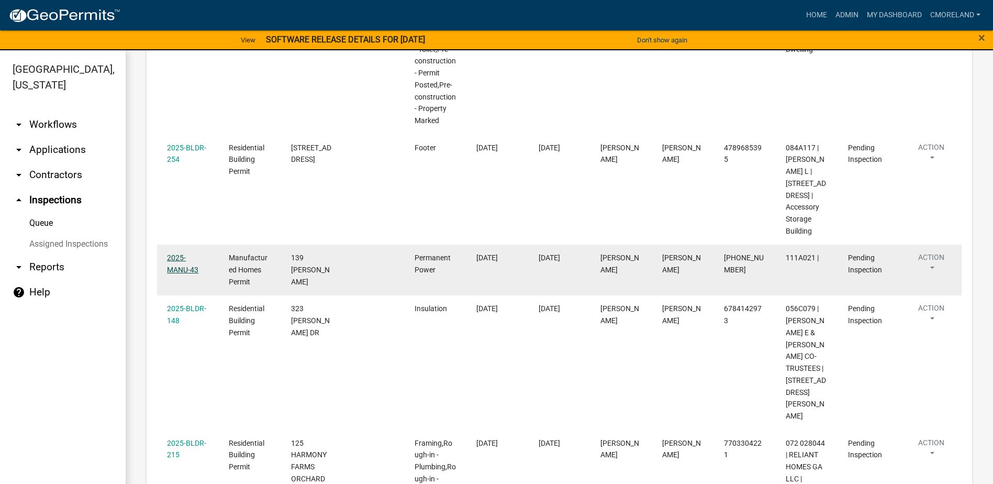
click at [181, 272] on link "2025-MANU-43" at bounding box center [182, 263] width 31 height 20
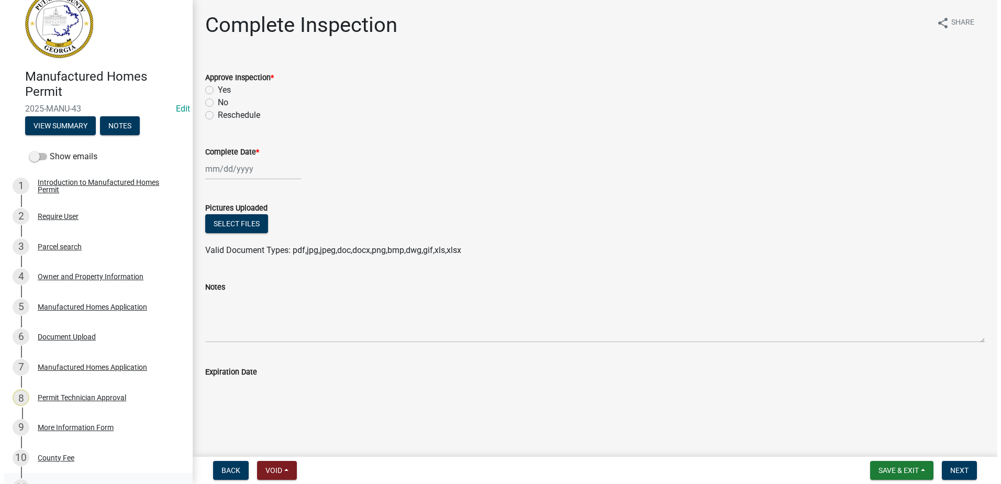
scroll to position [20, 0]
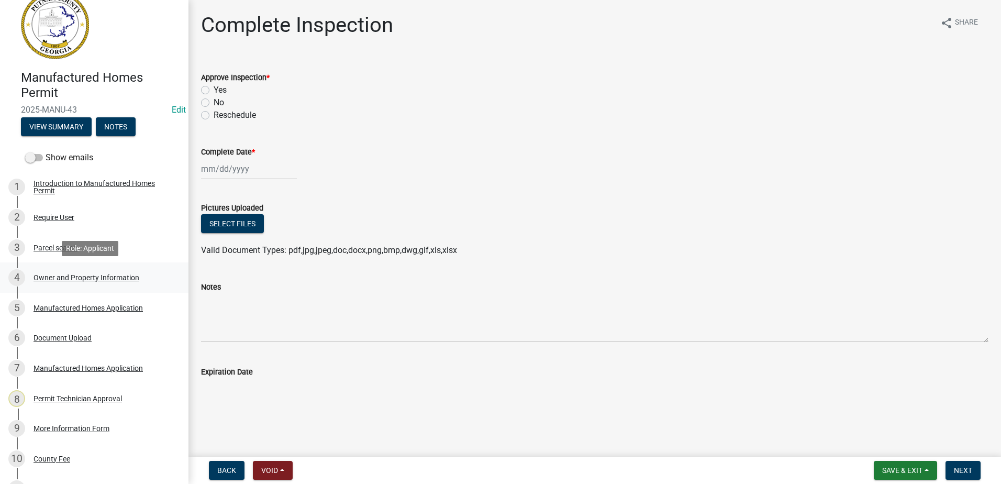
click at [72, 277] on div "Owner and Property Information" at bounding box center [86, 277] width 106 height 7
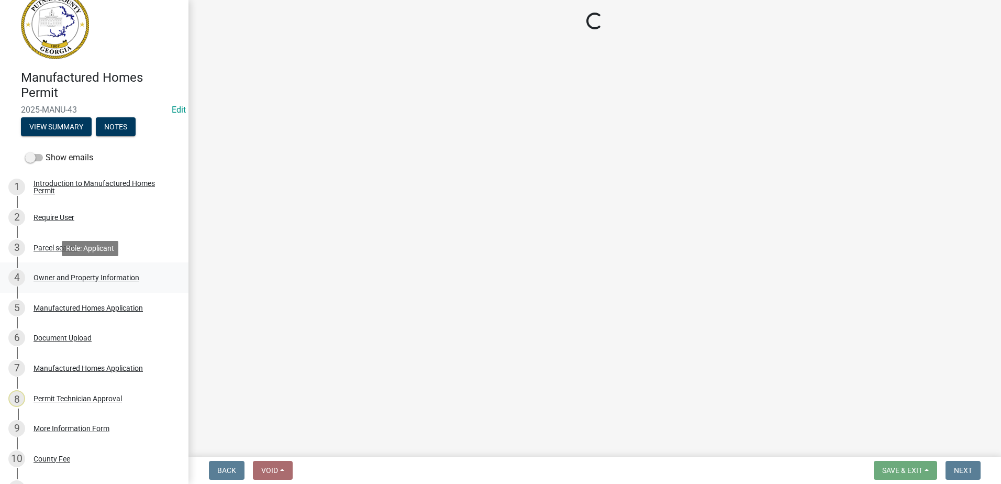
select select "78bfdc44-73ff-456e-a557-d4c99b9c08be"
select select "83394b22-4a11-496c-8e5c-75ade2e72faf"
select select "469c5908-2854-42d5-89ed-bee7fc26529e"
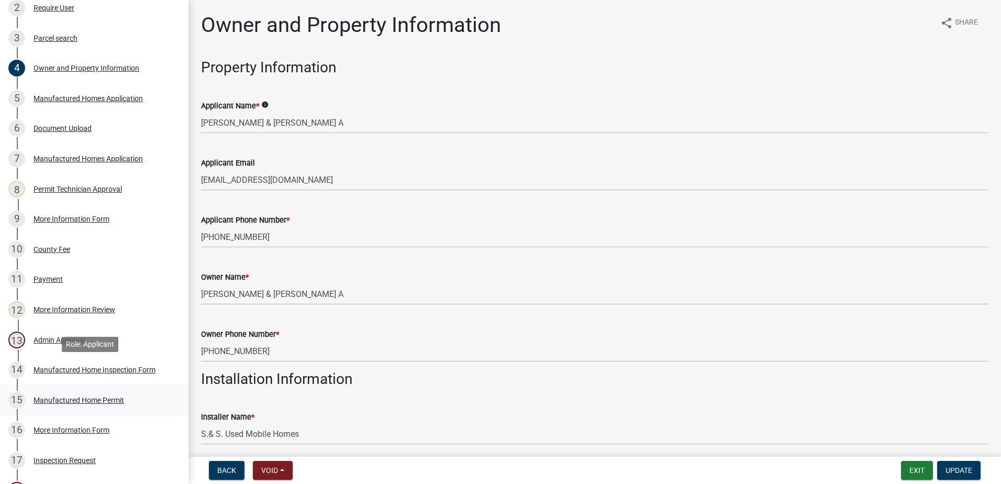
scroll to position [282, 0]
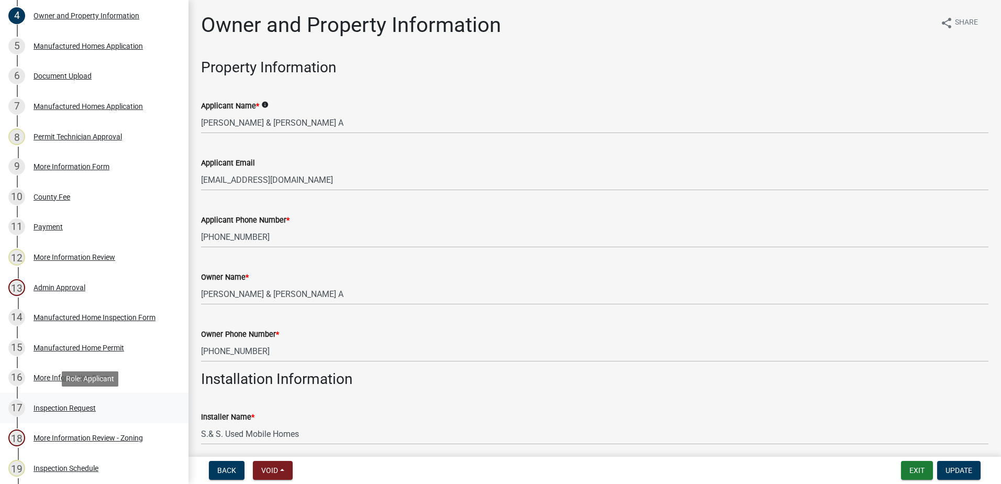
click at [66, 405] on div "Inspection Request" at bounding box center [64, 407] width 62 height 7
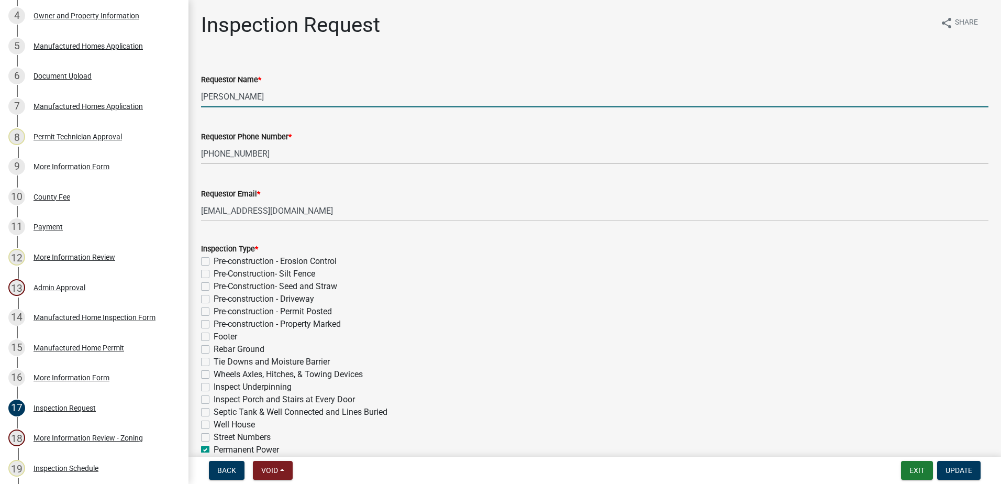
click at [258, 95] on input "[PERSON_NAME]" at bounding box center [594, 96] width 787 height 21
type input "[PERSON_NAME]"
click at [318, 72] on div "Requestor Name * [PERSON_NAME]" at bounding box center [594, 83] width 787 height 49
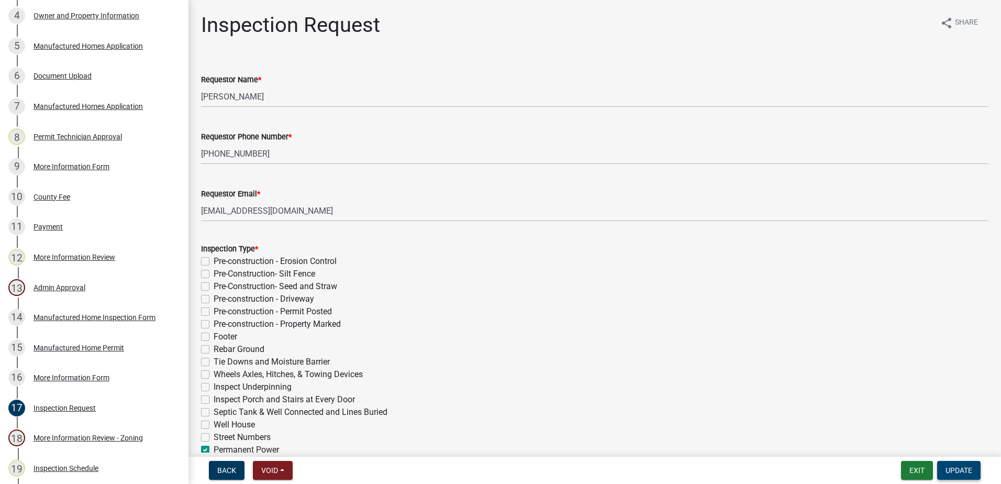
click at [967, 467] on span "Update" at bounding box center [958, 470] width 27 height 8
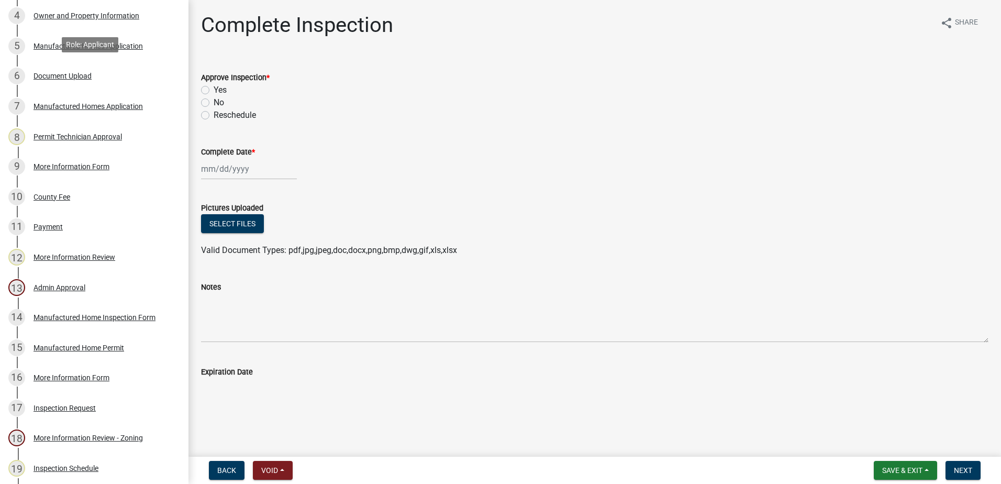
click at [95, 12] on div "Owner and Property Information" at bounding box center [86, 15] width 106 height 7
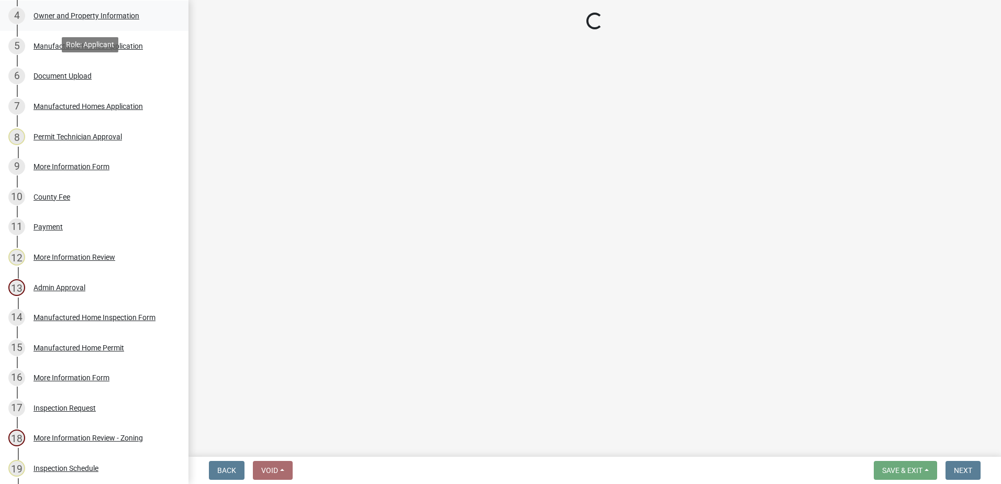
select select "78bfdc44-73ff-456e-a557-d4c99b9c08be"
select select "83394b22-4a11-496c-8e5c-75ade2e72faf"
select select "469c5908-2854-42d5-89ed-bee7fc26529e"
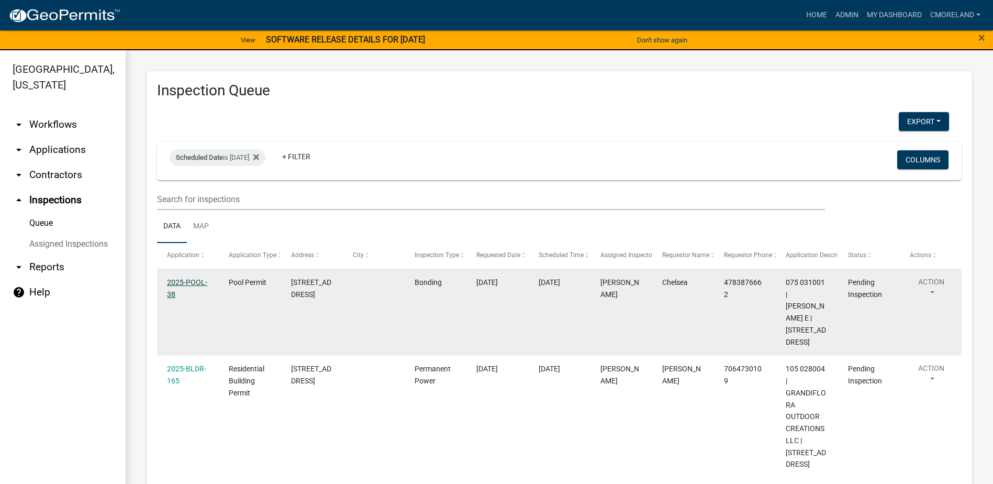
click at [180, 283] on link "2025-POOL-38" at bounding box center [187, 288] width 40 height 20
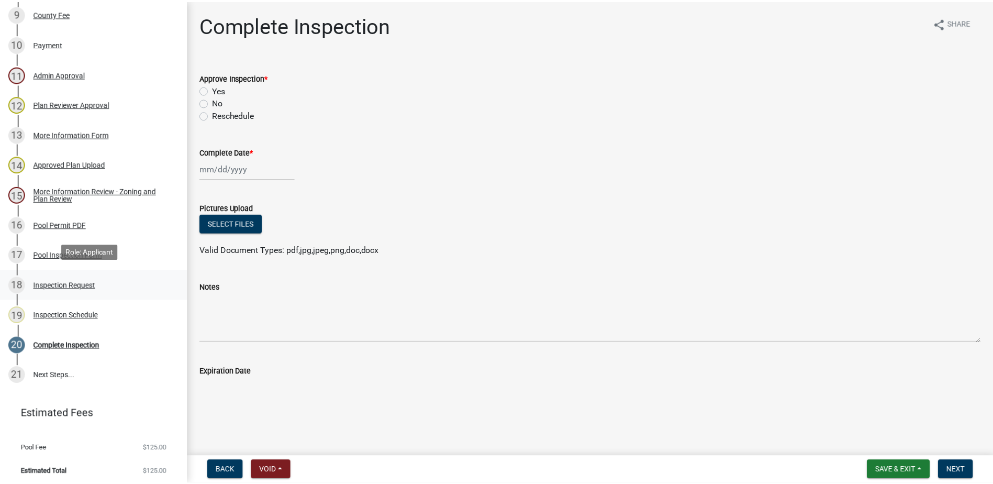
scroll to position [423, 0]
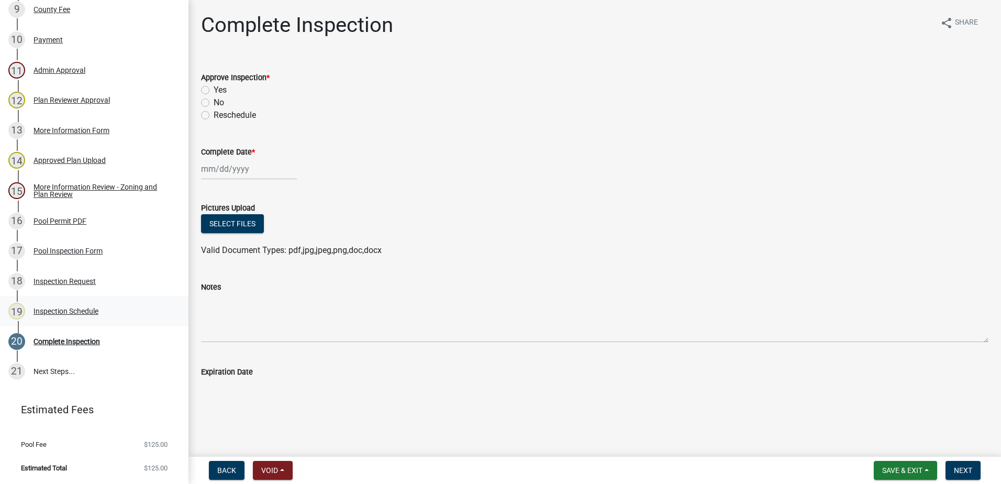
click at [72, 311] on div "Inspection Schedule" at bounding box center [65, 310] width 65 height 7
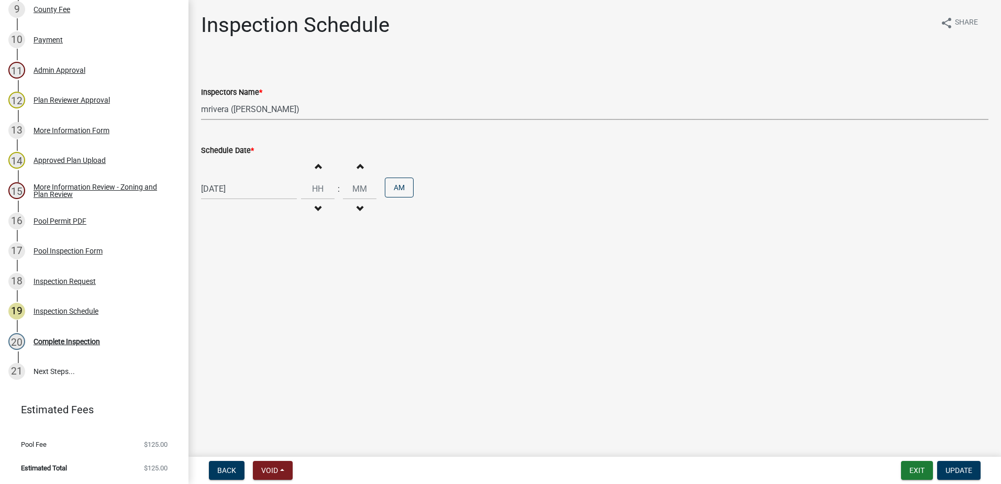
click at [301, 105] on select "Select Item... mrivera ([PERSON_NAME]) [PERSON_NAME] ([PERSON_NAME] ([PERSON_NA…" at bounding box center [594, 108] width 787 height 21
select select "a0ea4169-8540-4a2c-b9f4-cf4c1ffdeb95"
click at [201, 98] on select "Select Item... mrivera ([PERSON_NAME]) [PERSON_NAME] ([PERSON_NAME] ([PERSON_NA…" at bounding box center [594, 108] width 787 height 21
click at [262, 189] on div "[DATE]" at bounding box center [249, 188] width 96 height 21
select select "10"
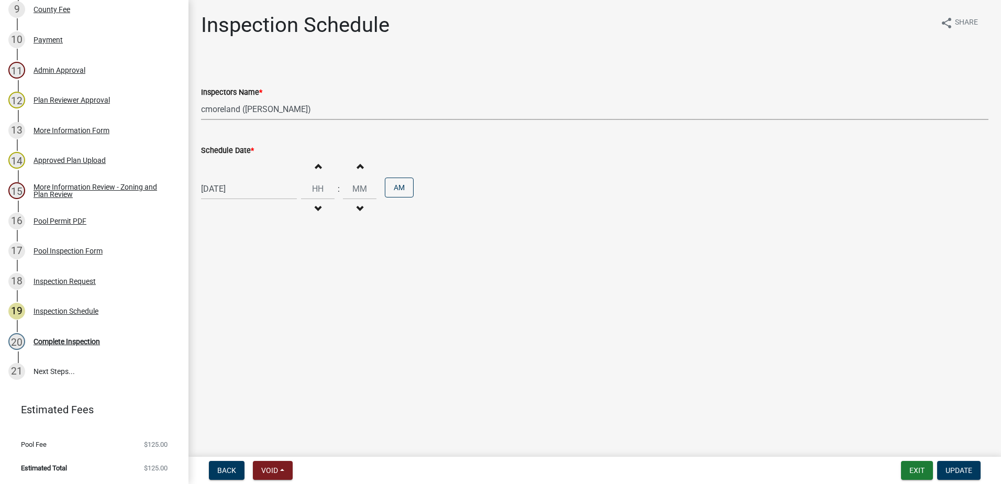
select select "2025"
click at [211, 258] on div "6" at bounding box center [211, 261] width 17 height 17
type input "[DATE]"
click at [965, 467] on span "Update" at bounding box center [958, 470] width 27 height 8
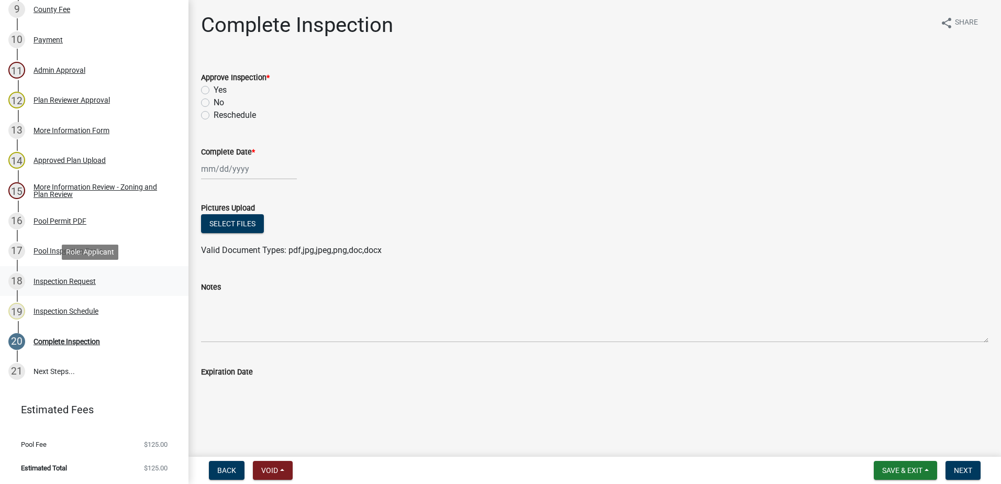
click at [64, 279] on div "Inspection Request" at bounding box center [64, 280] width 62 height 7
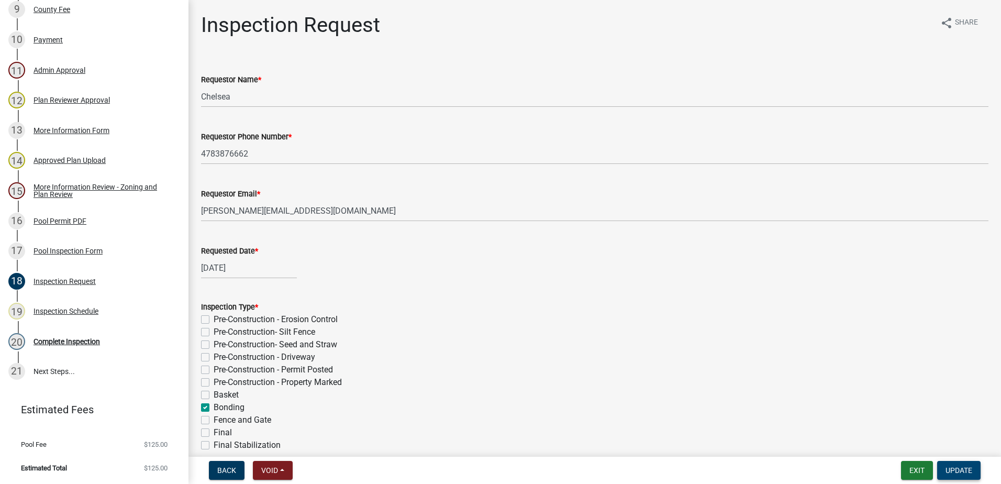
click at [964, 470] on span "Update" at bounding box center [958, 470] width 27 height 8
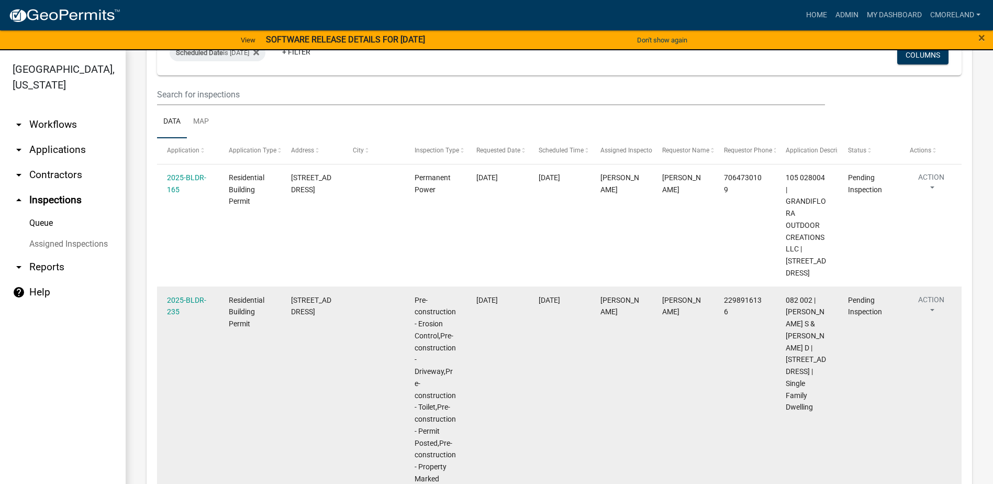
scroll to position [52, 0]
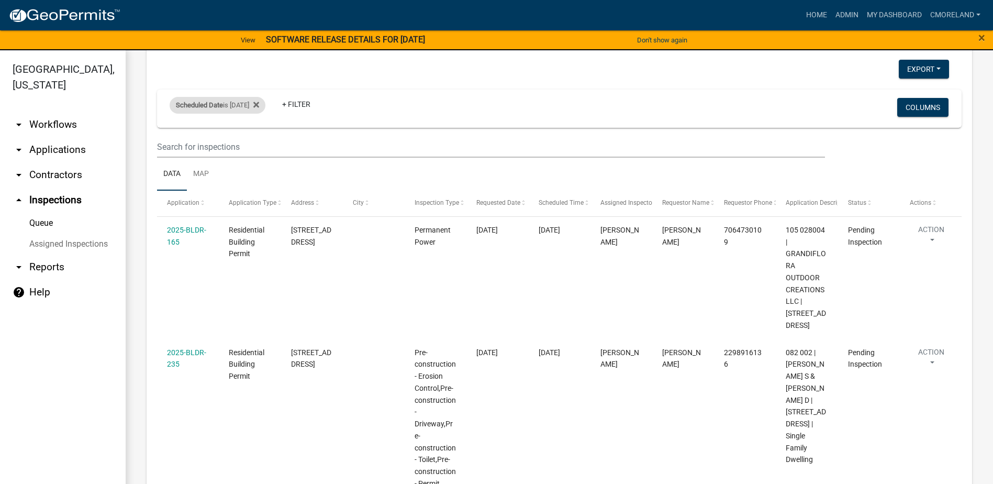
click at [229, 105] on div "Scheduled Date is [DATE]" at bounding box center [218, 105] width 96 height 17
click at [256, 146] on input "[DATE]" at bounding box center [226, 143] width 73 height 21
type input "[DATE]"
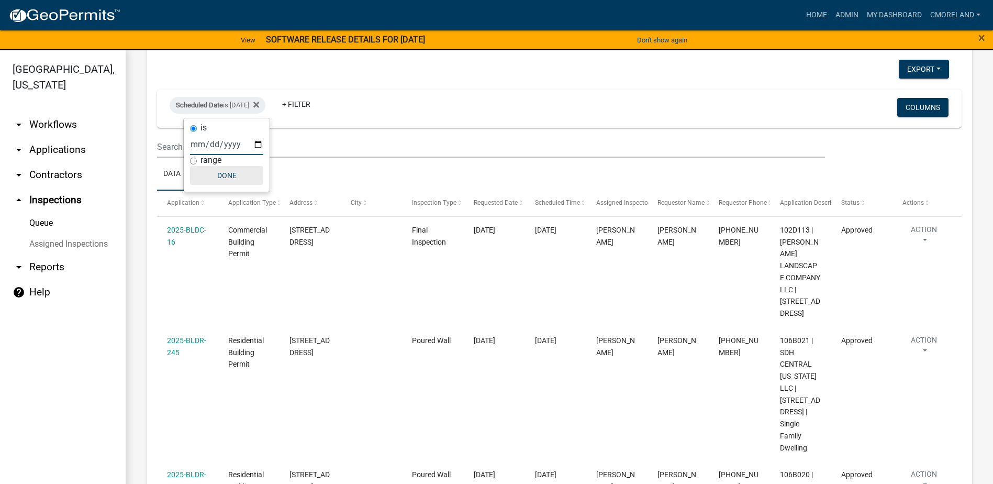
click at [225, 175] on button "Done" at bounding box center [226, 175] width 73 height 19
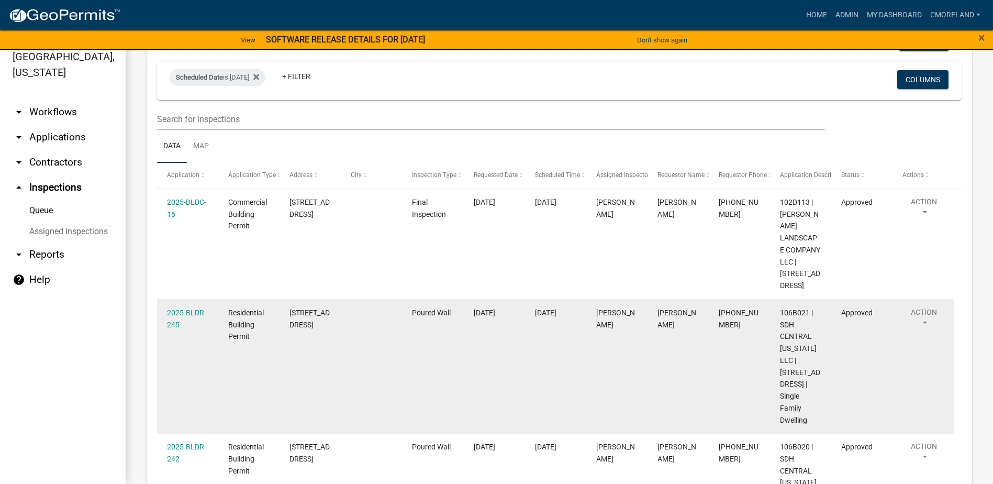
scroll to position [0, 0]
